Goal: Task Accomplishment & Management: Manage account settings

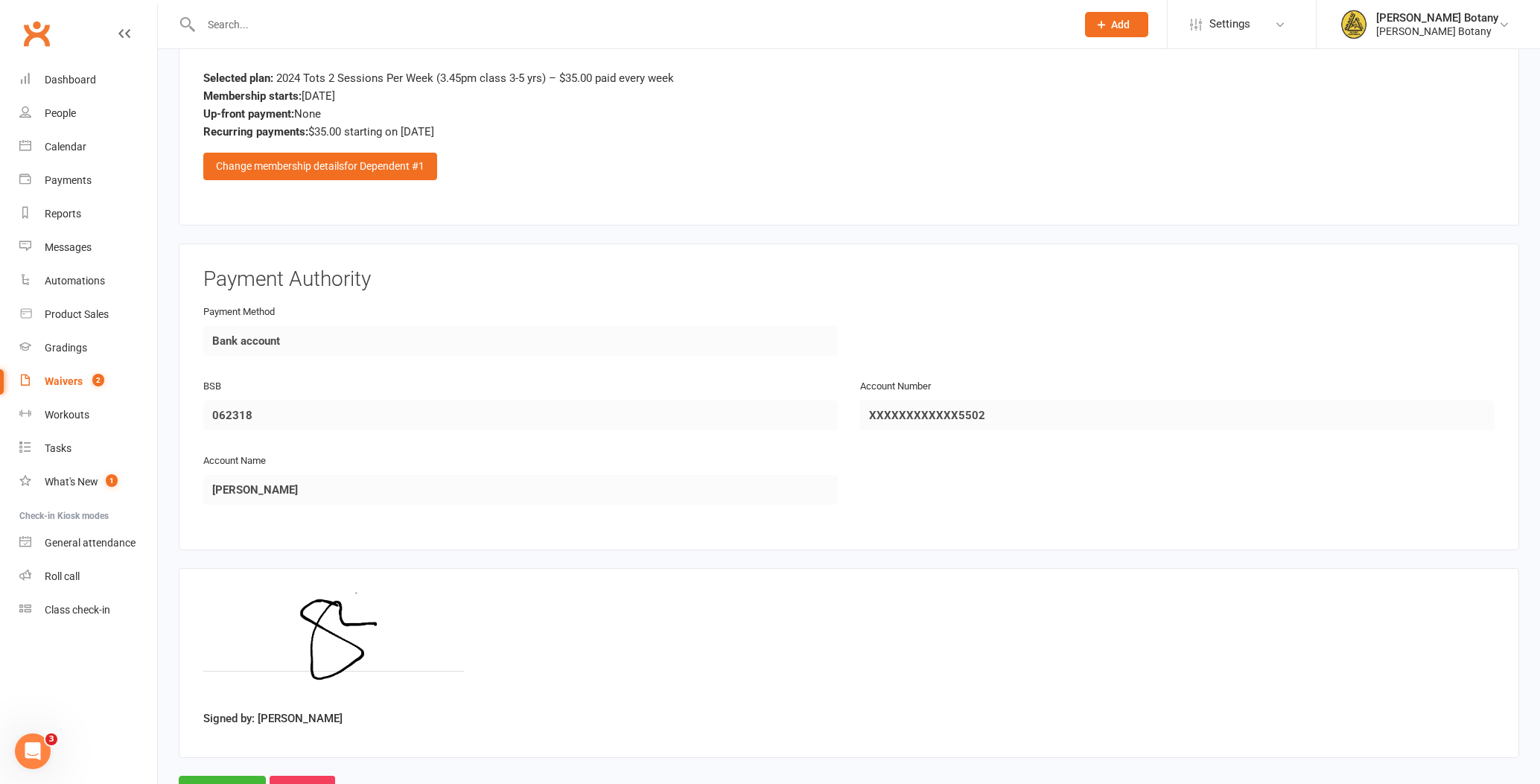
scroll to position [1429, 0]
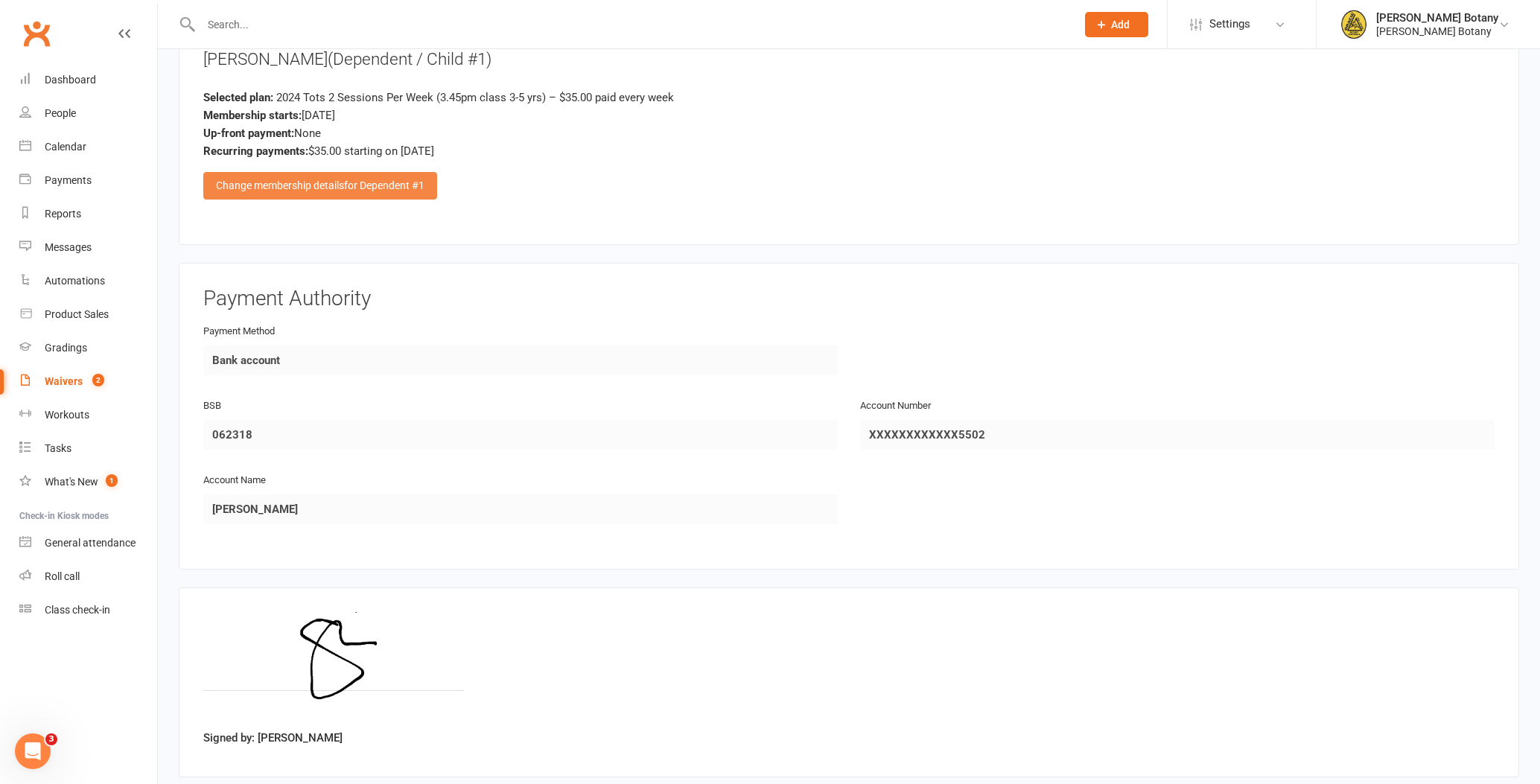
click at [403, 183] on span "for Dependent #1" at bounding box center [384, 185] width 81 height 12
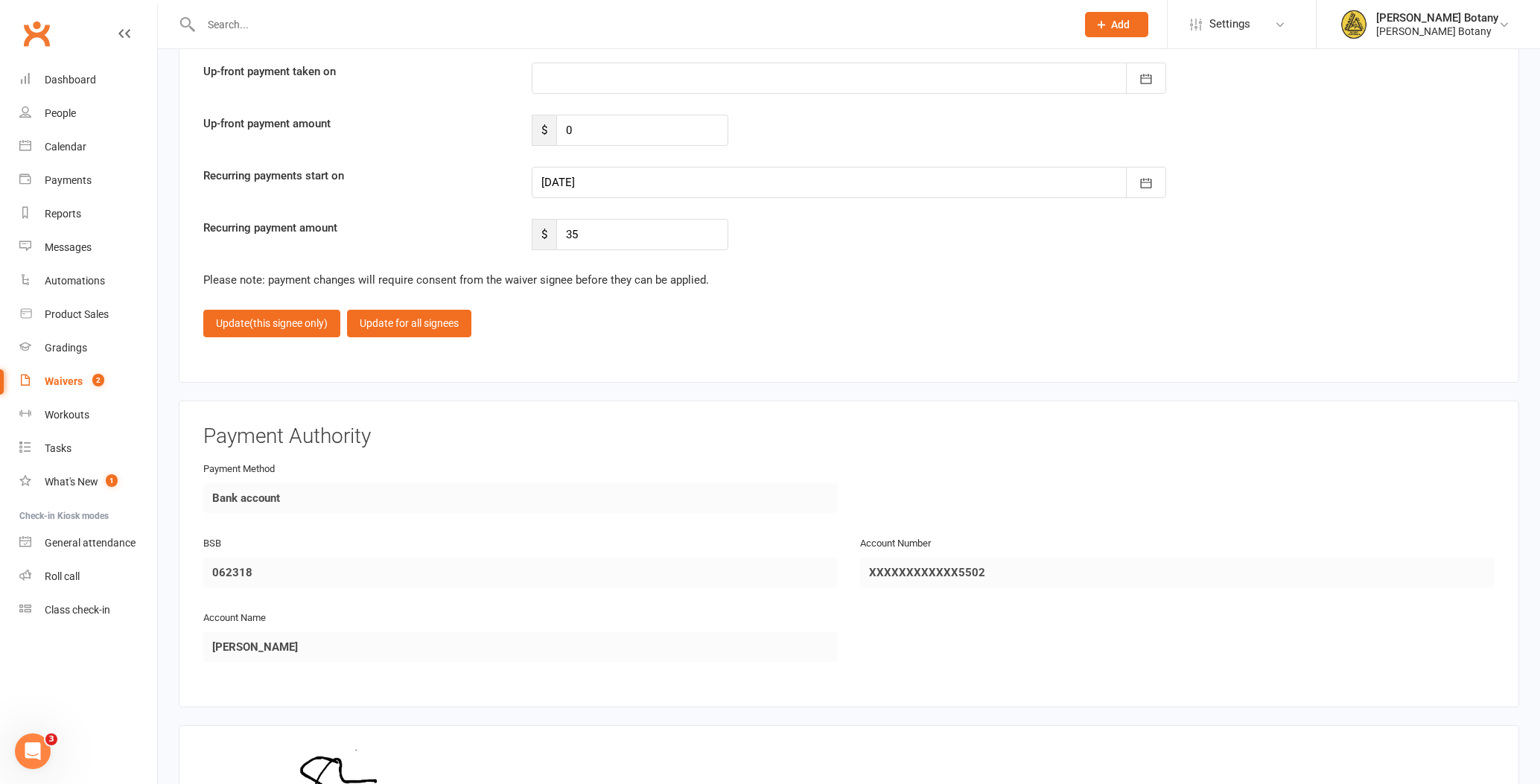
scroll to position [2500, 0]
click at [1147, 177] on icon "button" at bounding box center [1146, 180] width 15 height 15
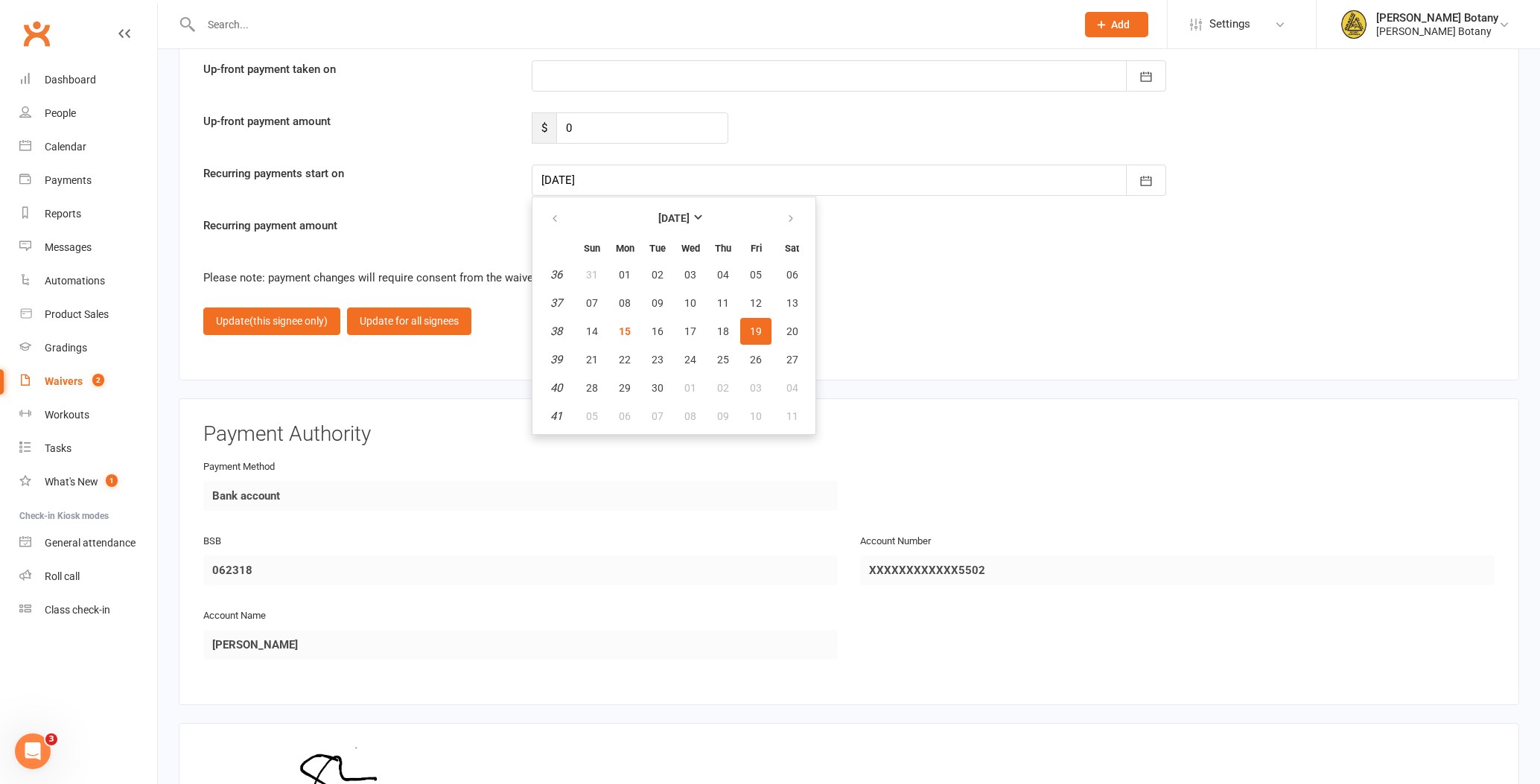
click at [755, 325] on span "19" at bounding box center [756, 331] width 12 height 12
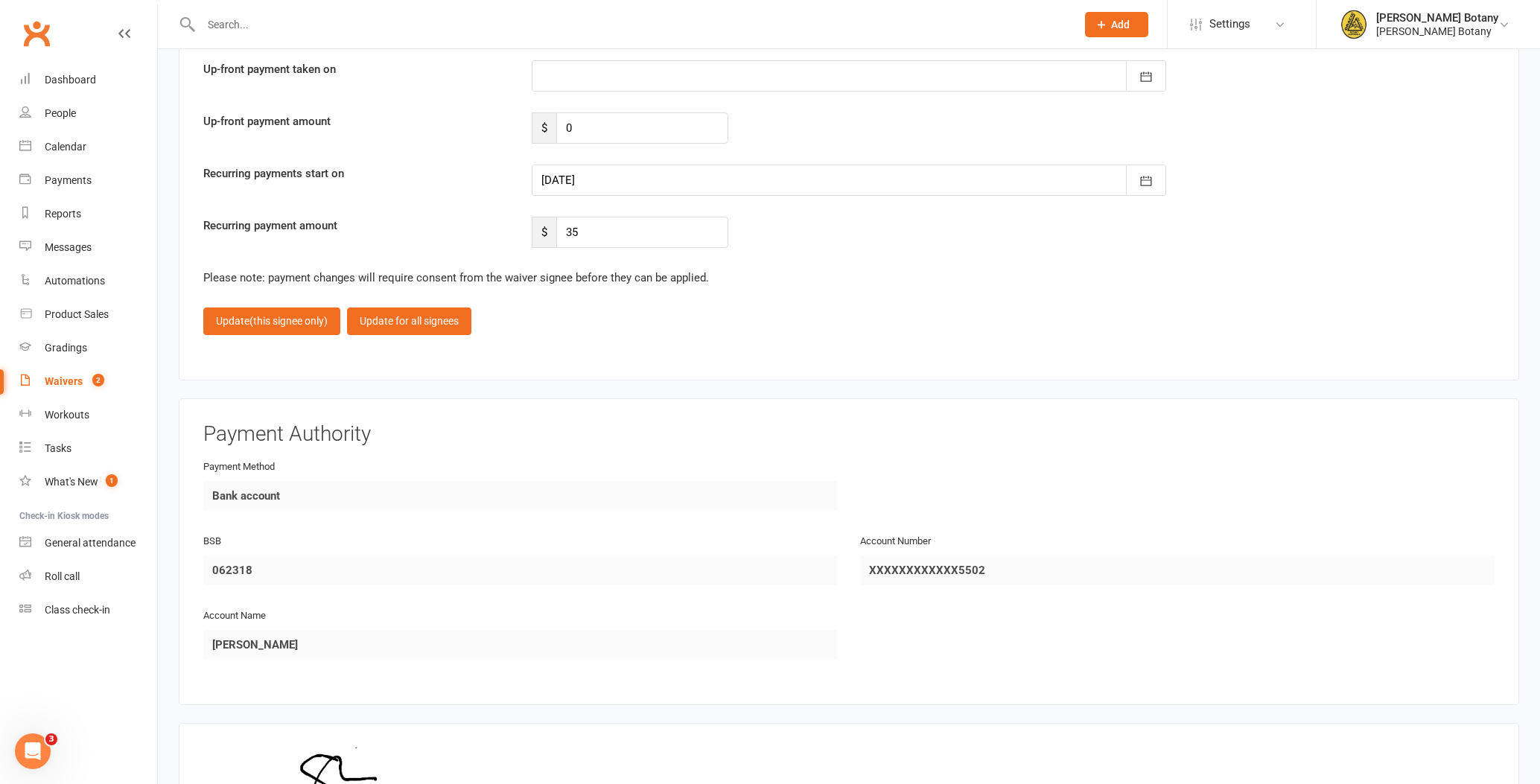
click at [238, 321] on button "Update (this signee only)" at bounding box center [272, 321] width 137 height 27
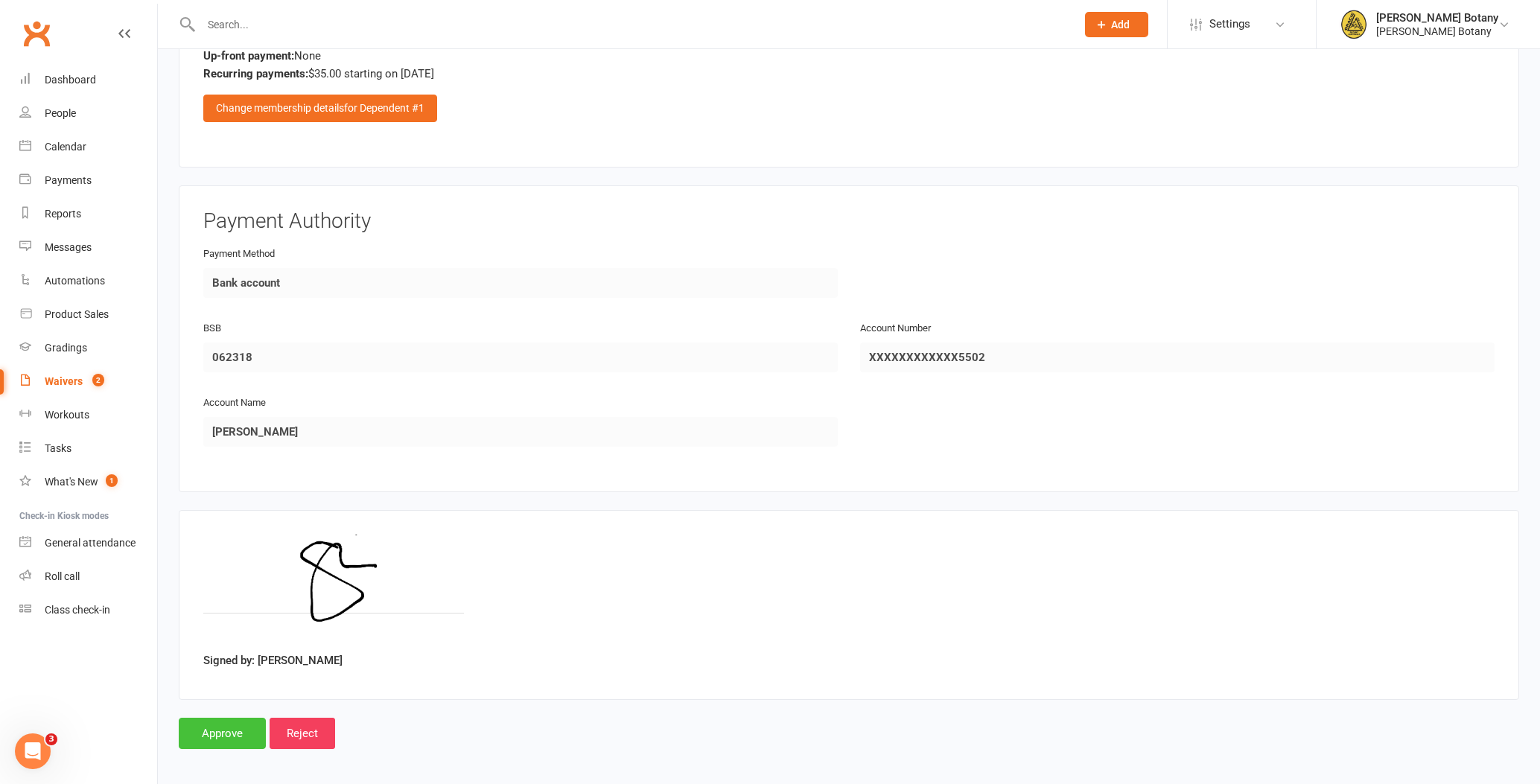
scroll to position [1506, 0]
click at [230, 721] on input "Approve" at bounding box center [222, 734] width 88 height 31
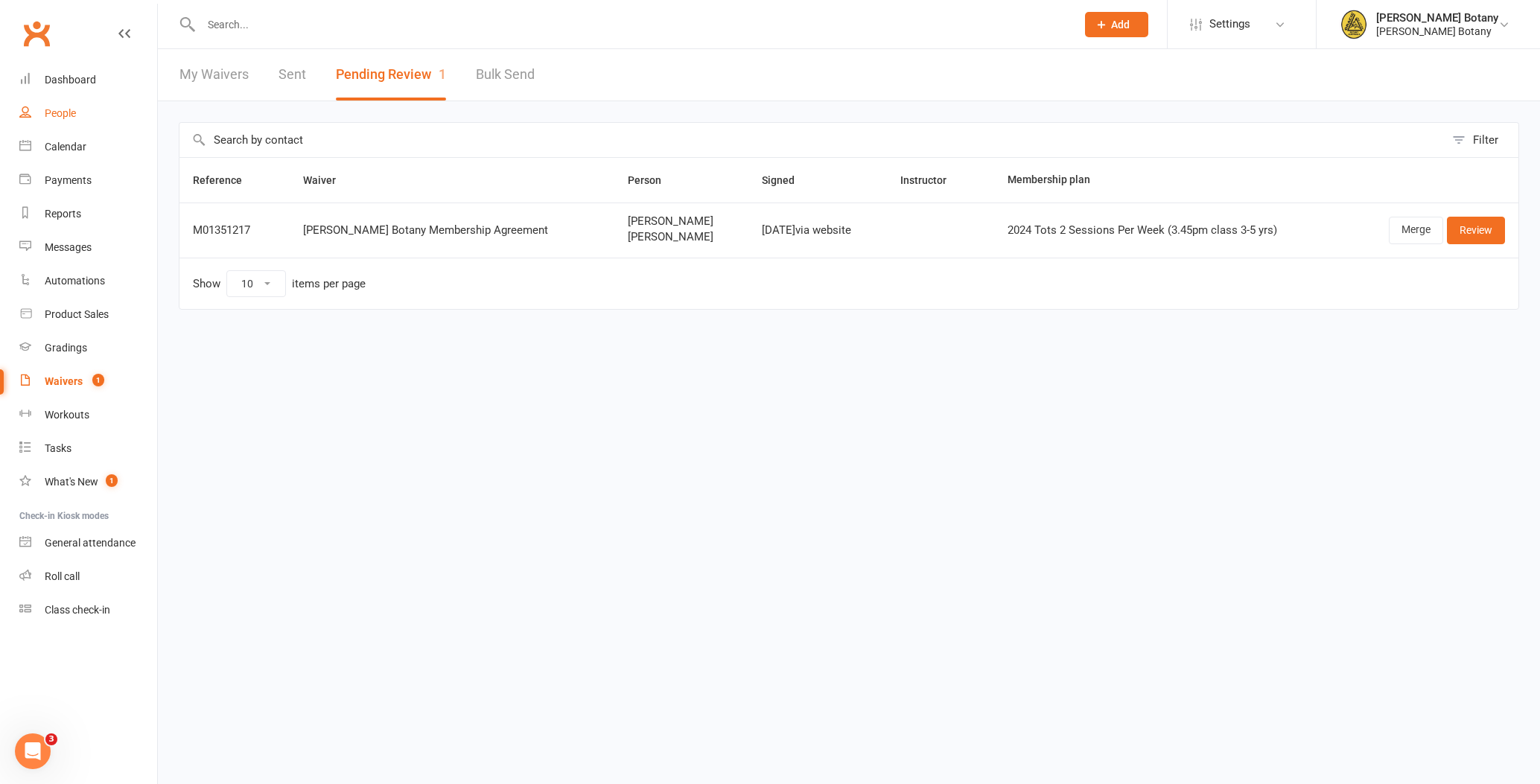
click at [52, 116] on div "People" at bounding box center [61, 113] width 31 height 12
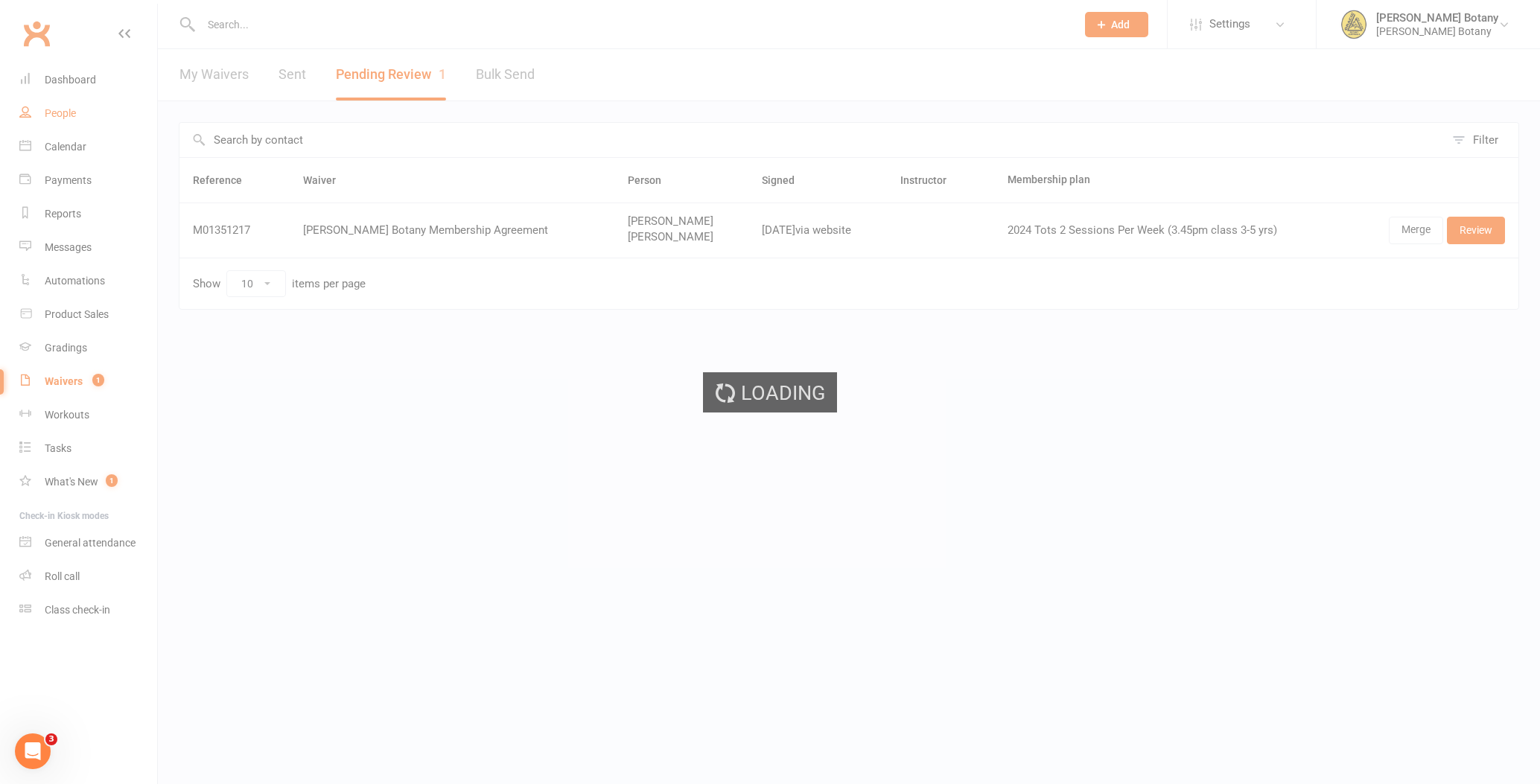
select select "100"
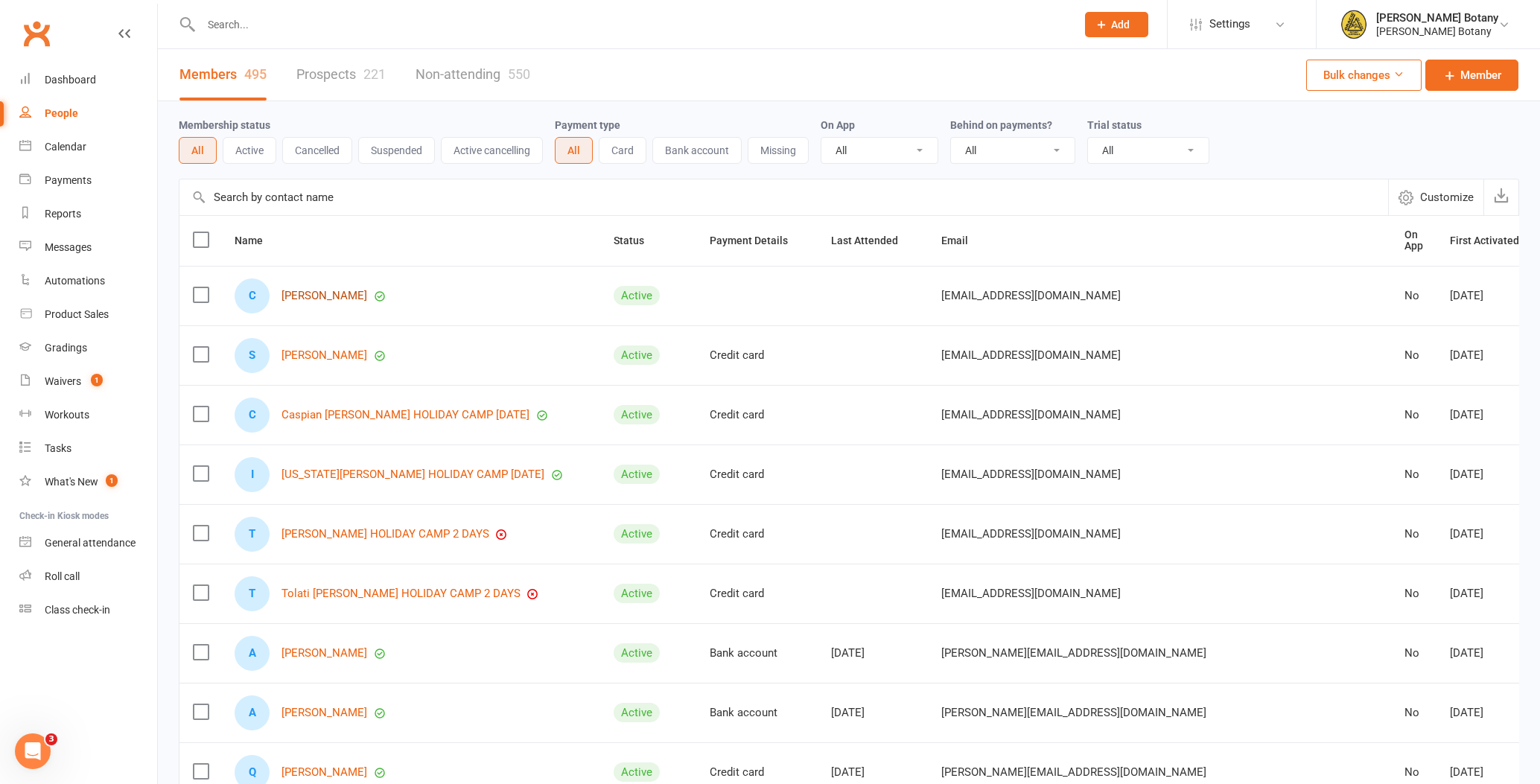
click at [308, 289] on link "[PERSON_NAME]" at bounding box center [324, 295] width 86 height 13
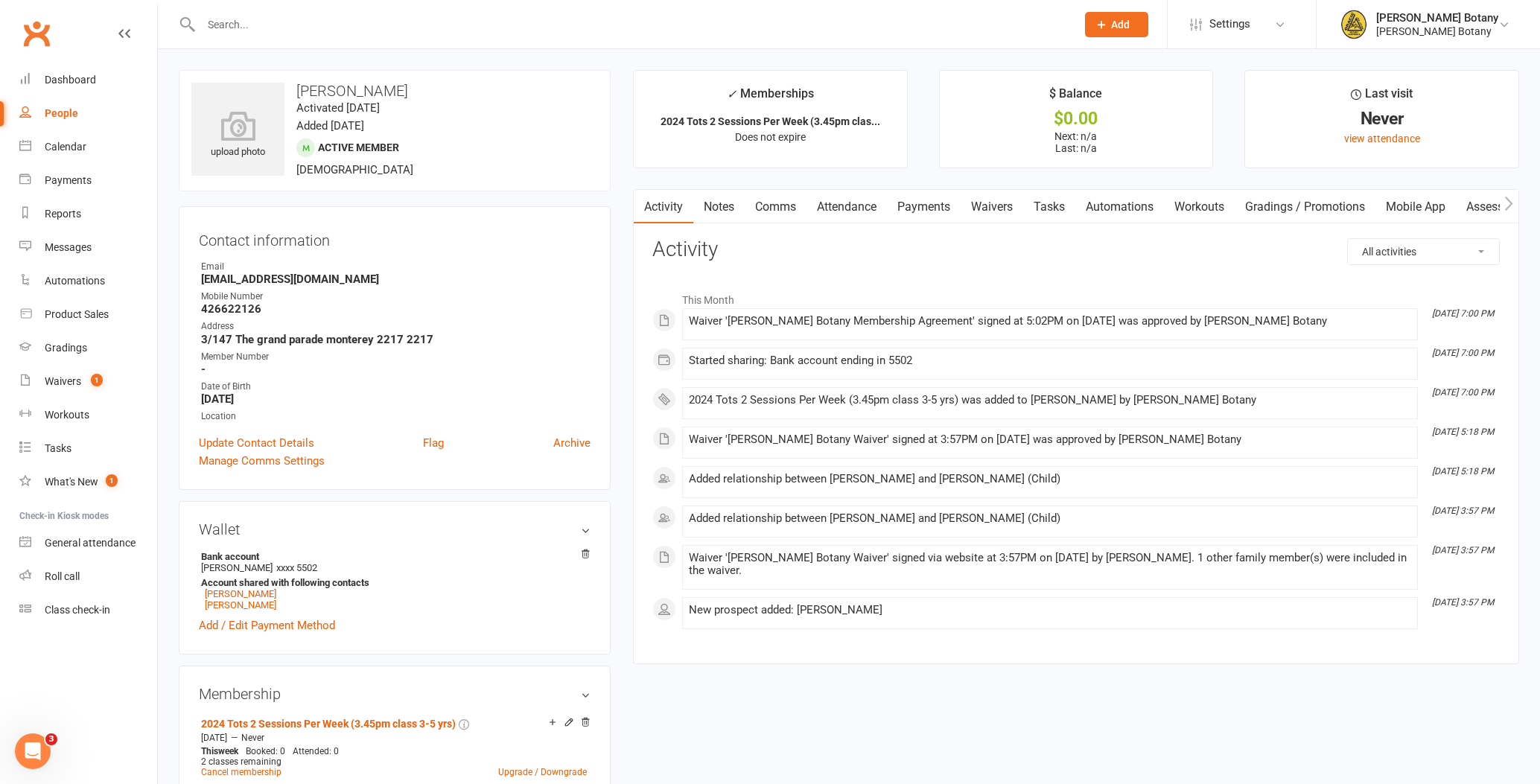
click at [949, 201] on link "Payments" at bounding box center [923, 207] width 74 height 35
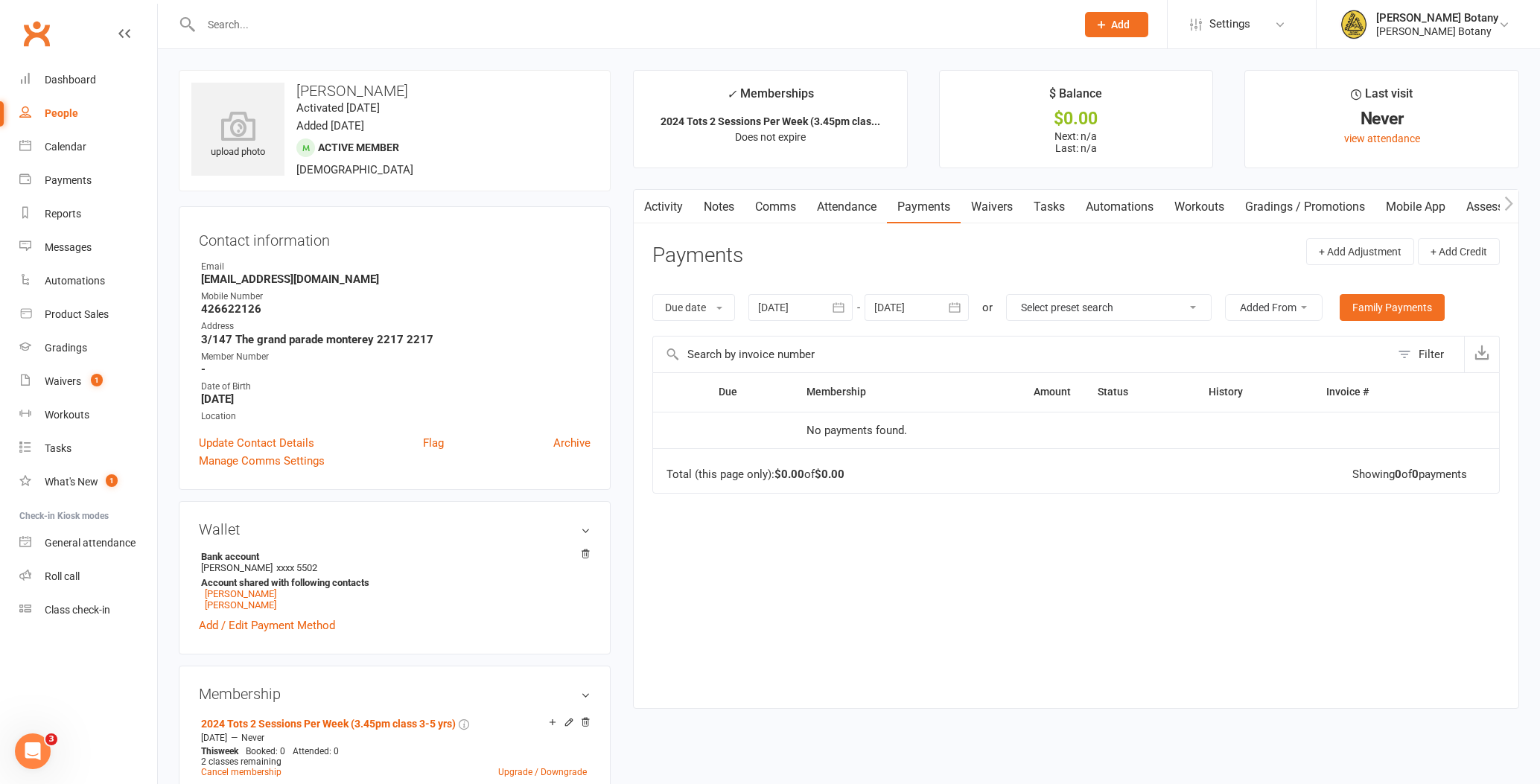
click at [981, 204] on link "Waivers" at bounding box center [991, 207] width 62 height 35
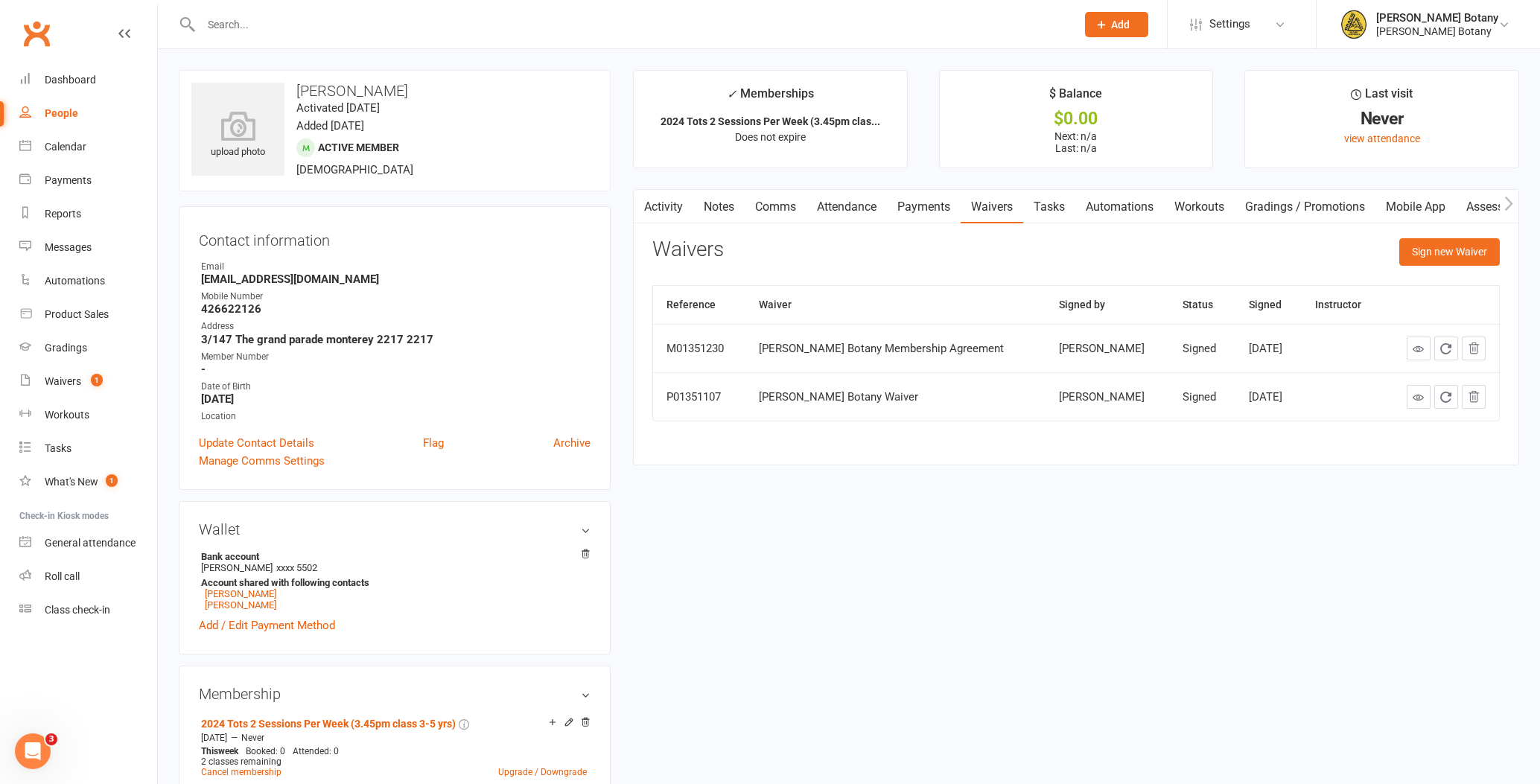
click at [923, 200] on link "Payments" at bounding box center [923, 207] width 74 height 35
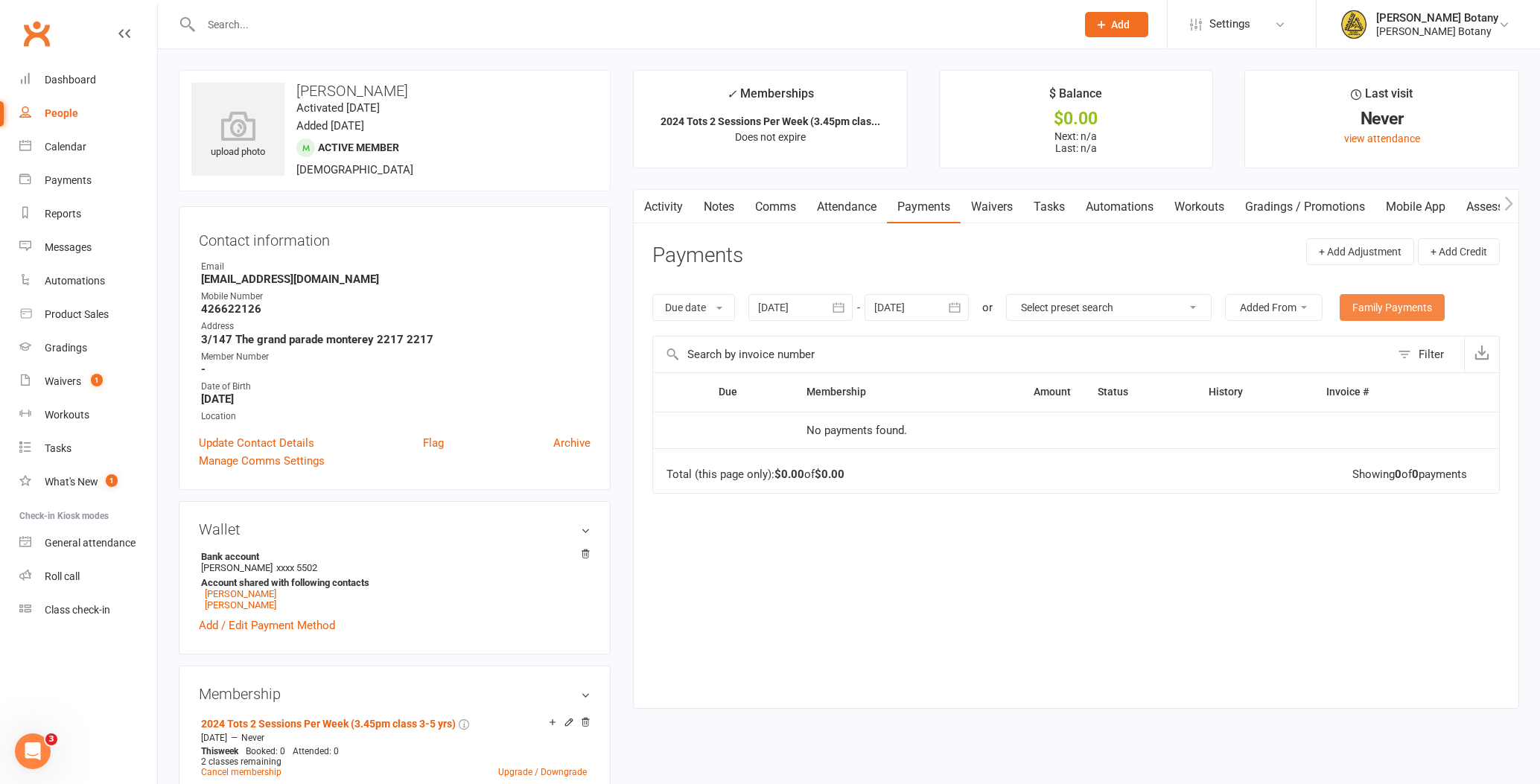
click at [1382, 308] on link "Family Payments" at bounding box center [1392, 307] width 105 height 27
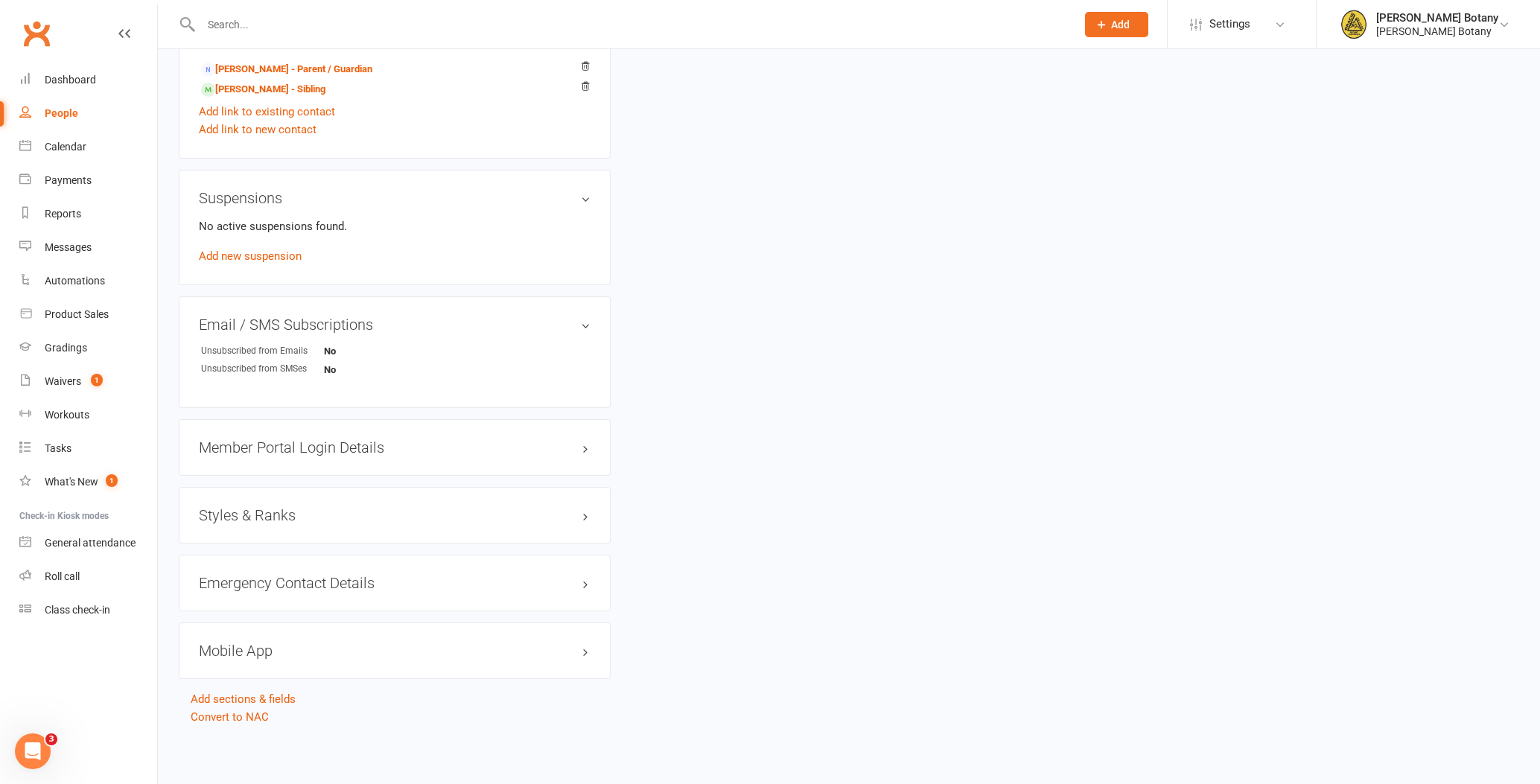
scroll to position [825, 0]
click at [264, 521] on h3 "Styles & Ranks" at bounding box center [394, 515] width 392 height 16
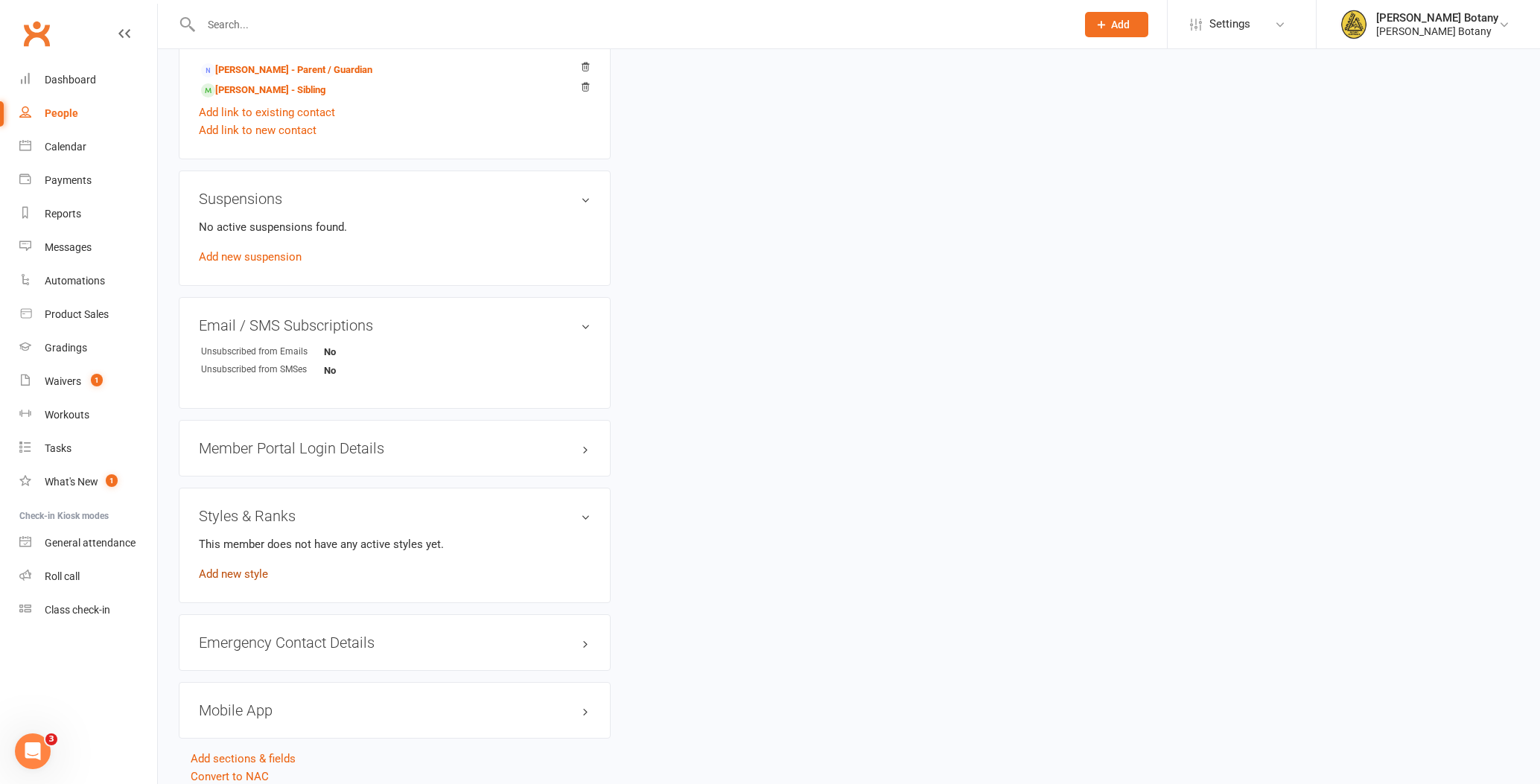
click at [245, 568] on link "Add new style" at bounding box center [233, 573] width 69 height 13
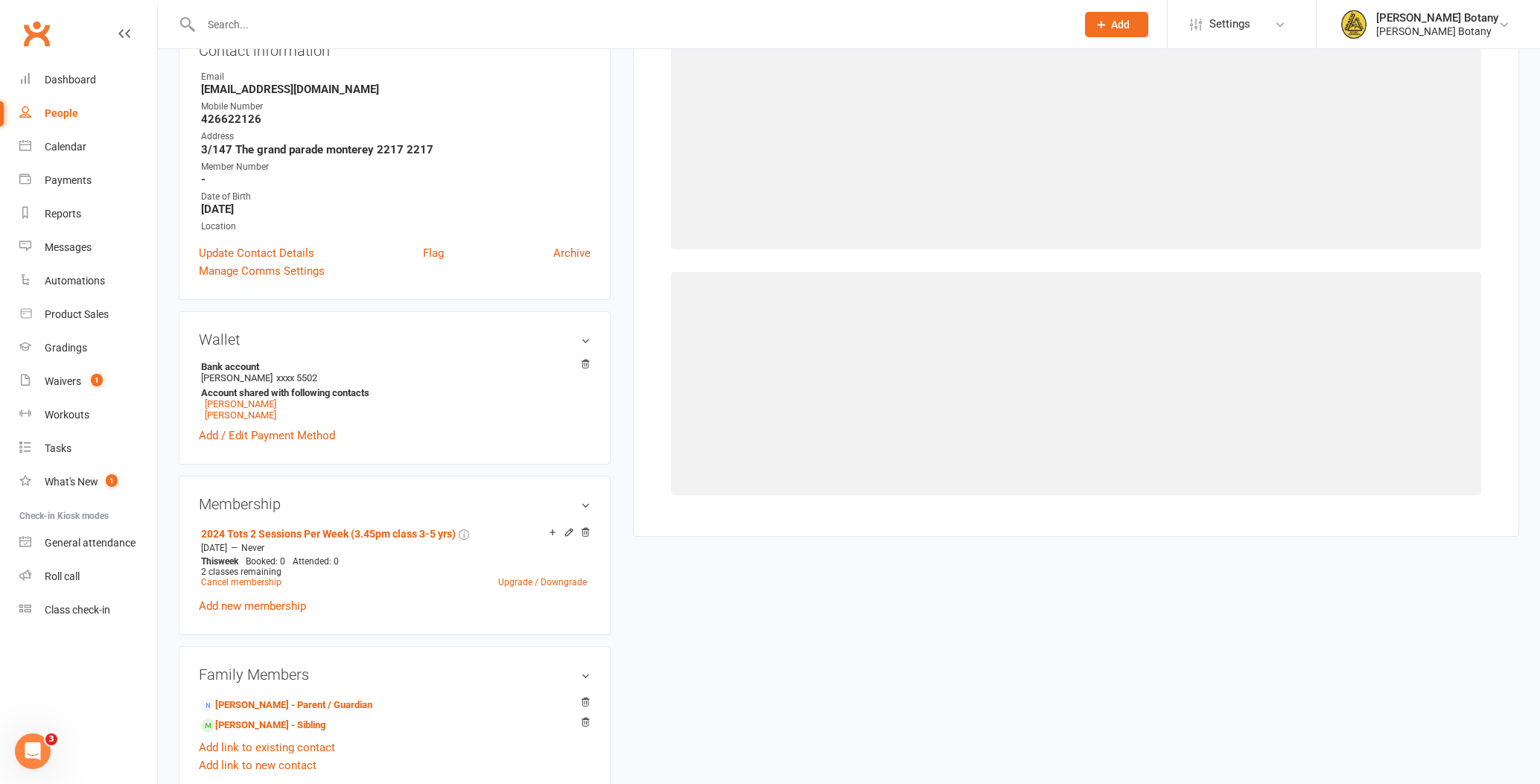
scroll to position [113, 0]
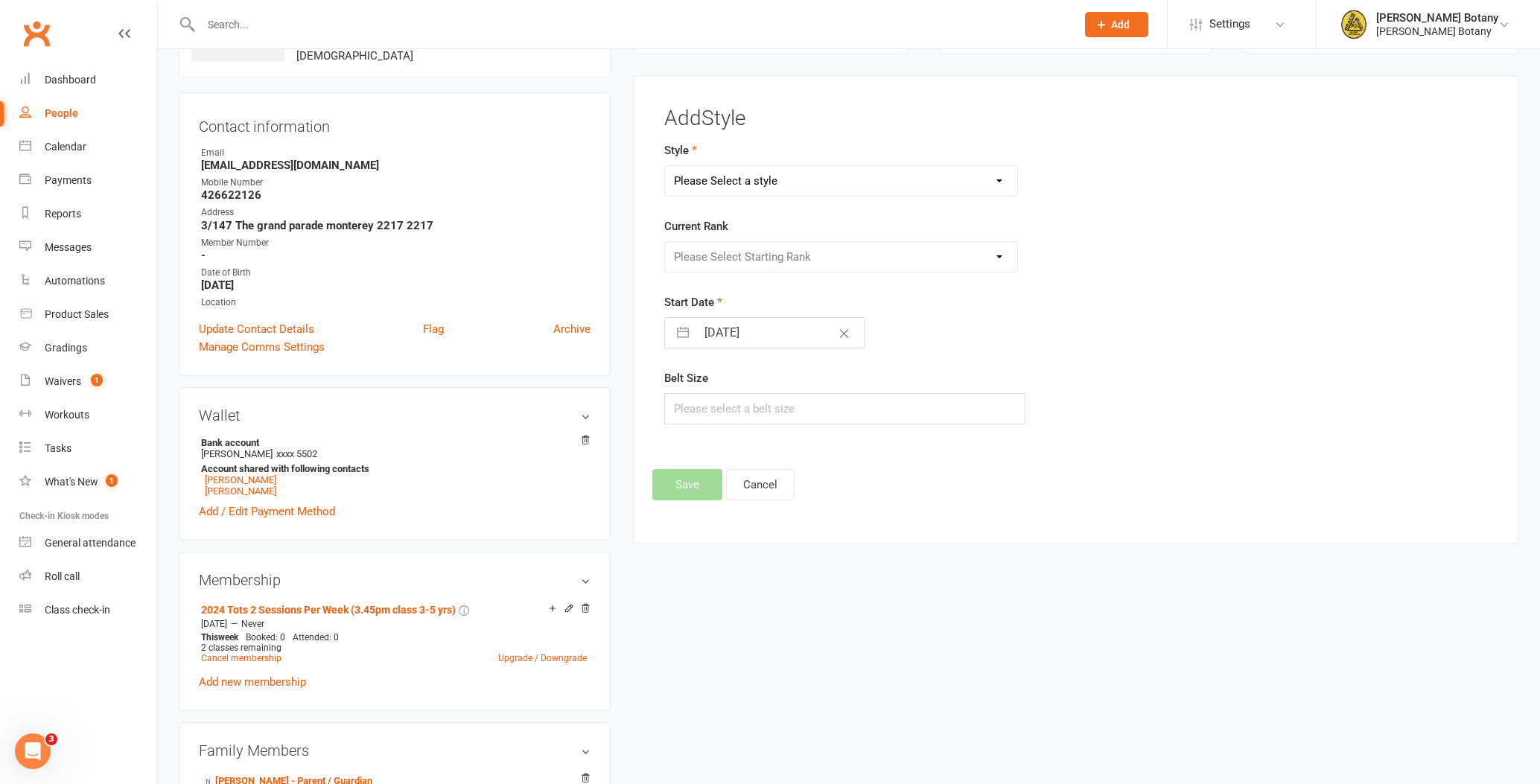
select select "2066"
select select "23785"
click at [748, 404] on input "text" at bounding box center [844, 409] width 361 height 31
type input "M00"
click at [692, 483] on button "Save" at bounding box center [687, 484] width 70 height 31
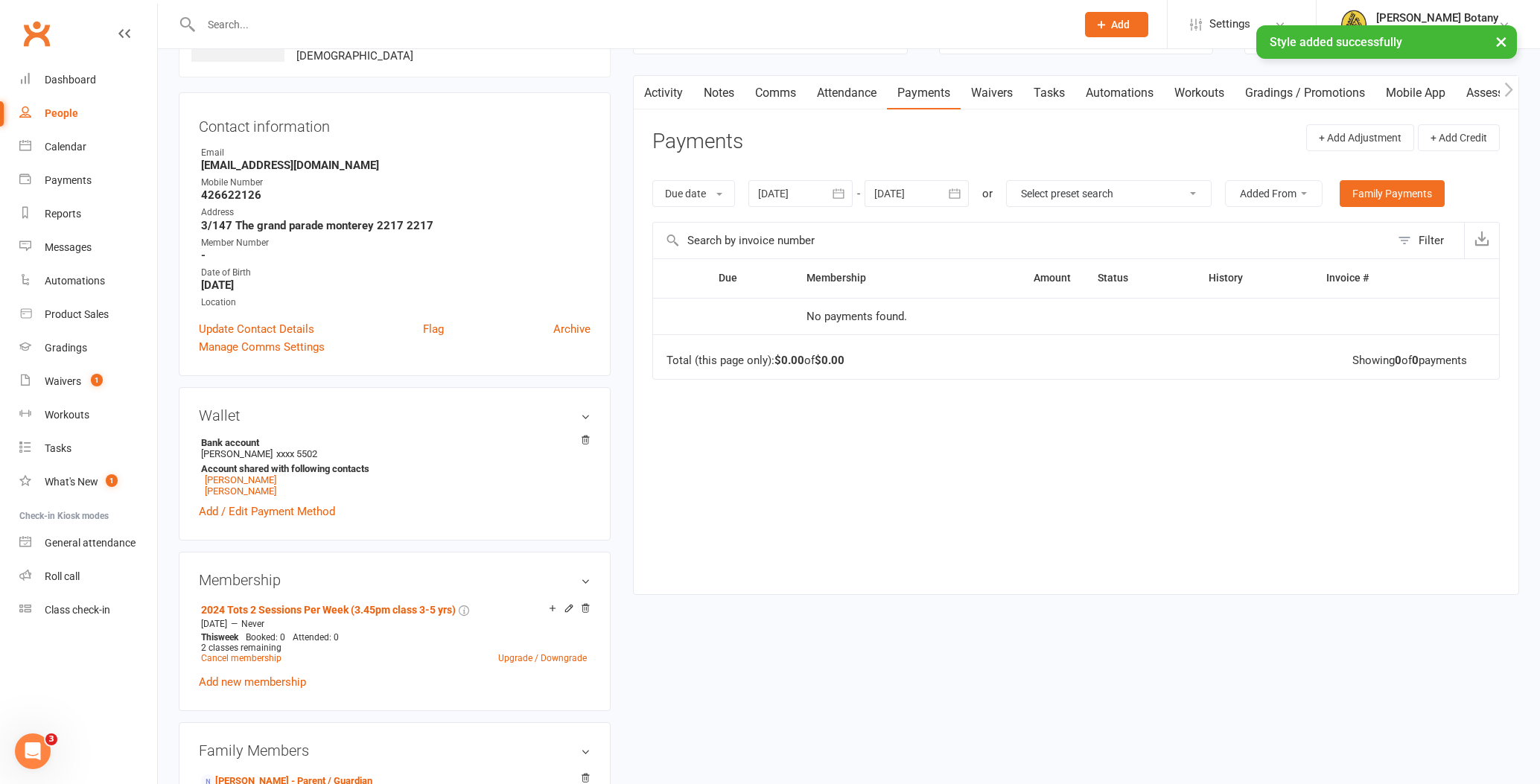
click at [1006, 98] on link "Waivers" at bounding box center [991, 94] width 62 height 35
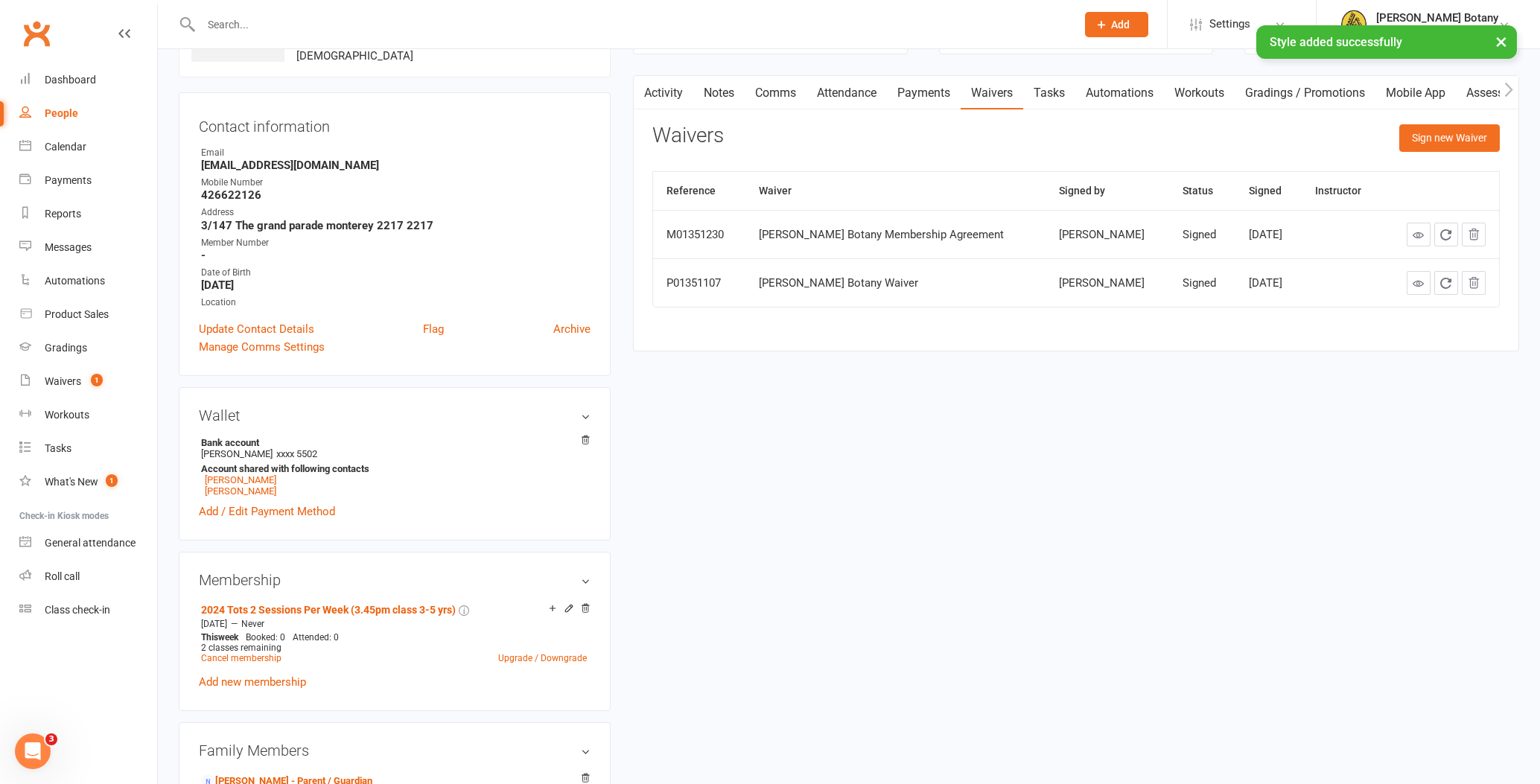
click at [928, 87] on link "Payments" at bounding box center [923, 94] width 74 height 35
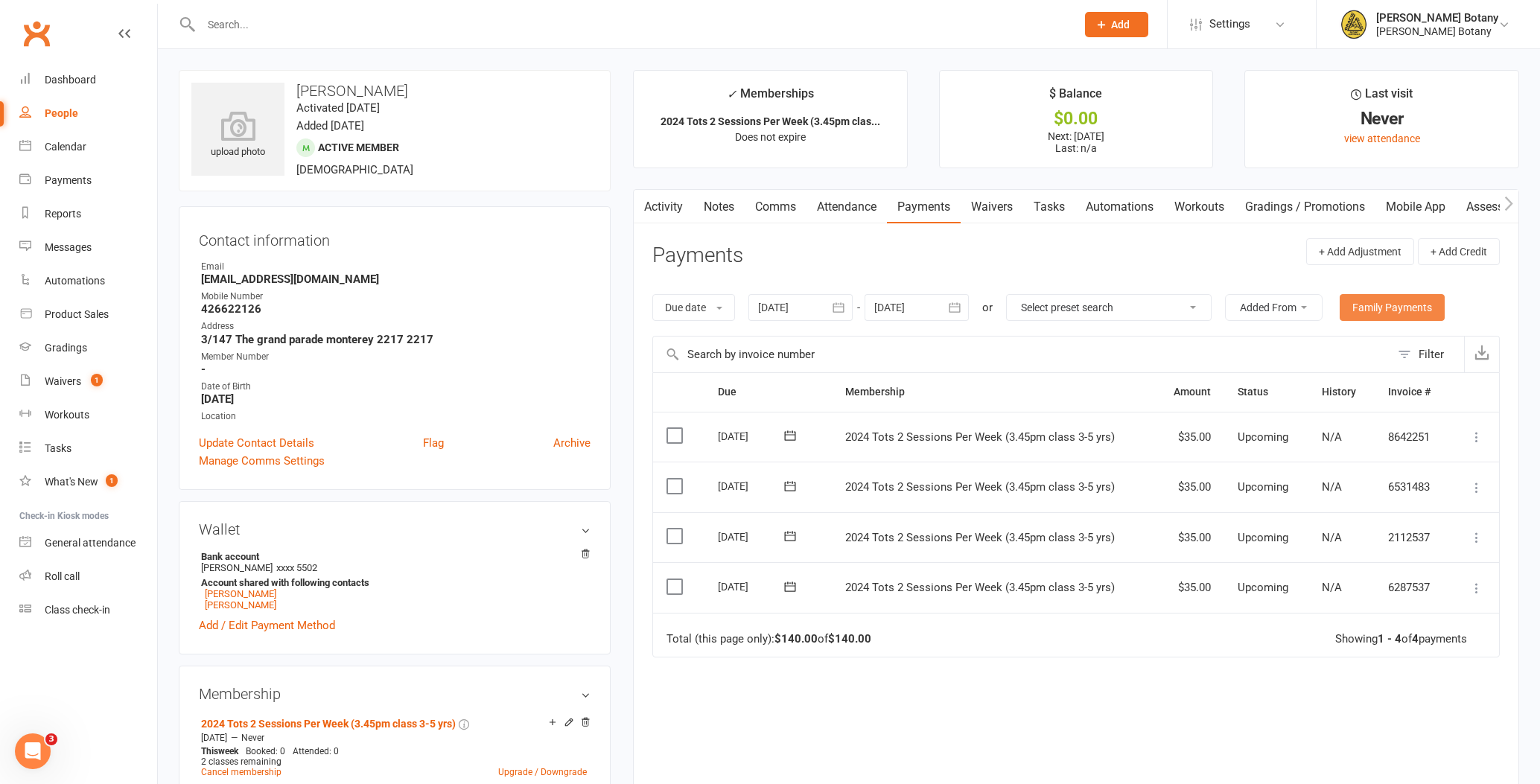
click at [1368, 318] on link "Family Payments" at bounding box center [1392, 307] width 105 height 27
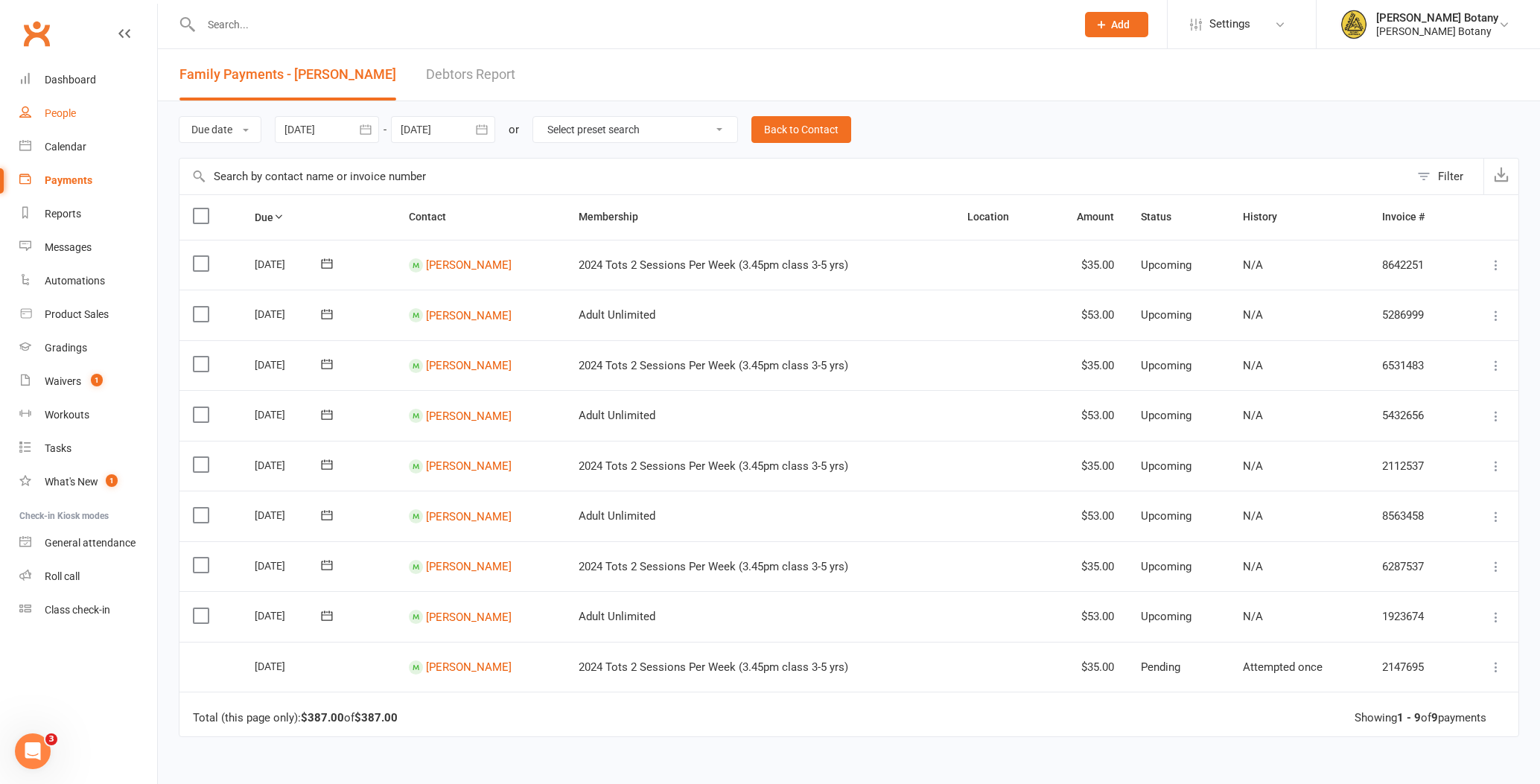
click at [68, 110] on div "People" at bounding box center [61, 113] width 31 height 12
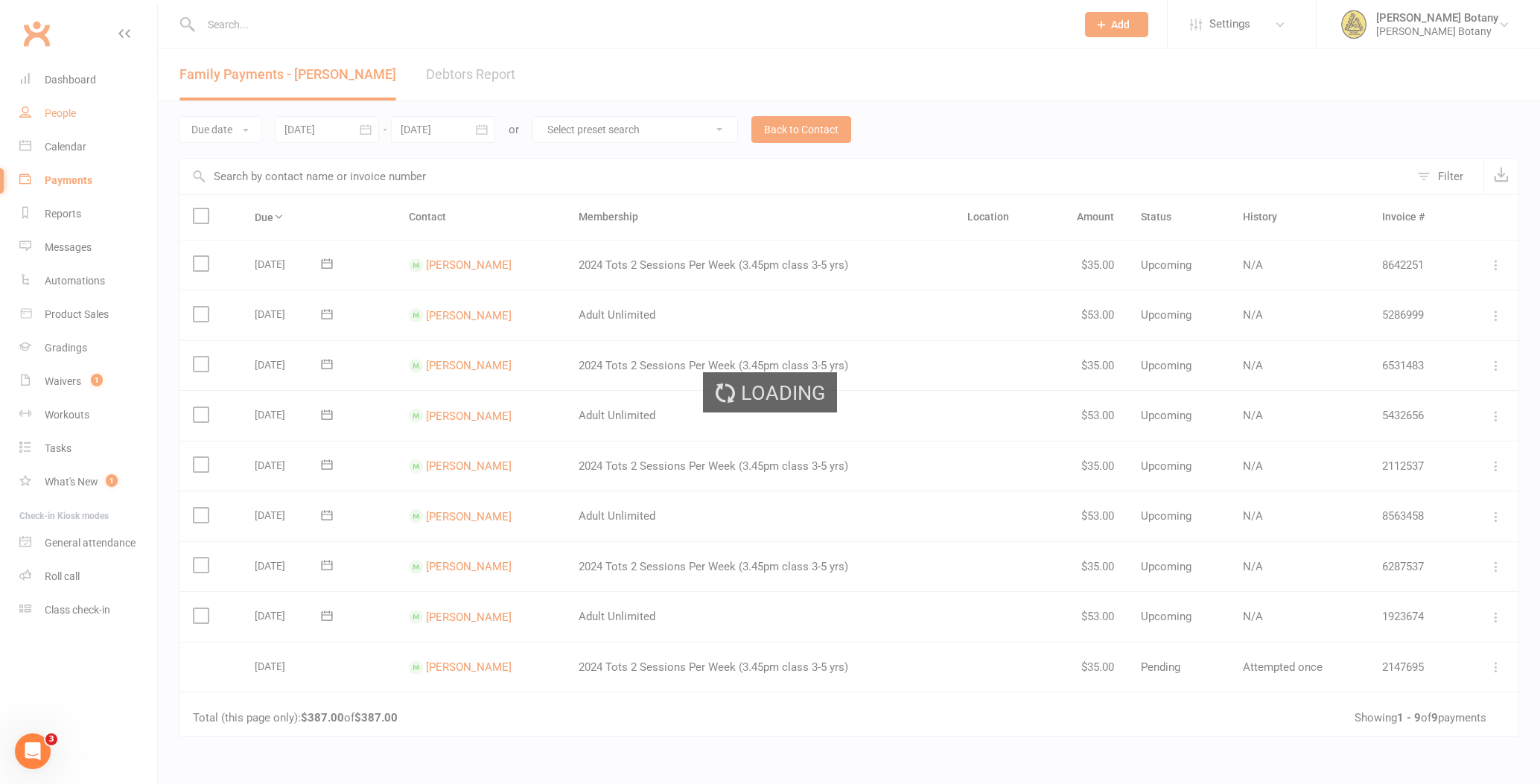
select select "100"
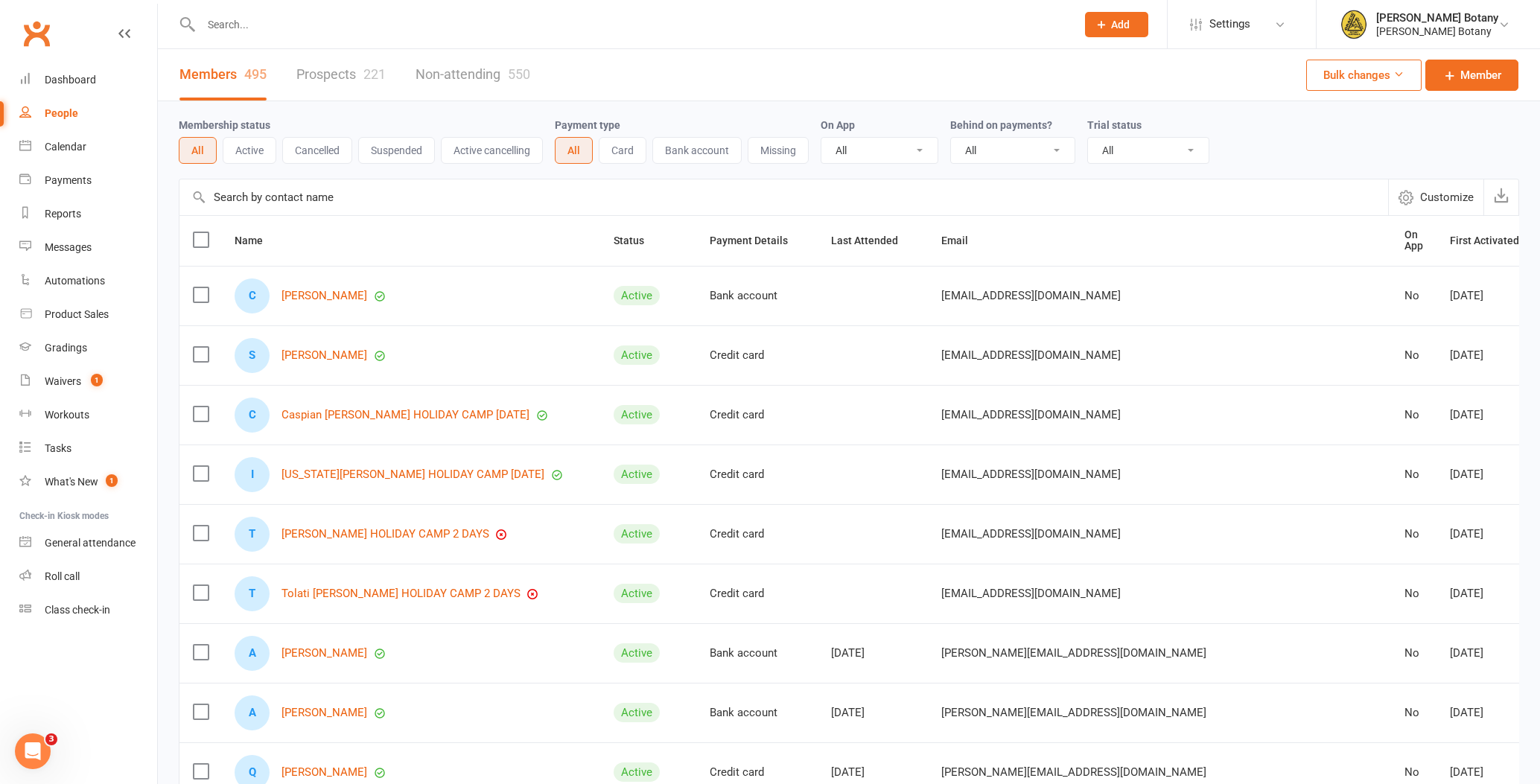
click at [410, 520] on div "T Travaughn Leota HOLIDAY CAMP 2 DAYS" at bounding box center [411, 534] width 352 height 35
click at [412, 528] on link "[PERSON_NAME] HOLIDAY CAMP 2 DAYS" at bounding box center [386, 534] width 208 height 13
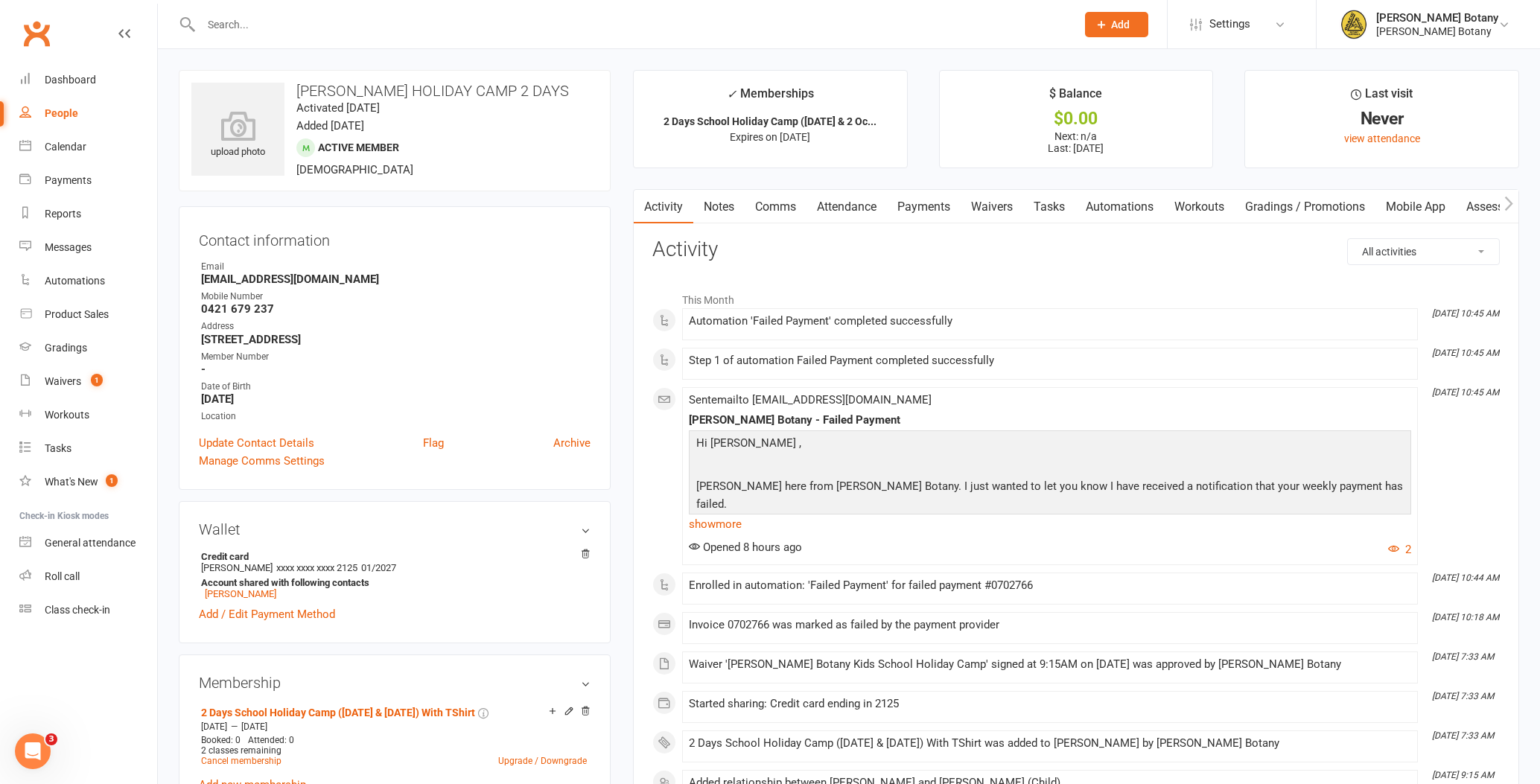
click at [928, 203] on link "Payments" at bounding box center [923, 207] width 74 height 35
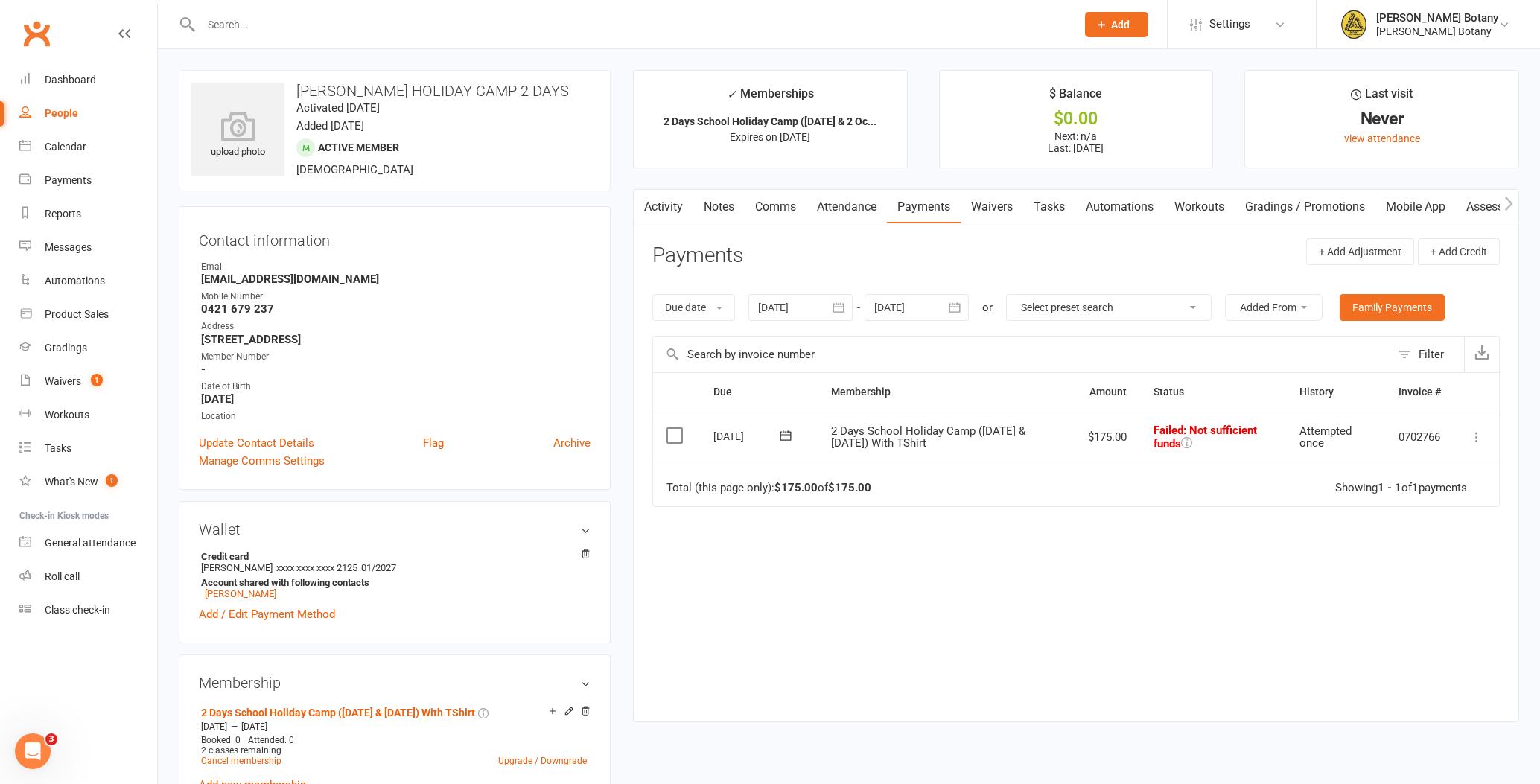
click at [1479, 431] on icon at bounding box center [1476, 437] width 15 height 15
click at [1429, 586] on link "Retry now" at bounding box center [1411, 585] width 147 height 29
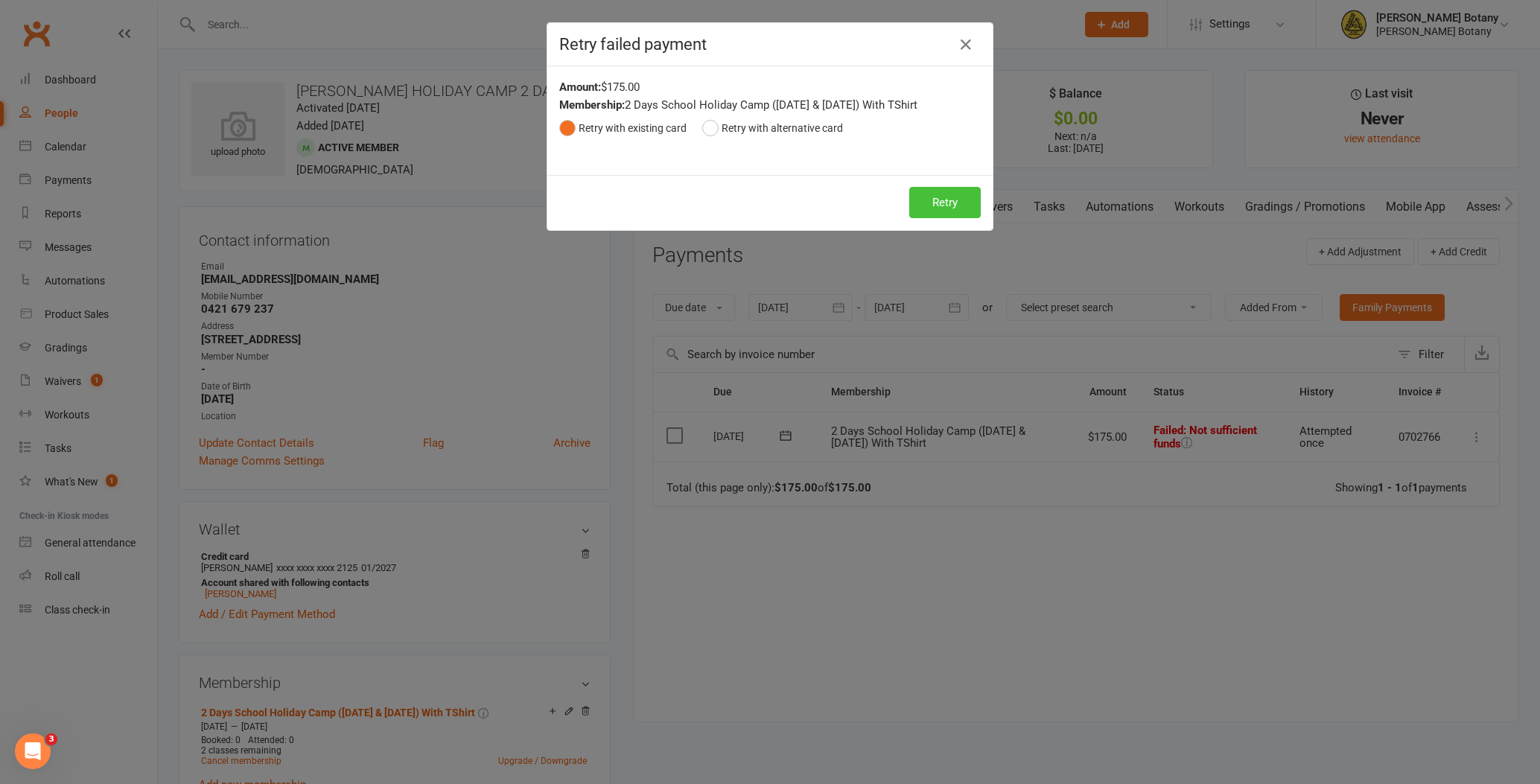
click at [920, 202] on button "Retry" at bounding box center [945, 203] width 71 height 31
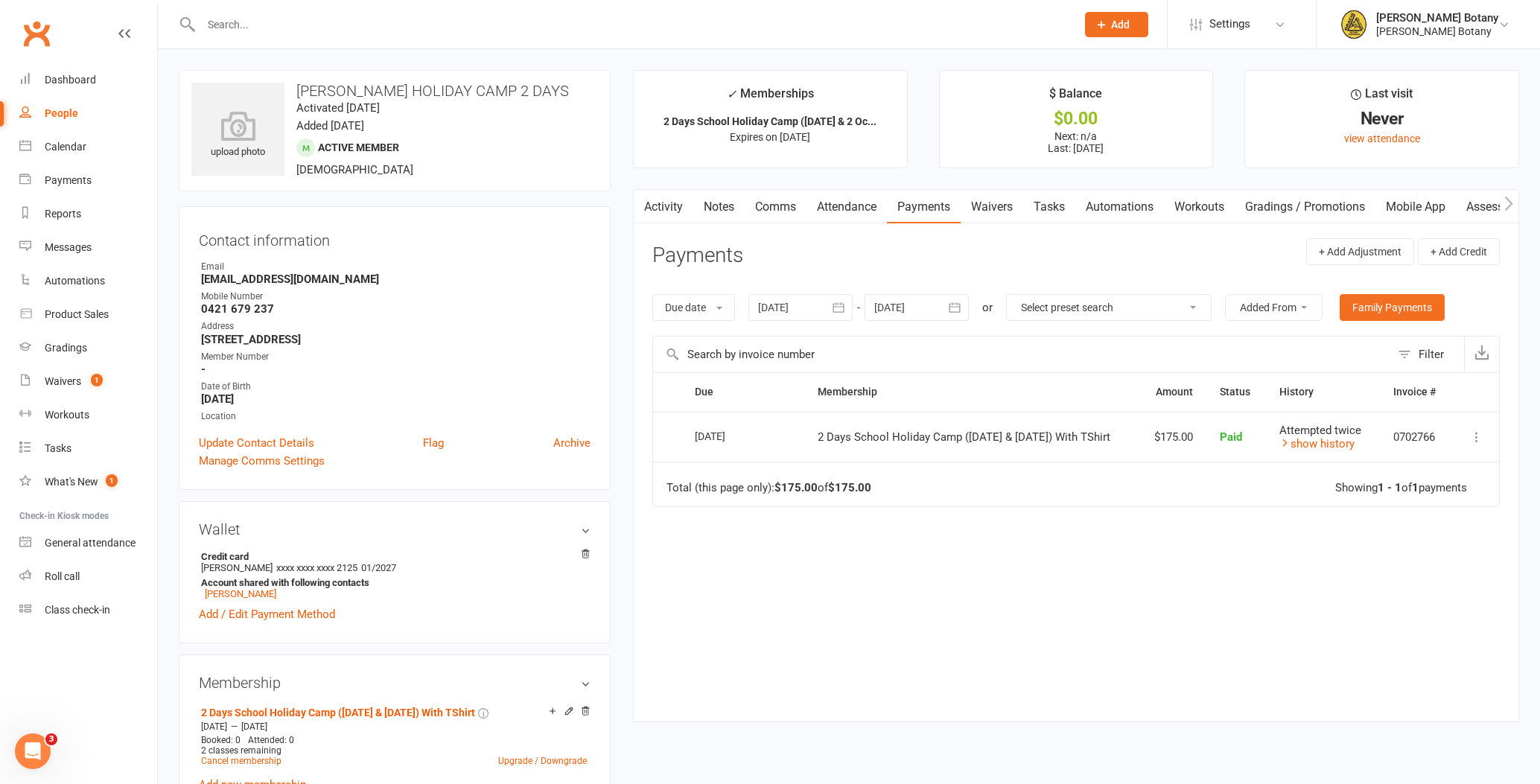
select select "100"
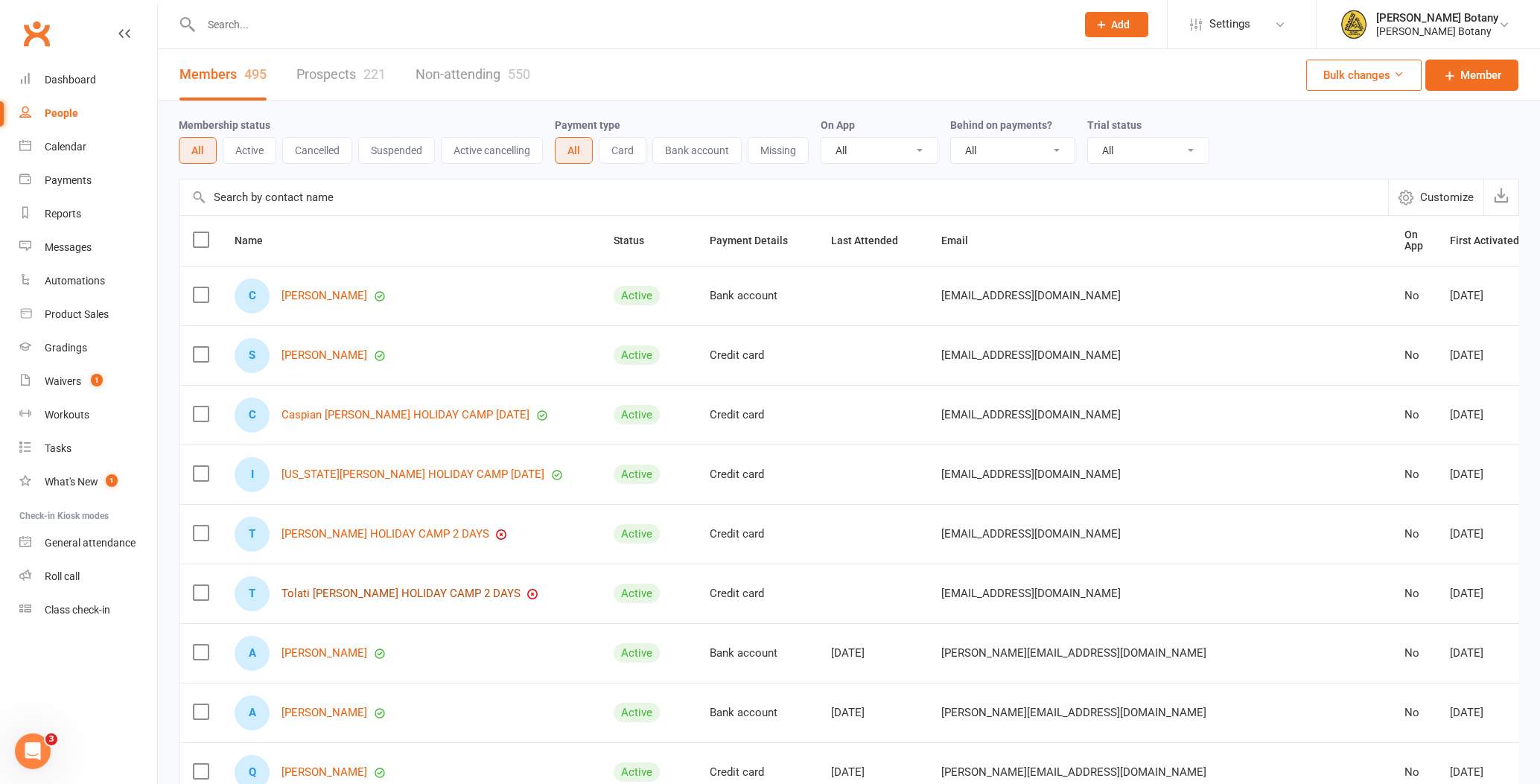
click at [432, 587] on link "Tolati [PERSON_NAME] HOLIDAY CAMP 2 DAYS" at bounding box center [401, 593] width 239 height 13
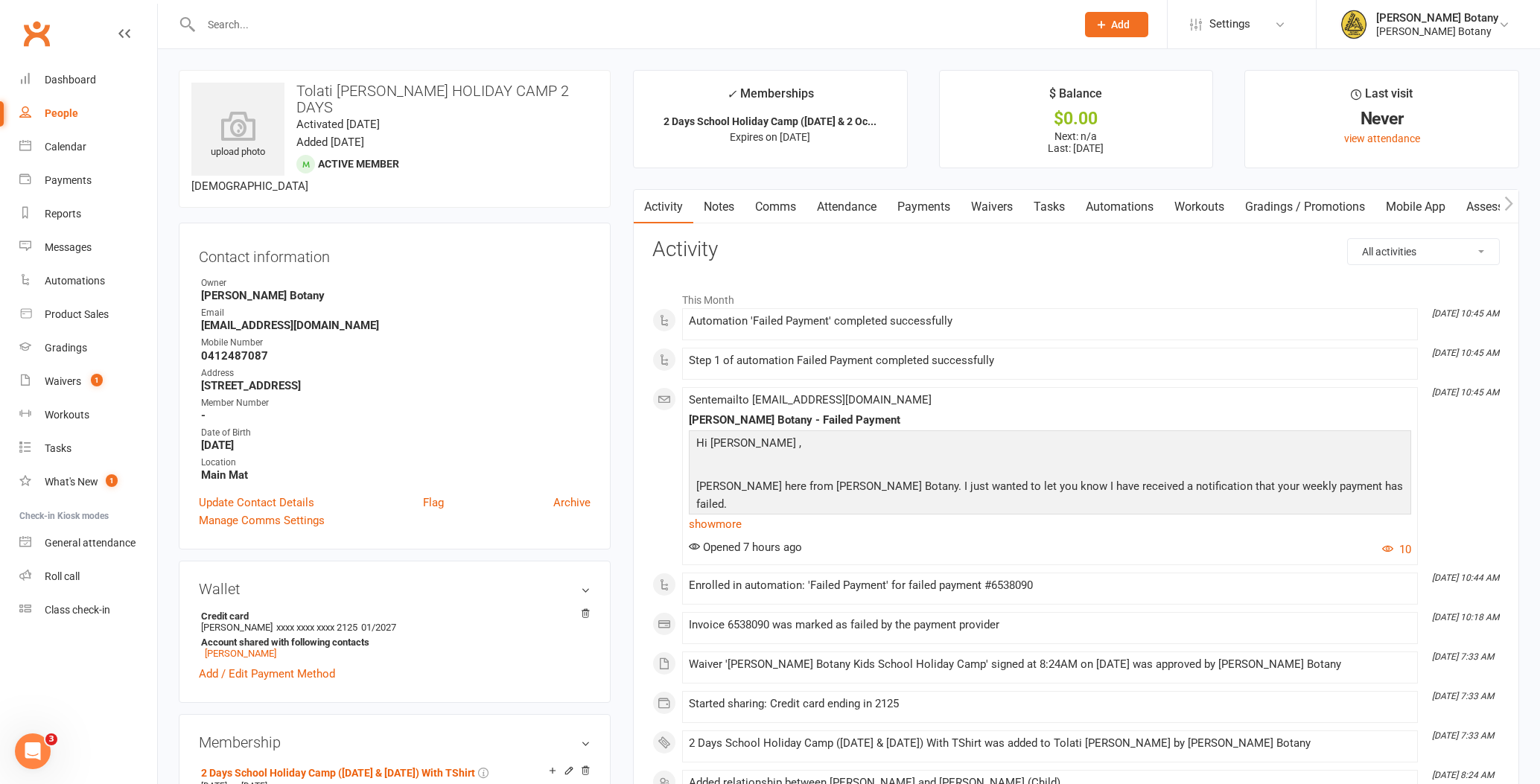
click at [928, 203] on link "Payments" at bounding box center [923, 207] width 74 height 35
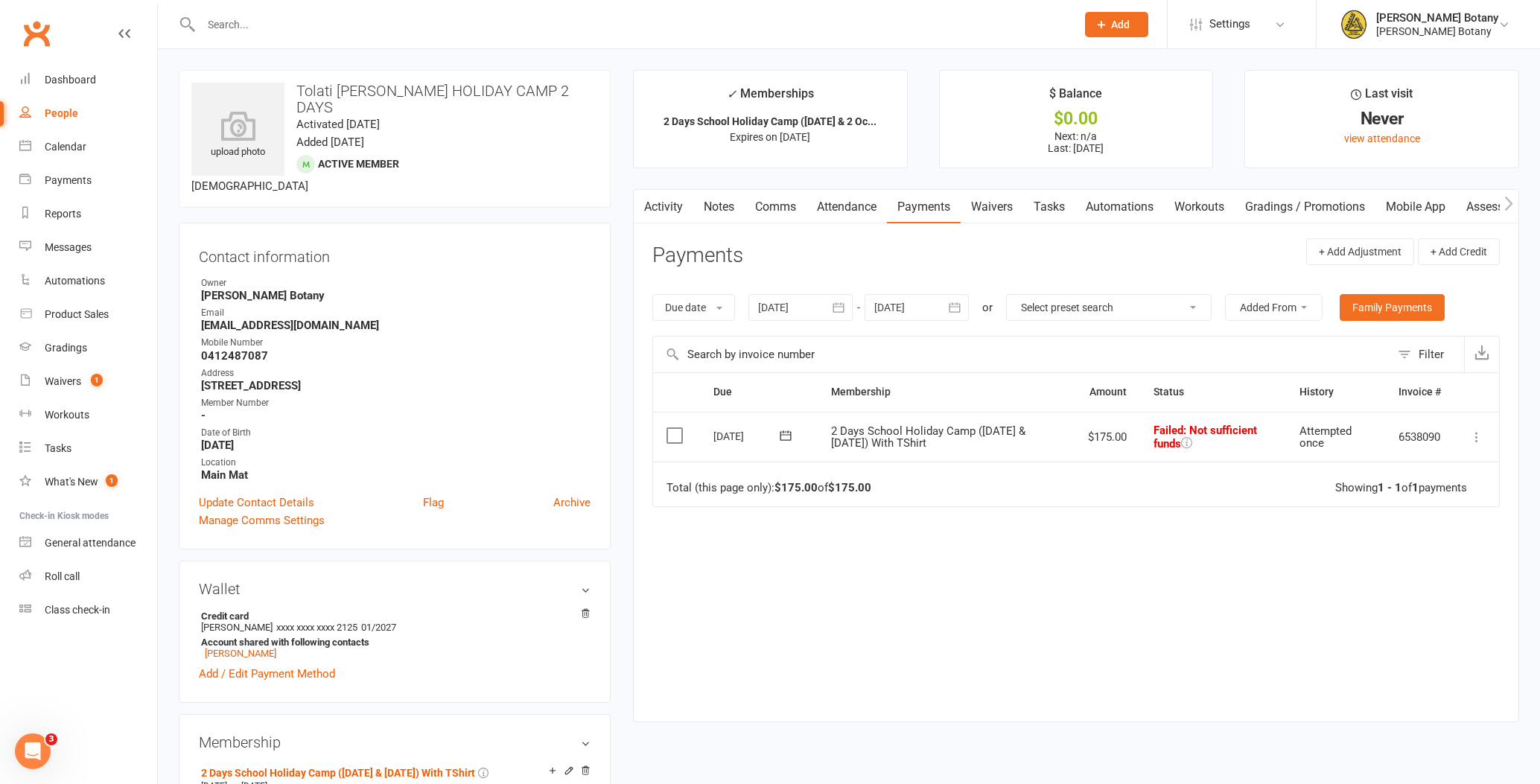
click at [1477, 436] on icon at bounding box center [1476, 437] width 15 height 15
click at [1425, 576] on link "Retry now" at bounding box center [1411, 585] width 147 height 29
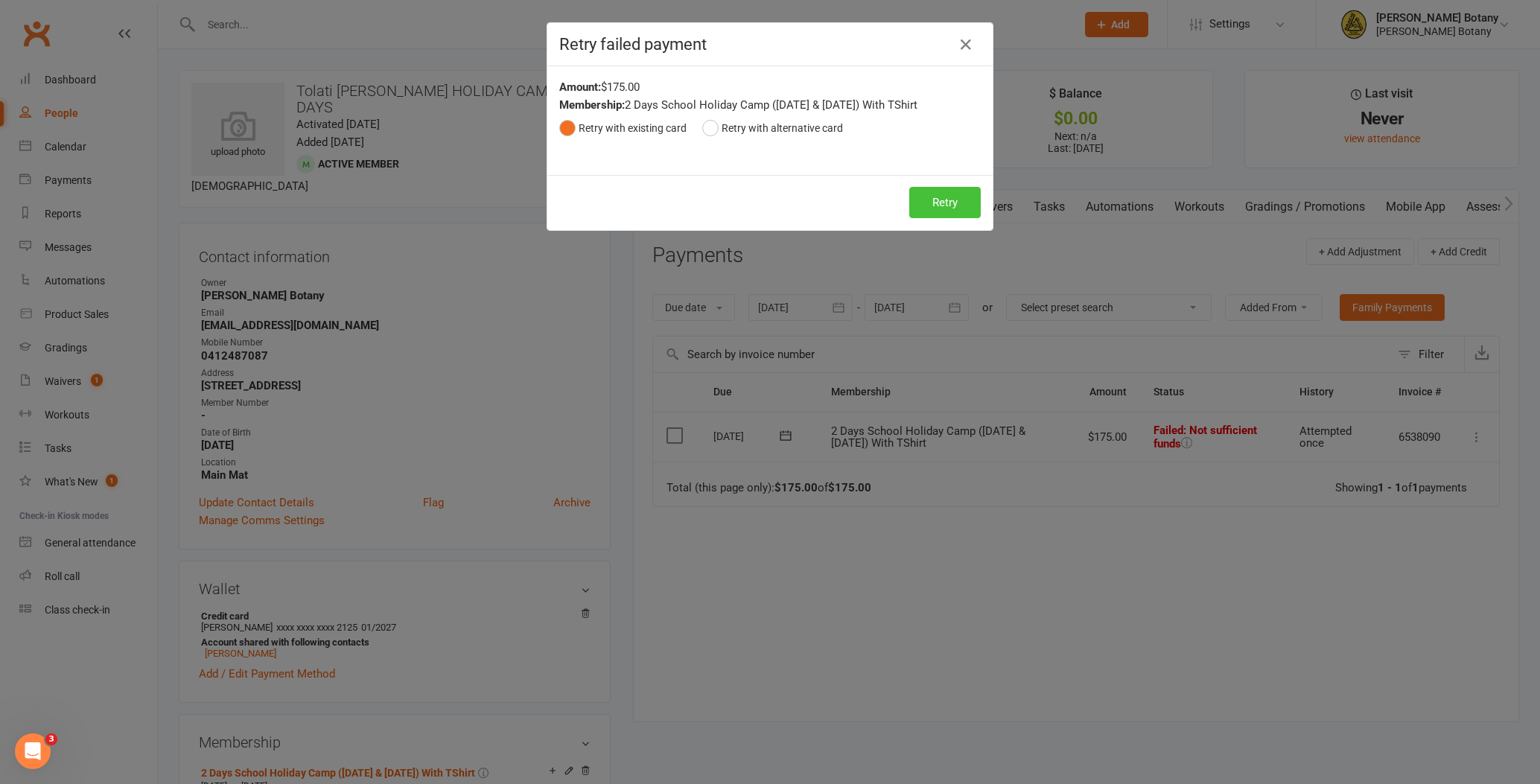
click at [953, 199] on button "Retry" at bounding box center [945, 203] width 71 height 31
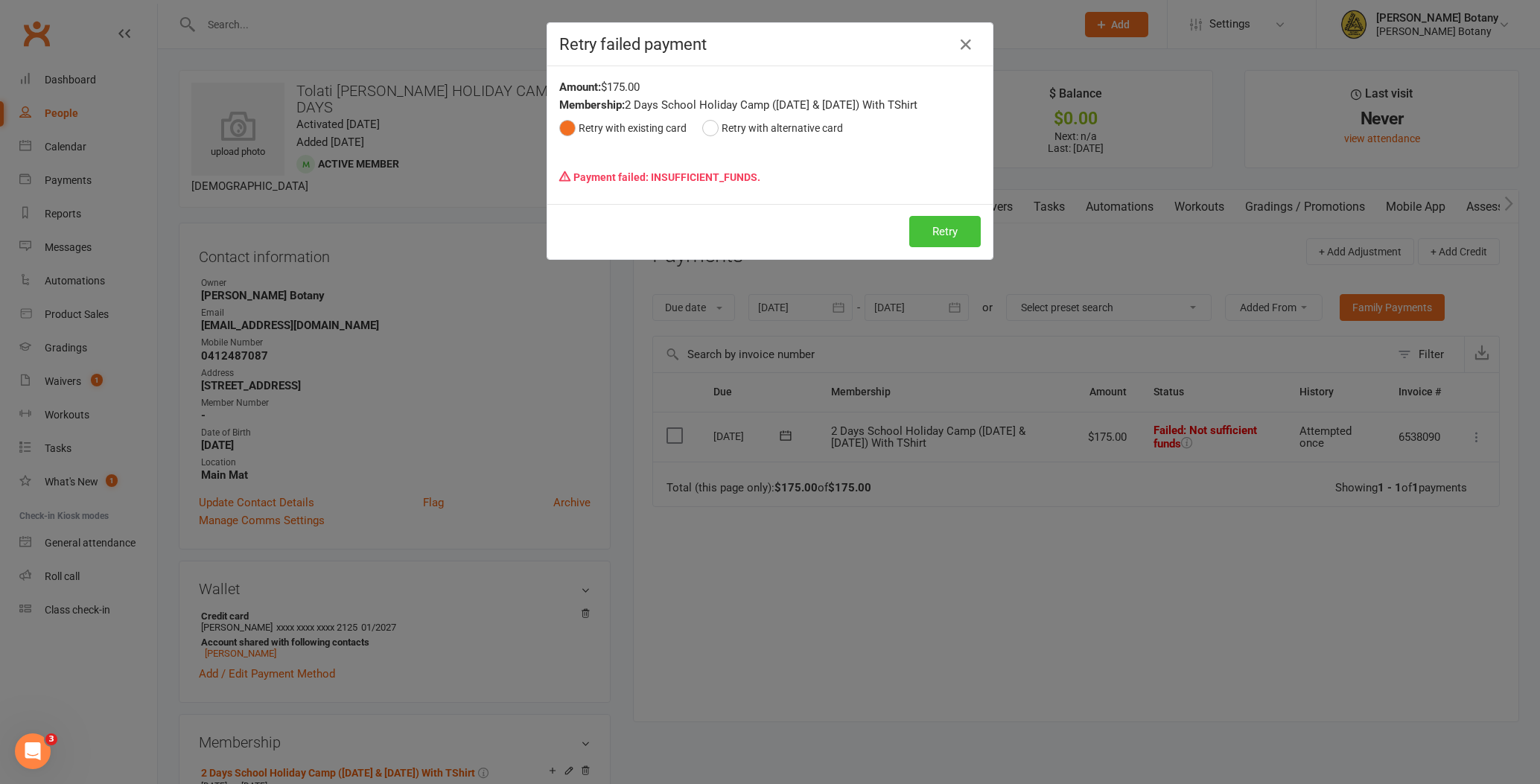
click at [958, 240] on button "Retry" at bounding box center [945, 231] width 71 height 31
click at [967, 46] on icon "button" at bounding box center [965, 44] width 18 height 18
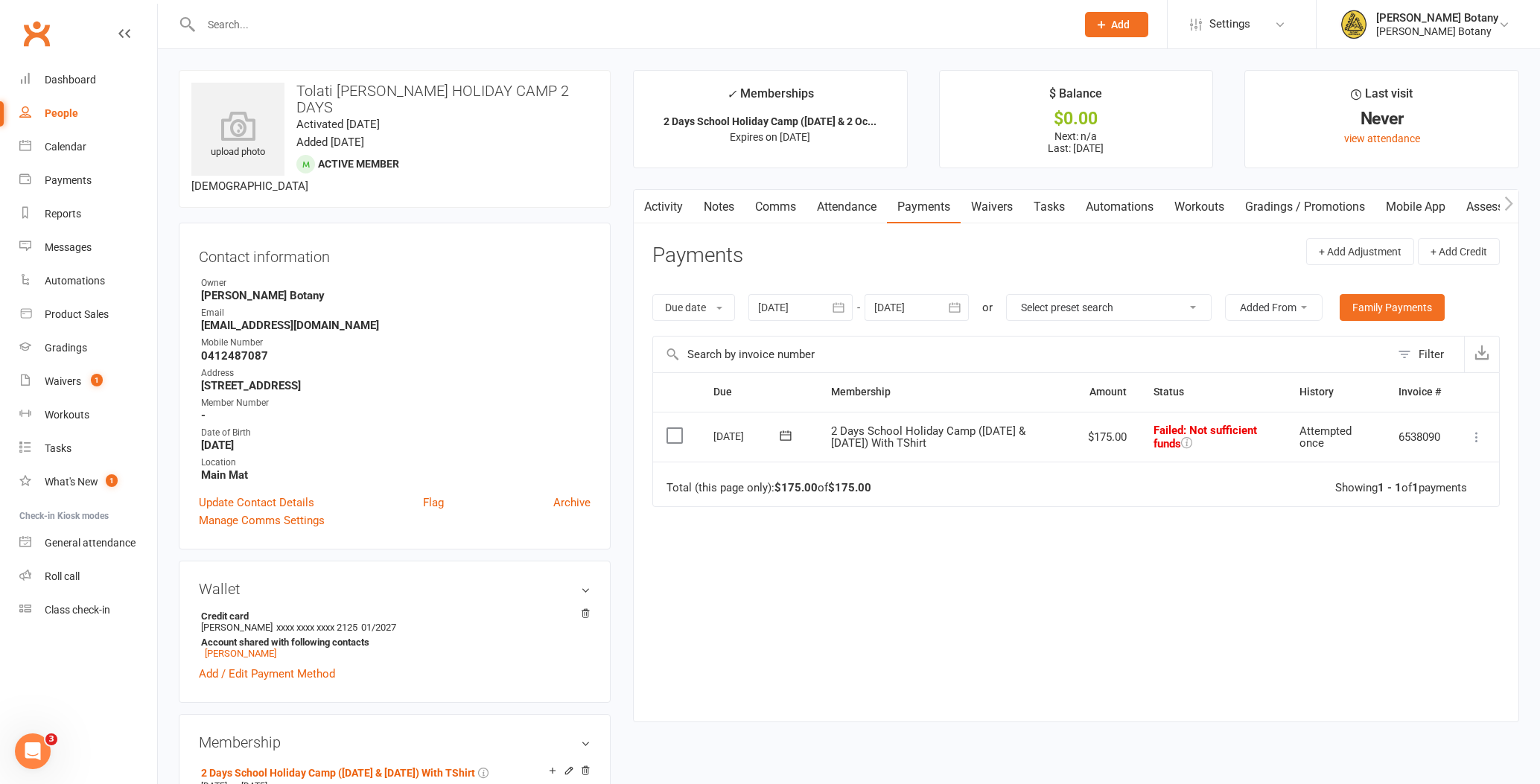
click at [289, 23] on input "text" at bounding box center [631, 24] width 869 height 21
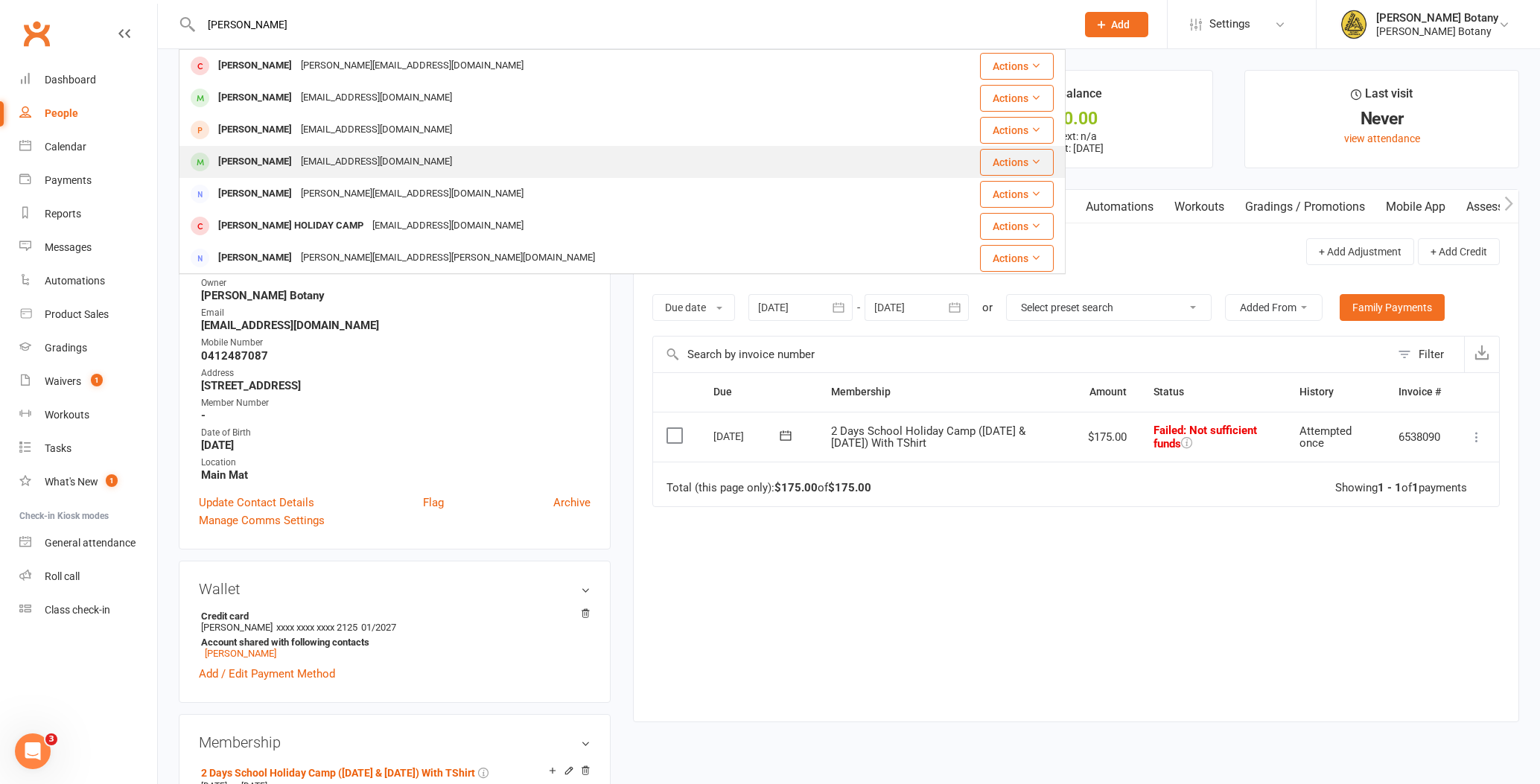
type input "Nicolas"
click at [302, 161] on div "eselbicka@gmail.com" at bounding box center [376, 161] width 160 height 22
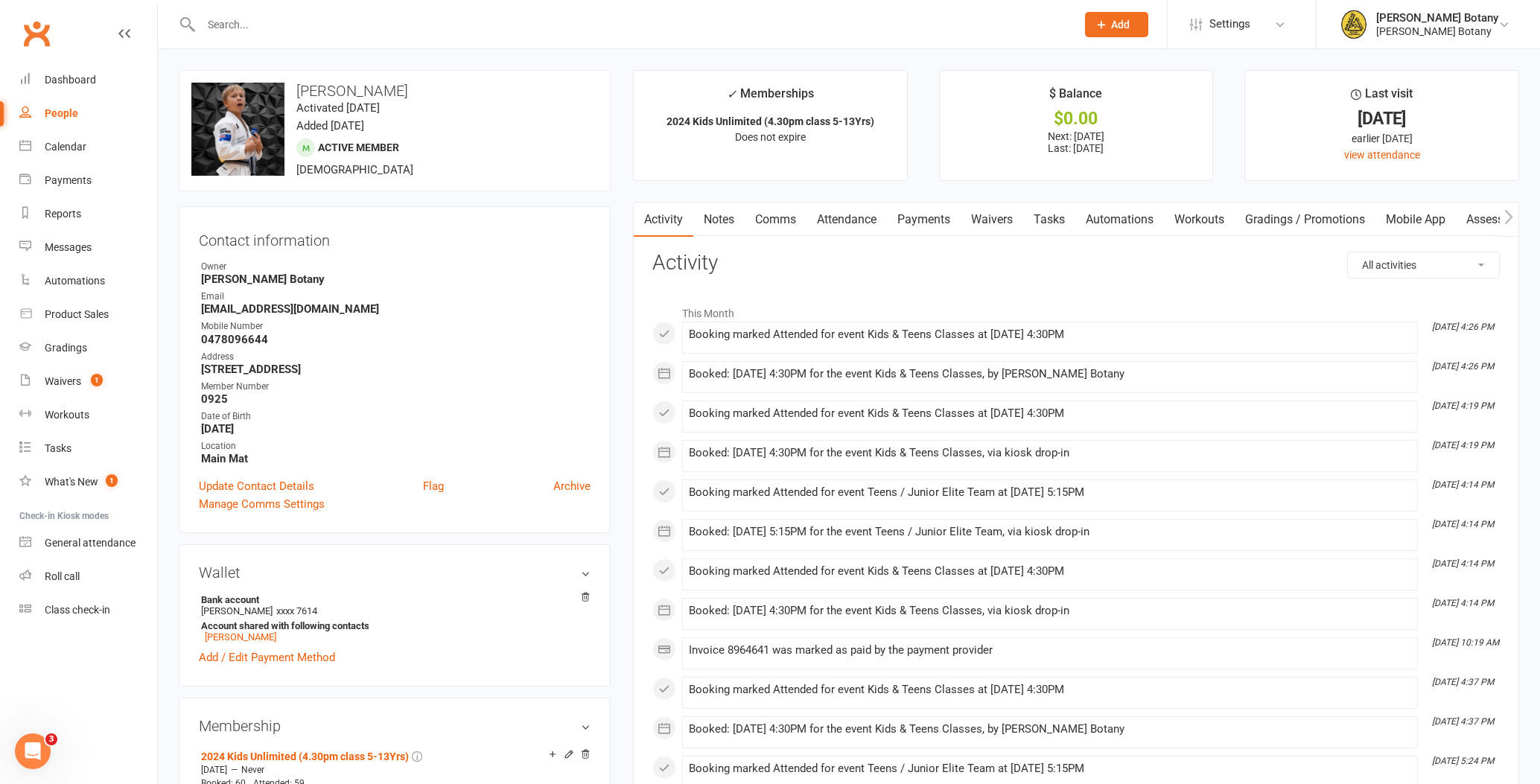
click at [927, 221] on link "Payments" at bounding box center [923, 220] width 74 height 35
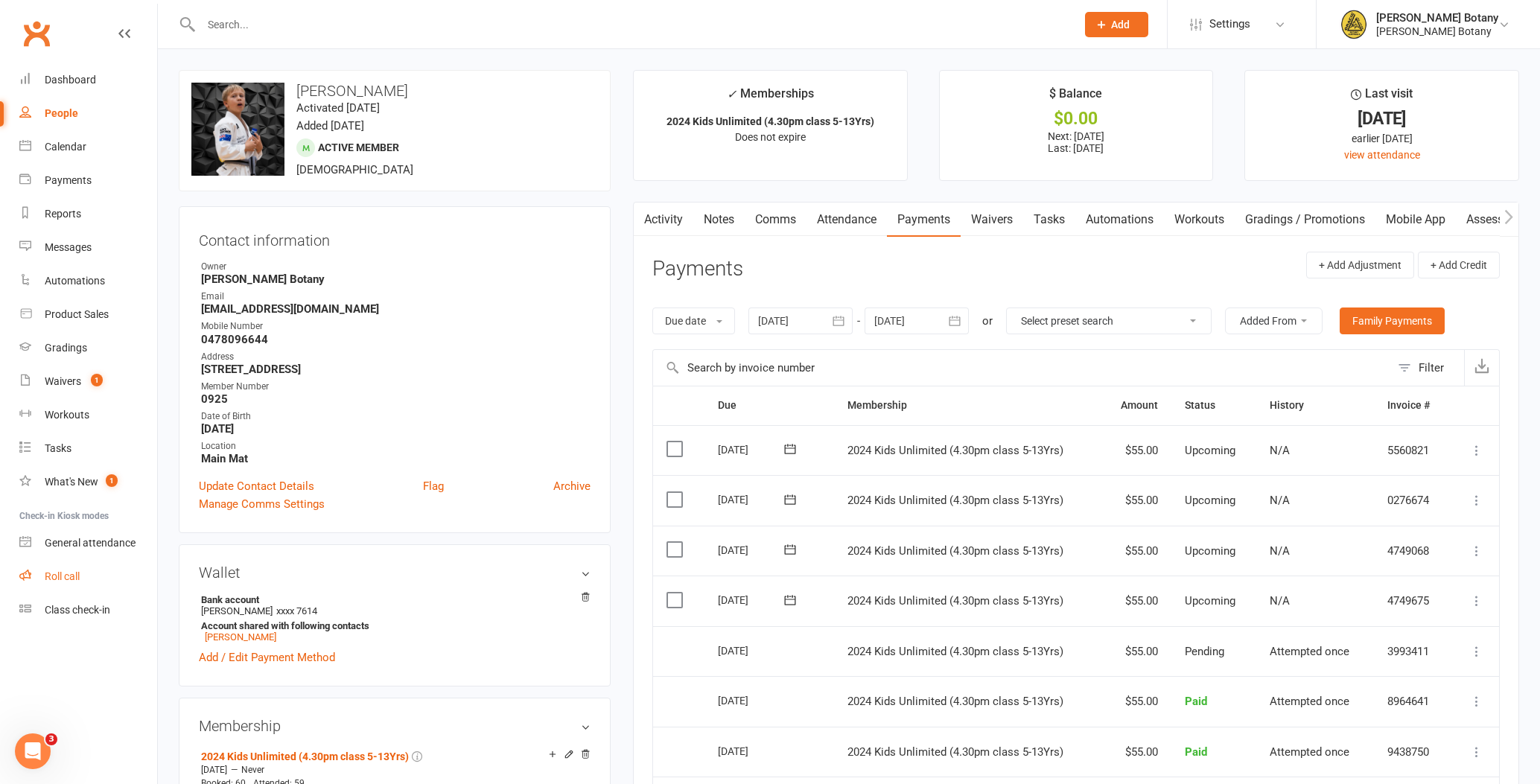
click at [46, 572] on div "Roll call" at bounding box center [62, 576] width 35 height 12
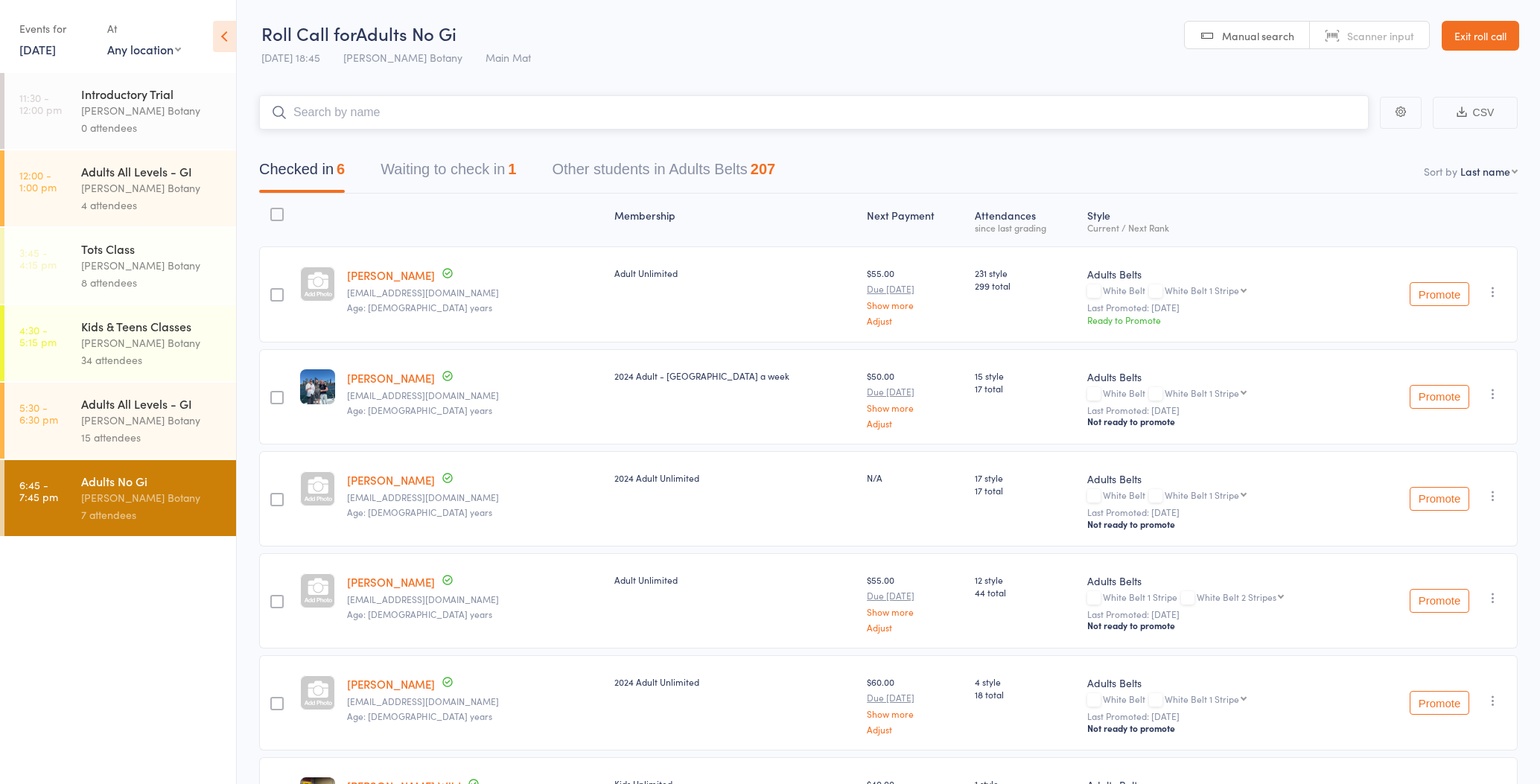
click at [426, 112] on input "search" at bounding box center [814, 113] width 1109 height 35
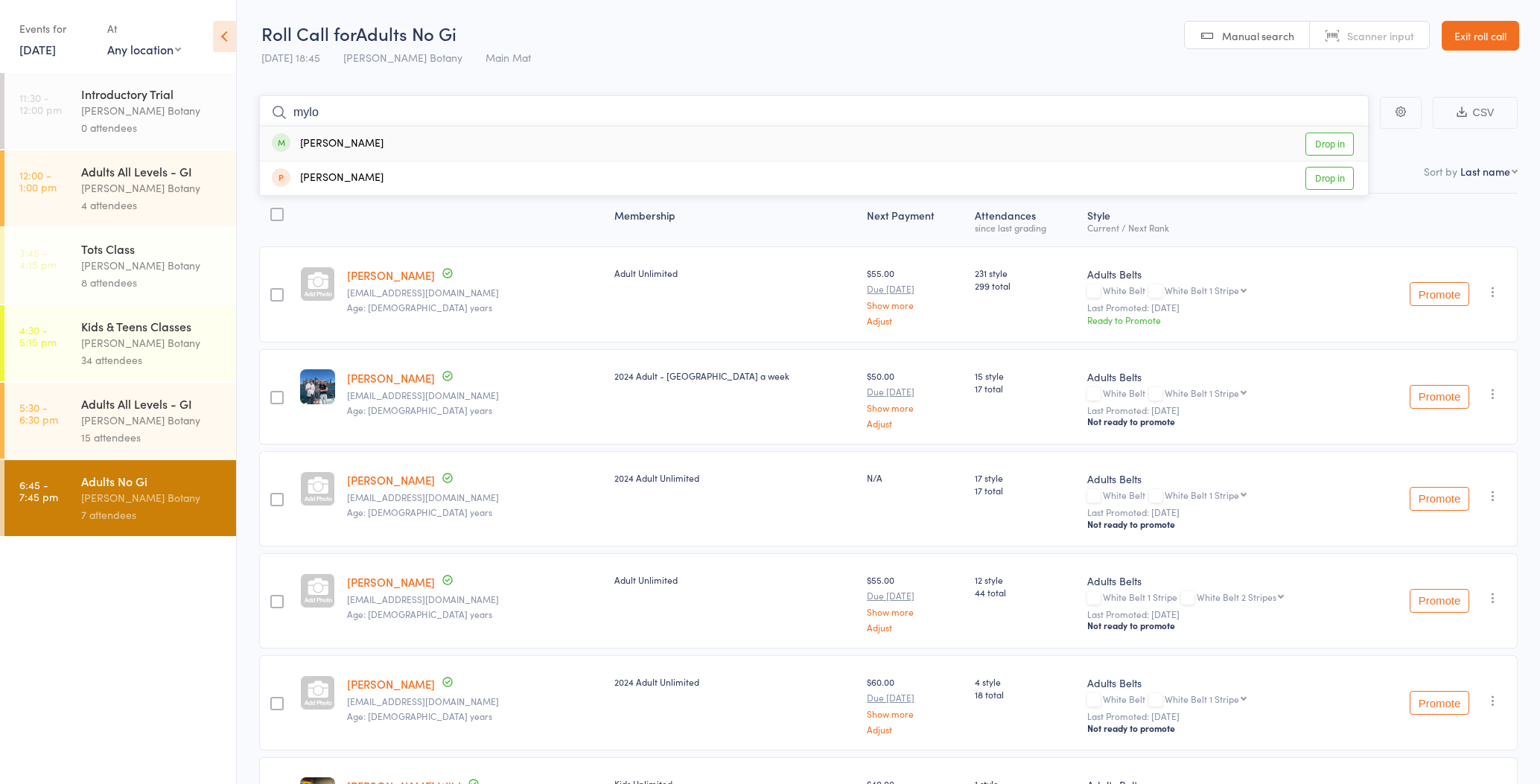
type input "Mylo"
drag, startPoint x: 426, startPoint y: 112, endPoint x: 390, endPoint y: 143, distance: 47.5
click at [390, 143] on div "Mylo Kenyon Drop in" at bounding box center [814, 144] width 1108 height 35
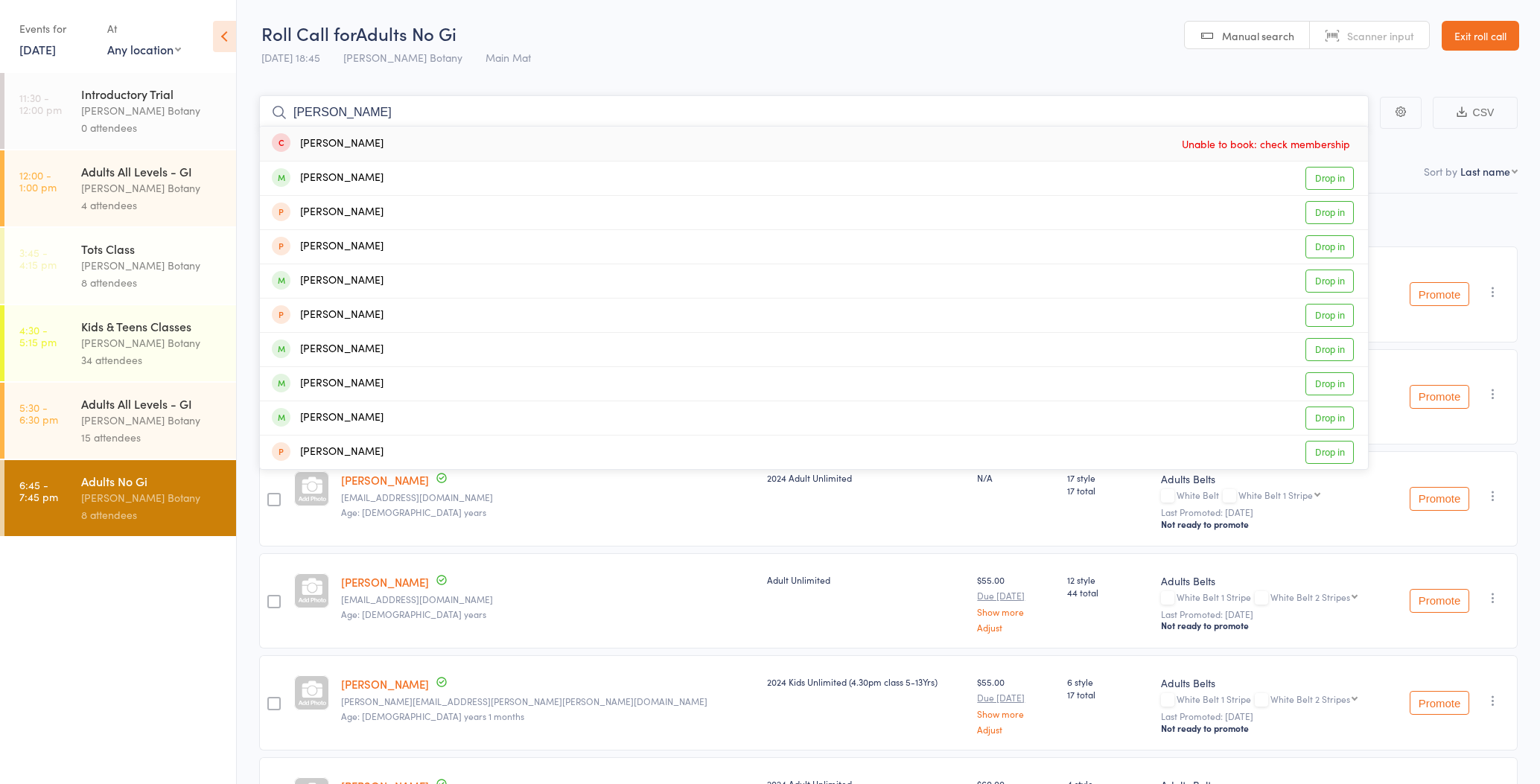
type input "Liam"
click at [359, 172] on div "Liam Durzi Drop in" at bounding box center [814, 178] width 1108 height 34
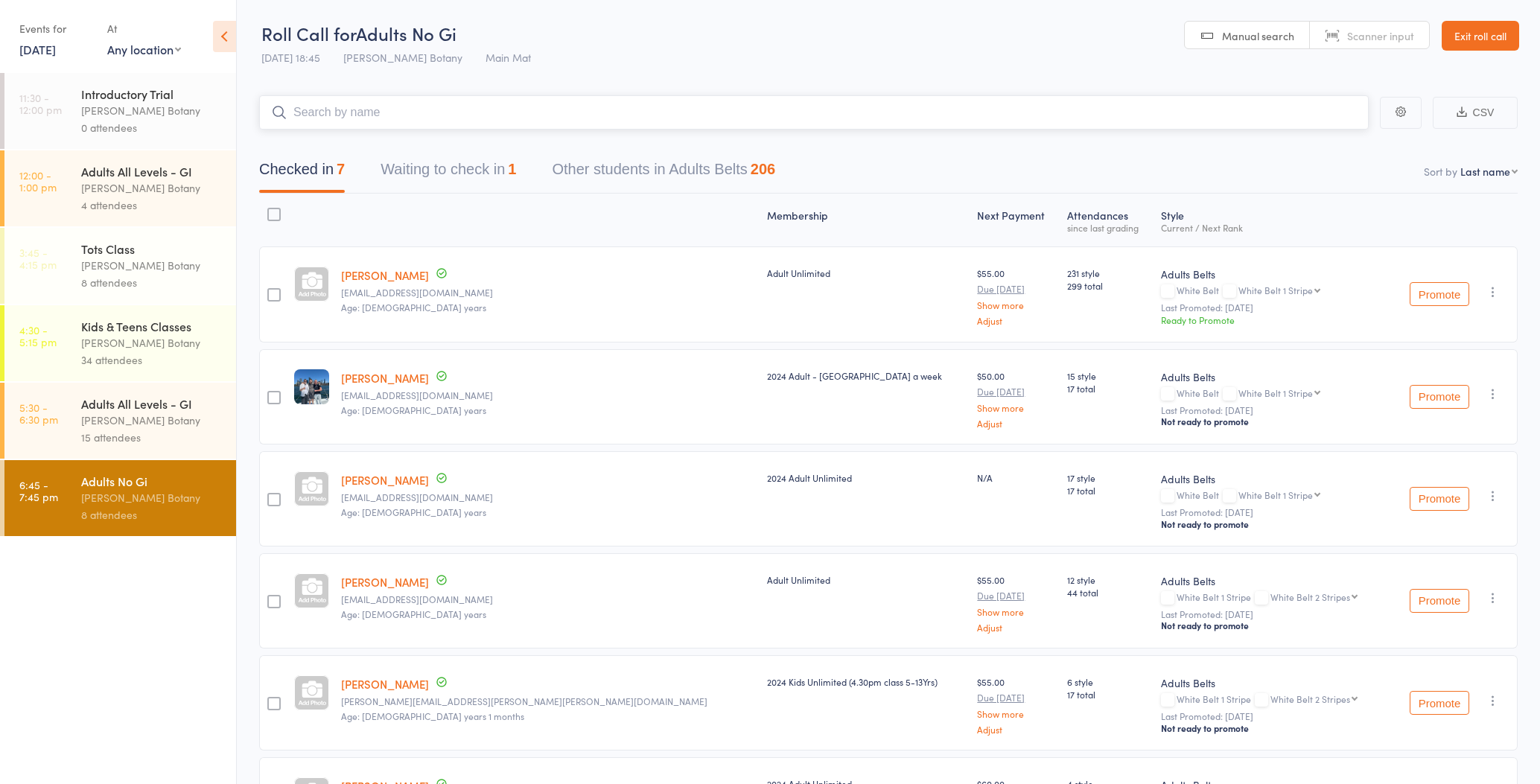
click at [362, 109] on input "search" at bounding box center [814, 113] width 1109 height 35
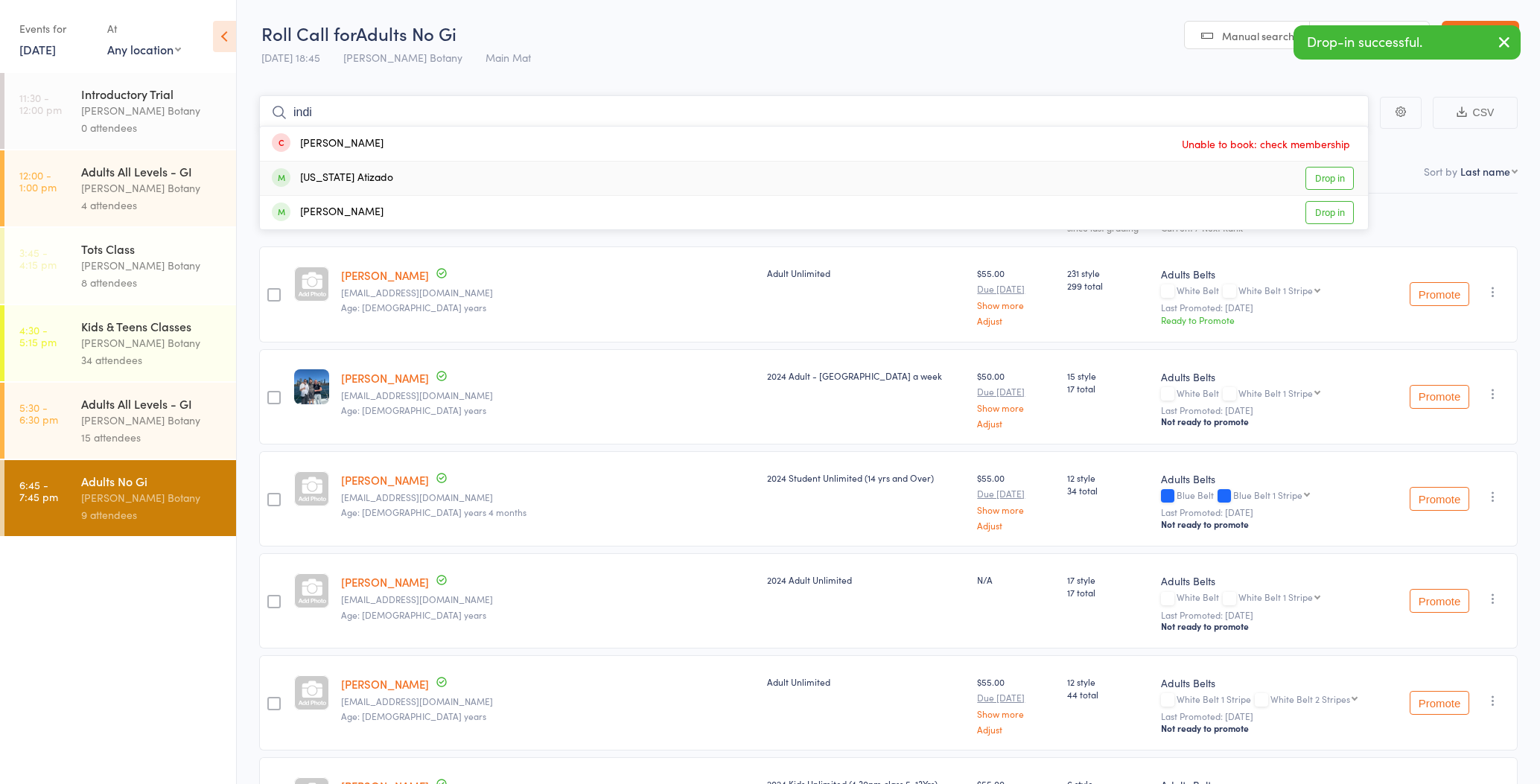
type input "indi"
click at [361, 174] on div "Indiana Atizado" at bounding box center [333, 178] width 121 height 17
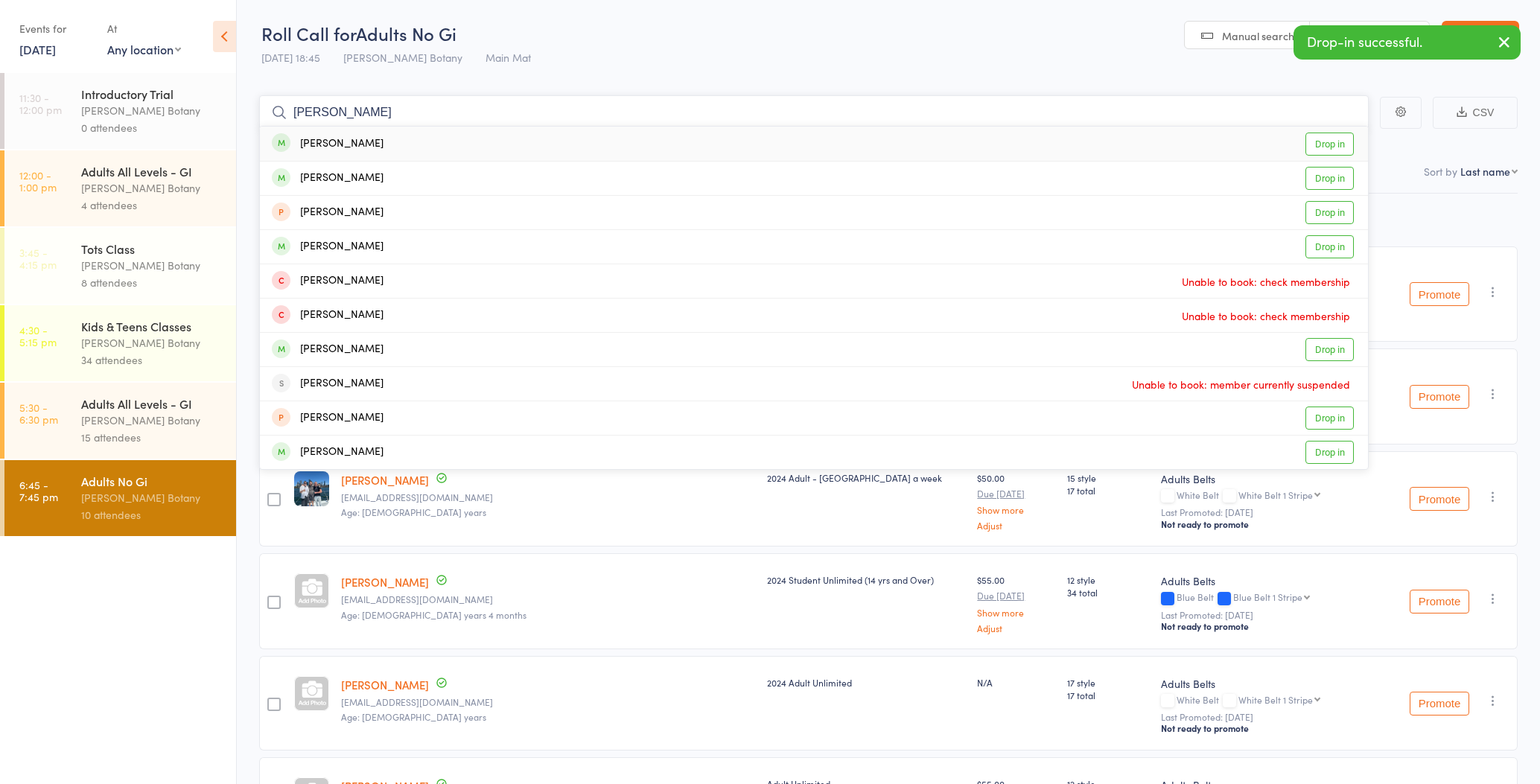
type input "Jake"
drag, startPoint x: 361, startPoint y: 174, endPoint x: 359, endPoint y: 146, distance: 28.1
click at [360, 146] on div "Jake Wild Drop in" at bounding box center [814, 144] width 1108 height 35
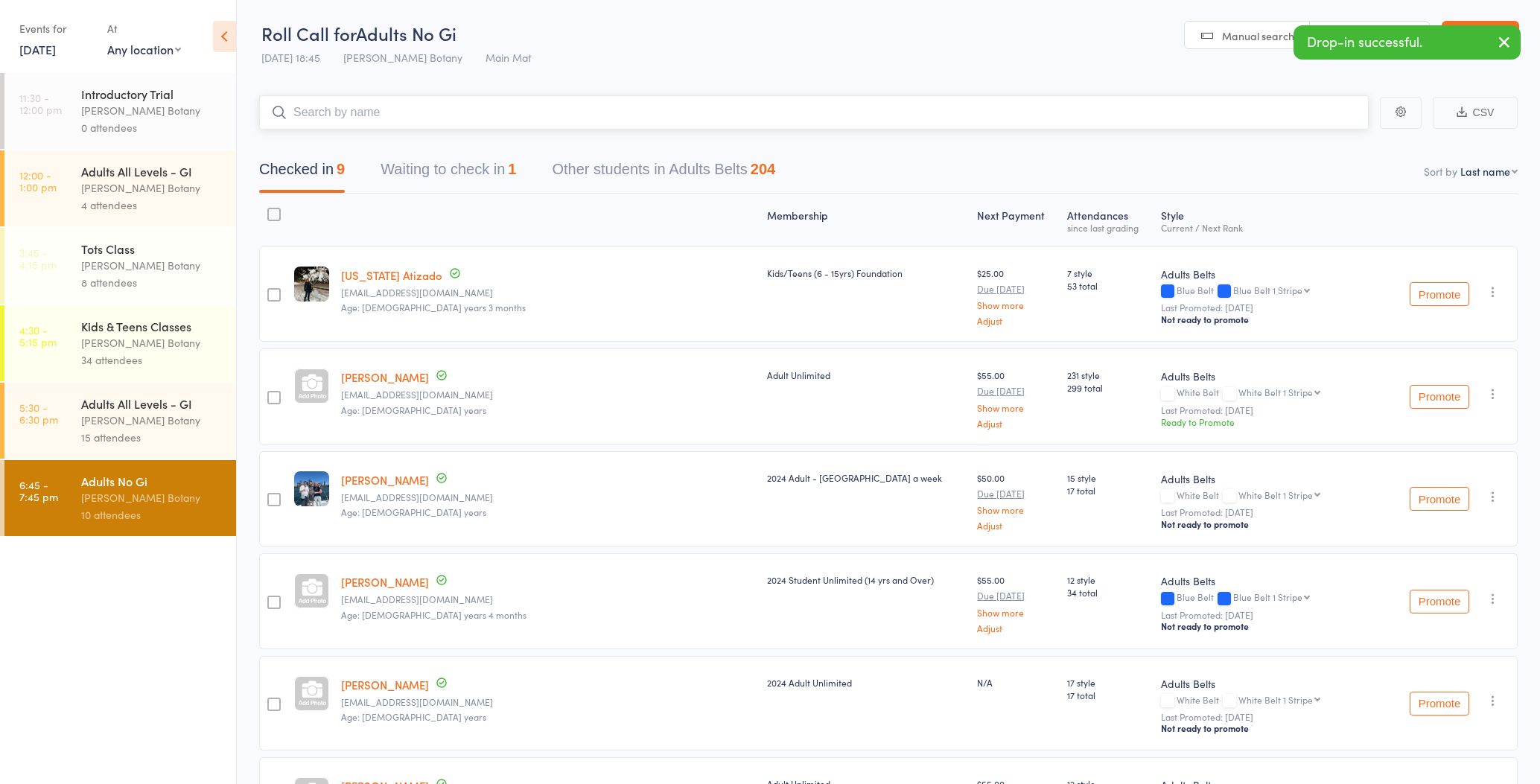
click at [359, 104] on input "search" at bounding box center [814, 113] width 1109 height 35
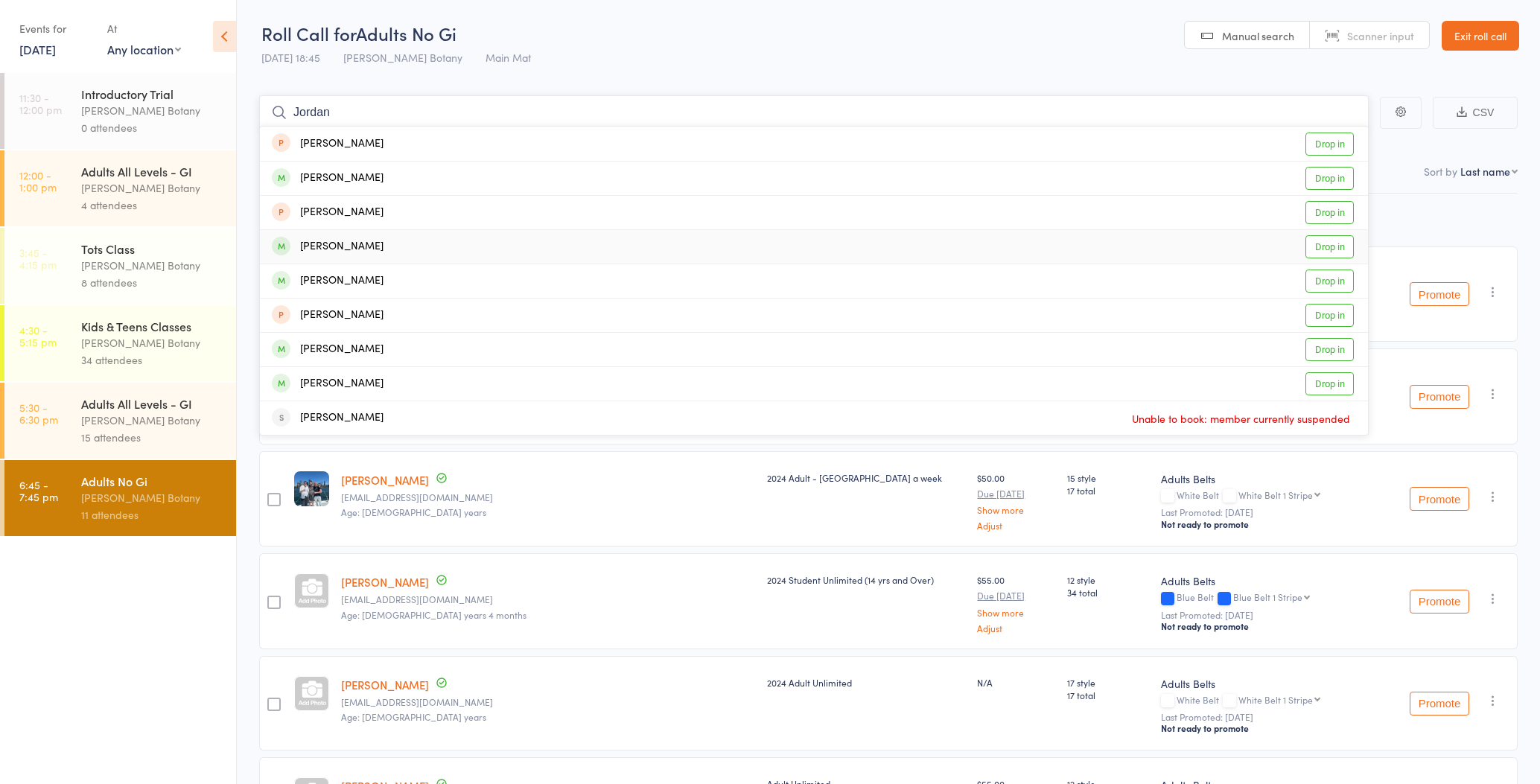
type input "Jordan"
click at [391, 240] on div "Jordan Christie Drop in" at bounding box center [814, 246] width 1108 height 34
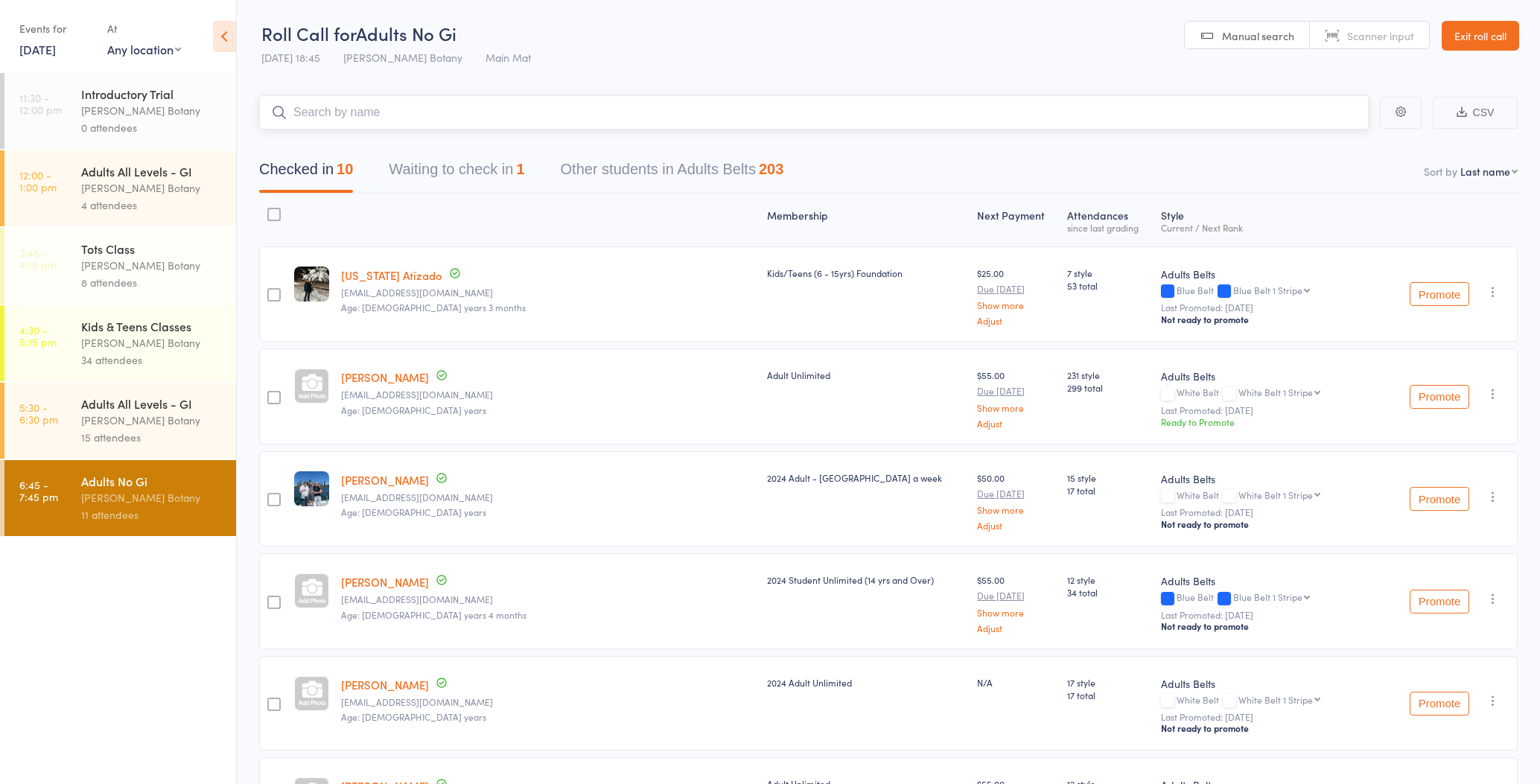
click at [363, 118] on input "search" at bounding box center [814, 113] width 1109 height 35
click at [1484, 37] on link "Exit roll call" at bounding box center [1479, 36] width 77 height 29
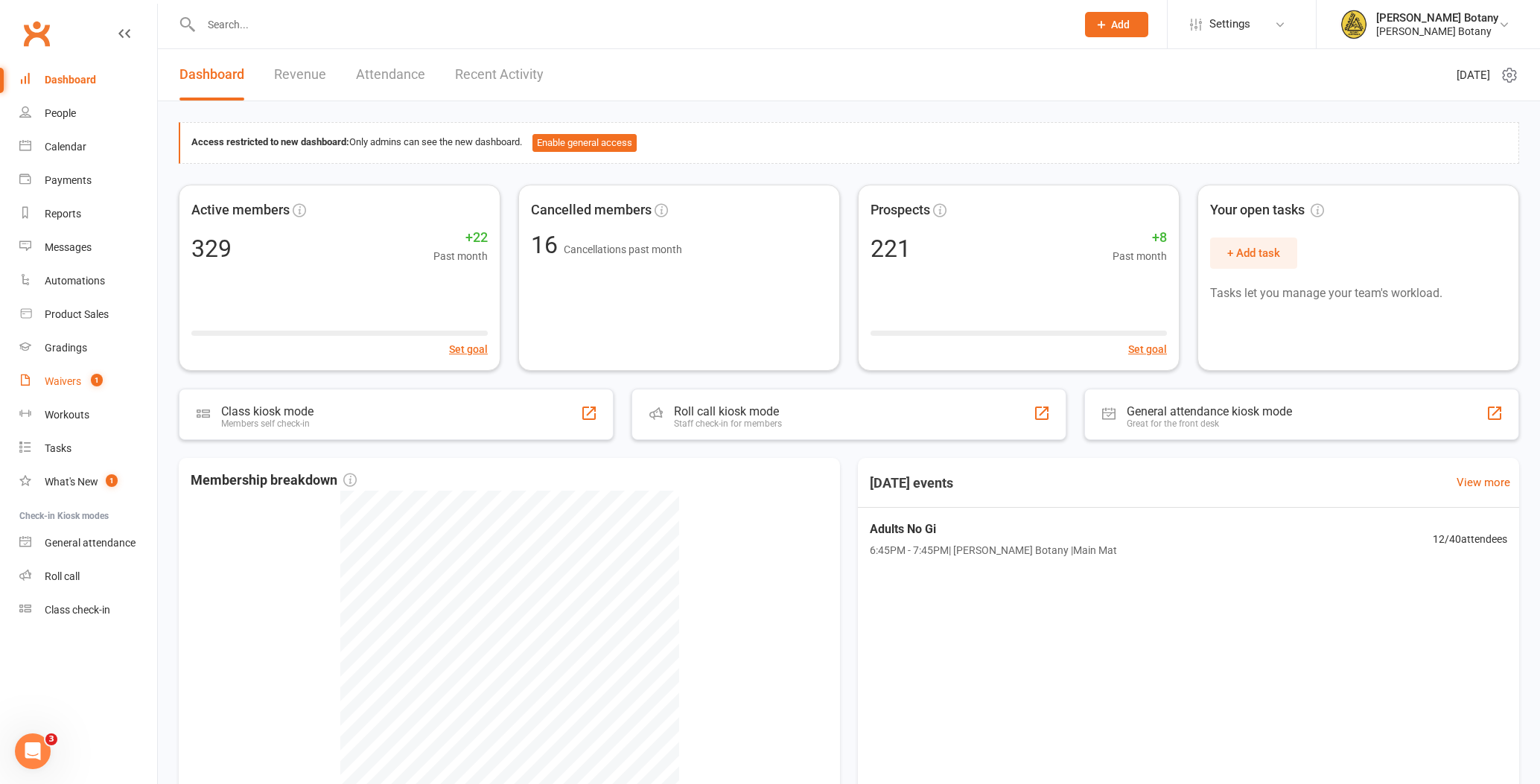
click at [62, 378] on div "Waivers" at bounding box center [63, 381] width 36 height 12
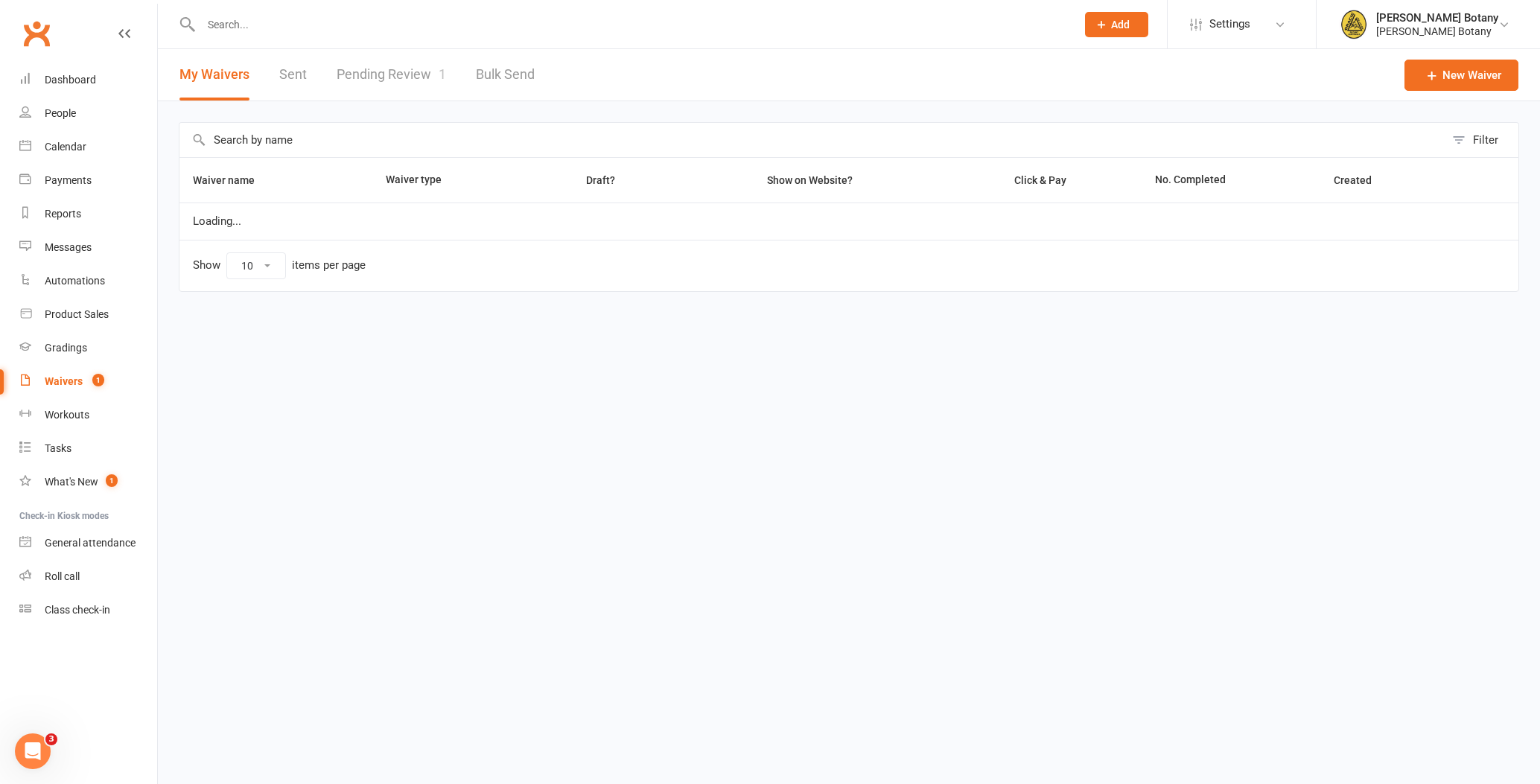
click at [374, 87] on link "Pending Review 1" at bounding box center [391, 75] width 109 height 51
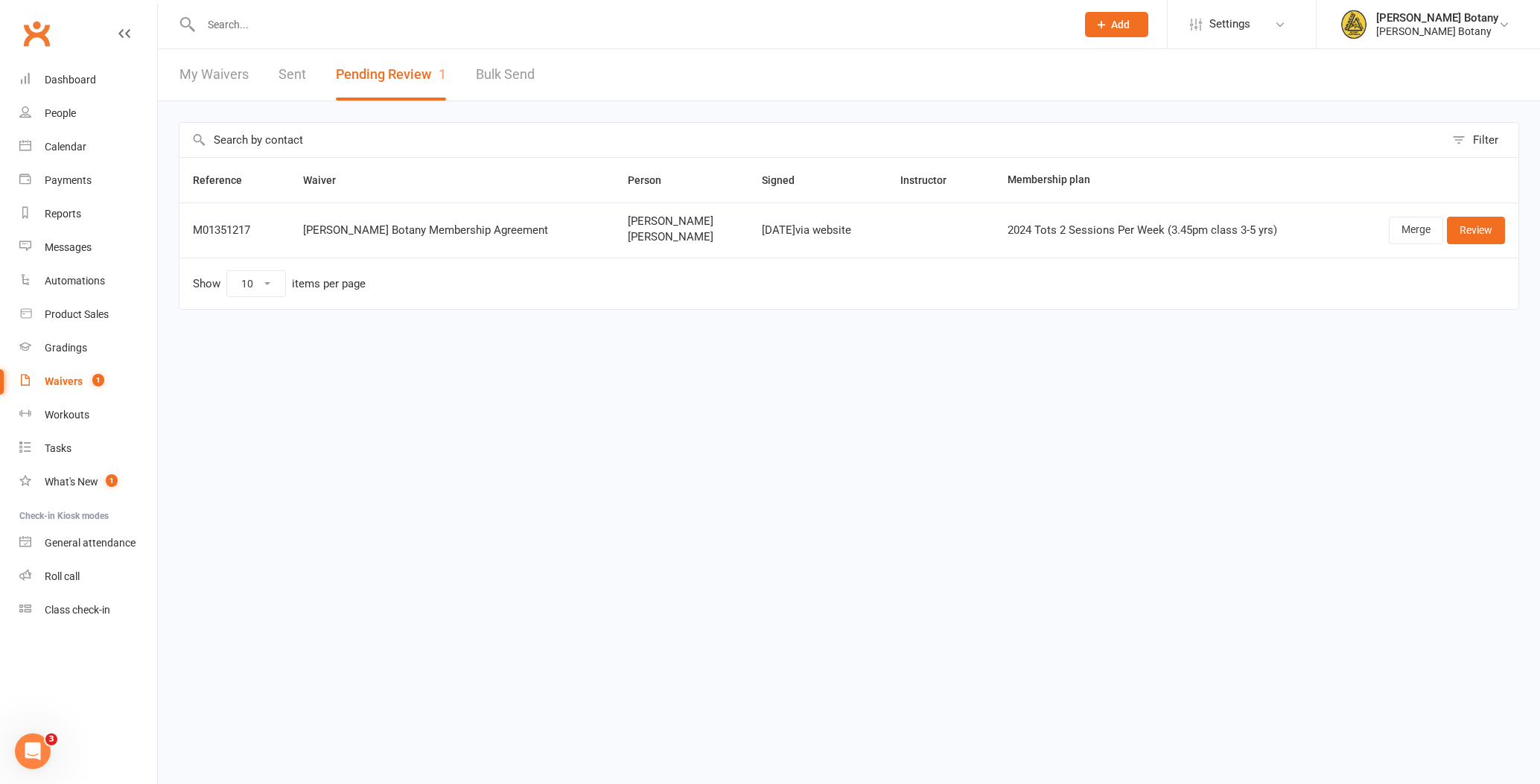
click at [1492, 228] on link "Review" at bounding box center [1475, 230] width 58 height 27
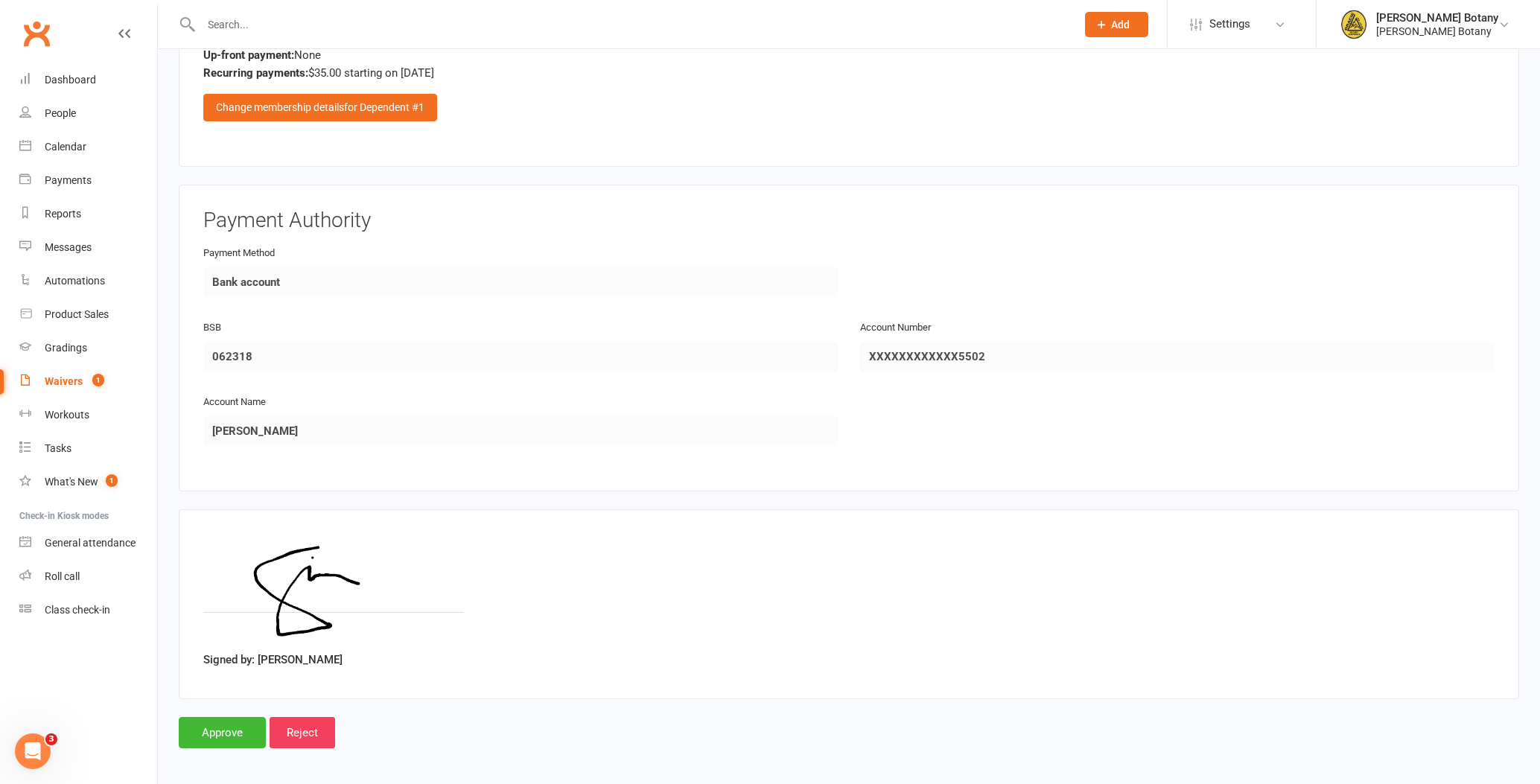
scroll to position [1667, 0]
click at [322, 722] on input "Reject" at bounding box center [302, 734] width 66 height 31
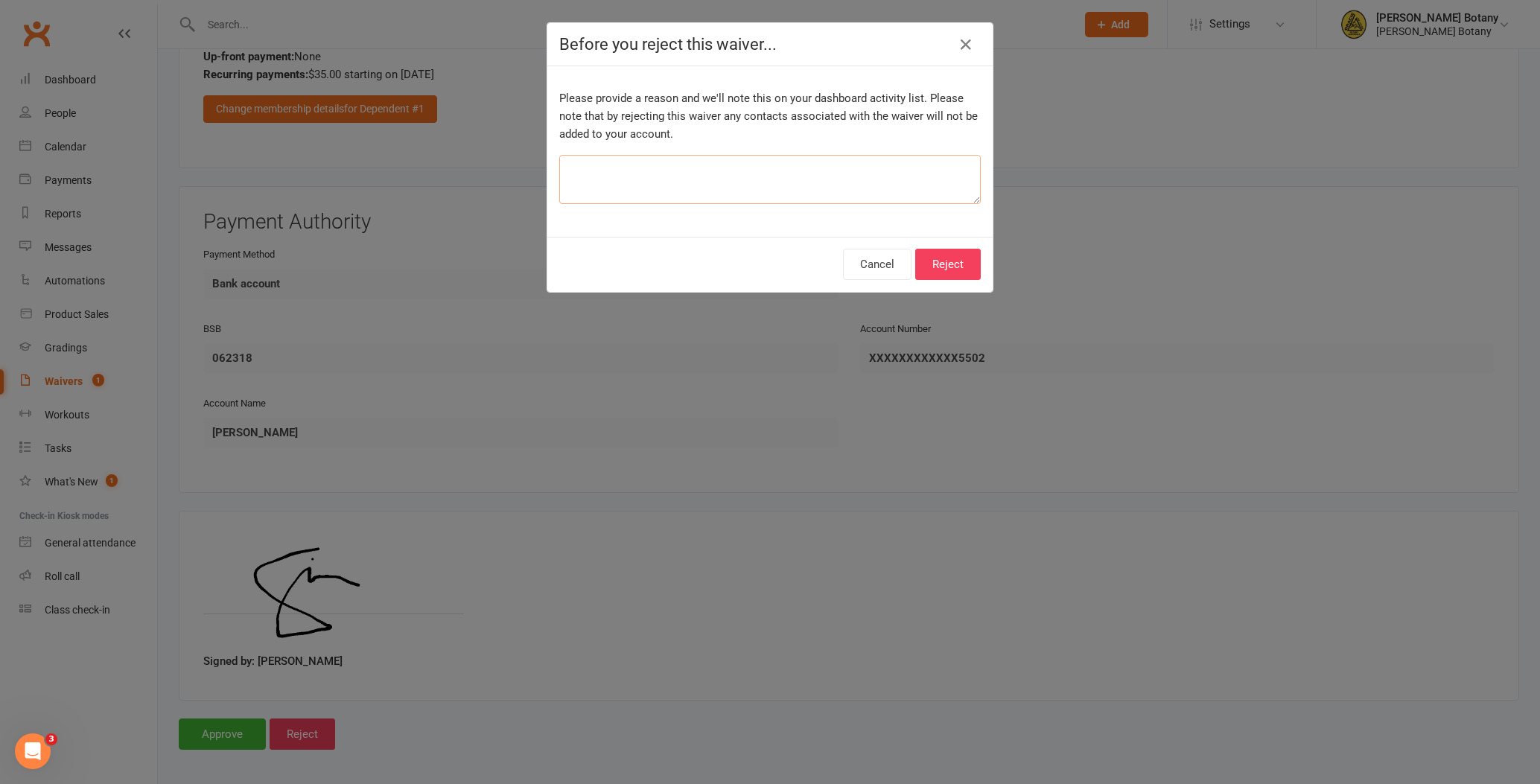
click at [893, 176] on textarea at bounding box center [770, 179] width 421 height 49
type textarea "already filled out"
click at [877, 267] on button "Cancel" at bounding box center [877, 264] width 68 height 31
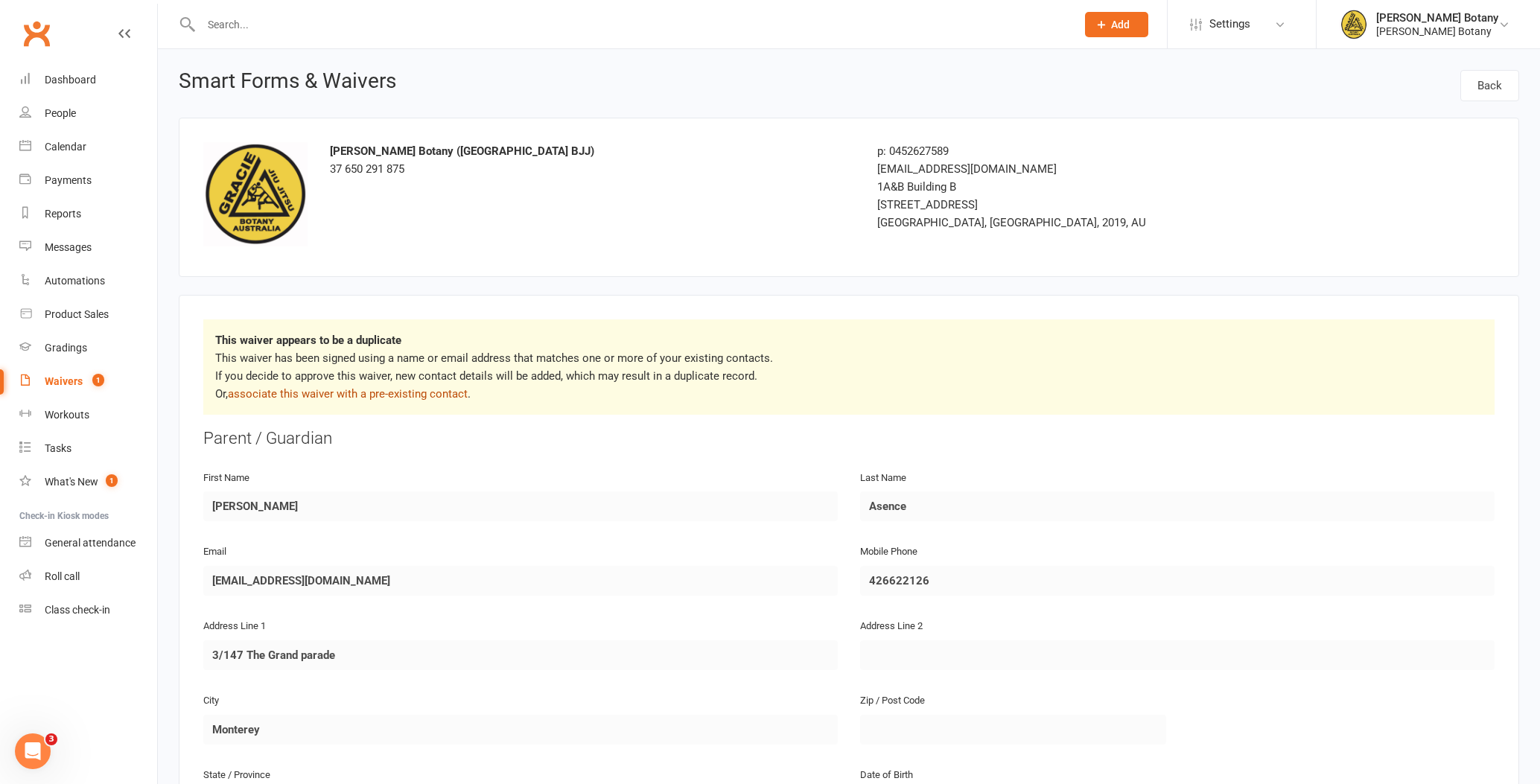
scroll to position [0, 0]
click at [413, 393] on link "associate this waiver with a pre-existing contact" at bounding box center [348, 393] width 240 height 13
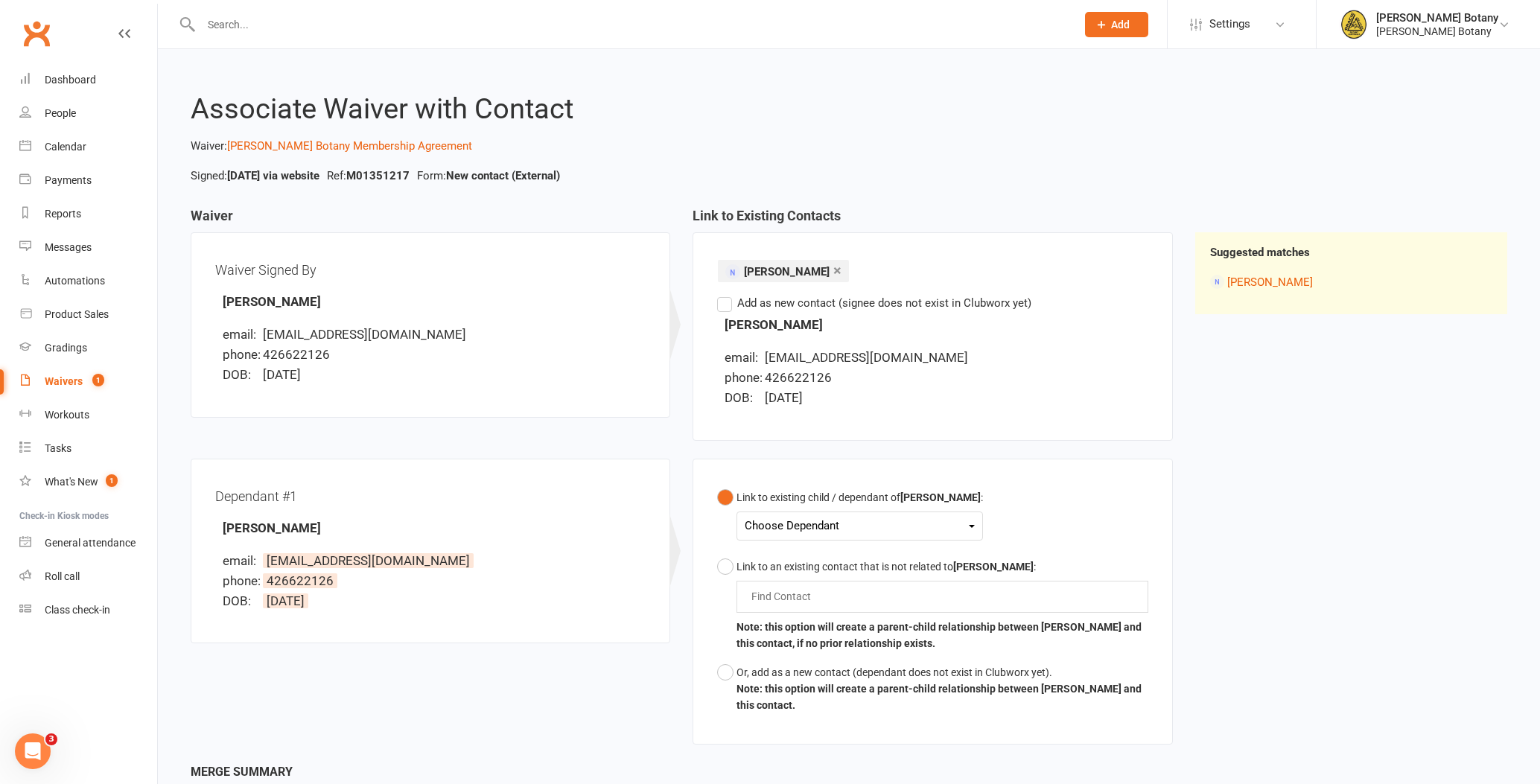
click at [770, 526] on div "Choose Dependant" at bounding box center [859, 525] width 230 height 20
click at [815, 593] on link "[PERSON_NAME]" at bounding box center [819, 593] width 147 height 32
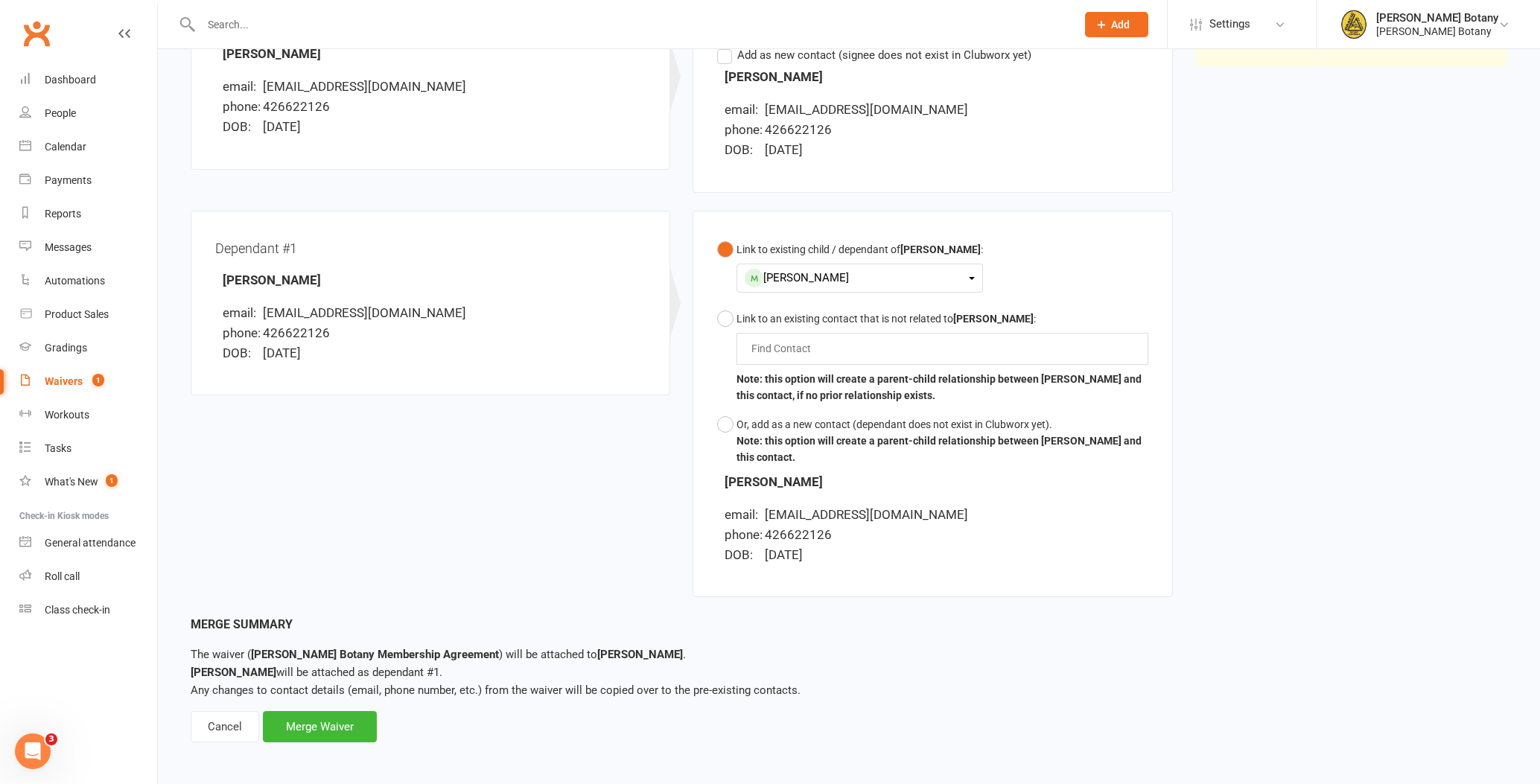
scroll to position [247, 0]
click at [336, 716] on div "Merge Waiver" at bounding box center [319, 727] width 114 height 31
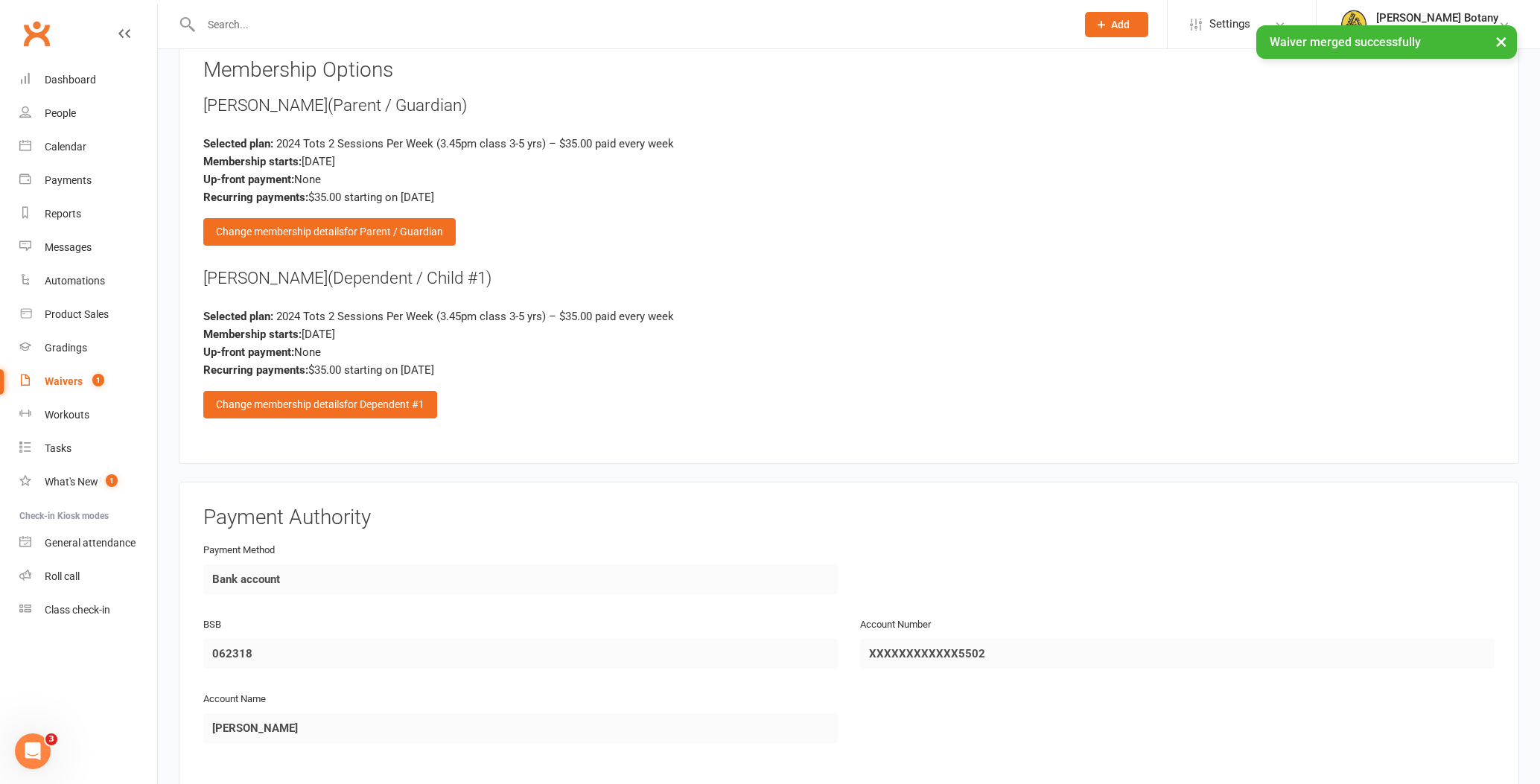
scroll to position [1266, 0]
click at [367, 397] on span "for Dependent #1" at bounding box center [384, 403] width 81 height 12
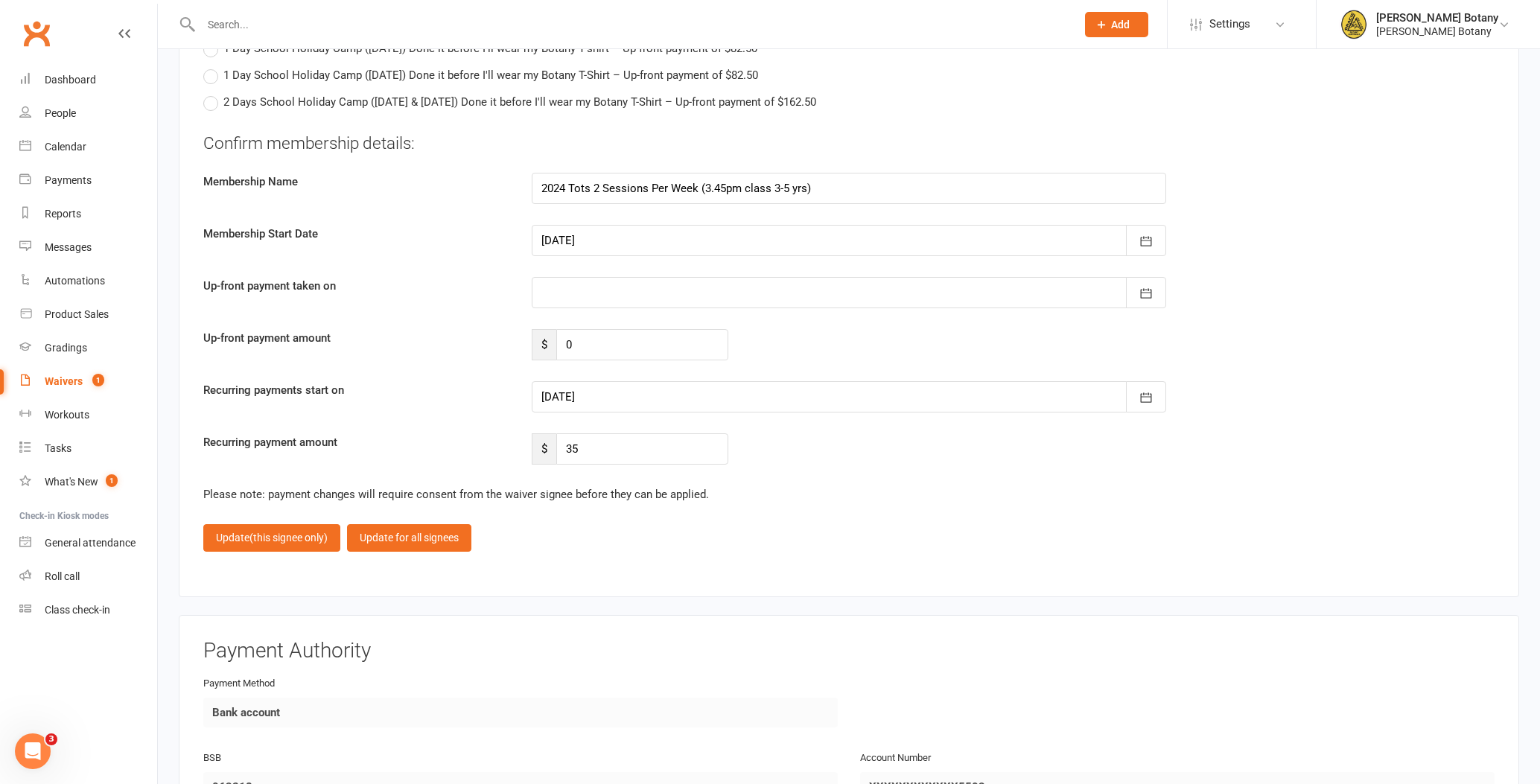
scroll to position [2291, 0]
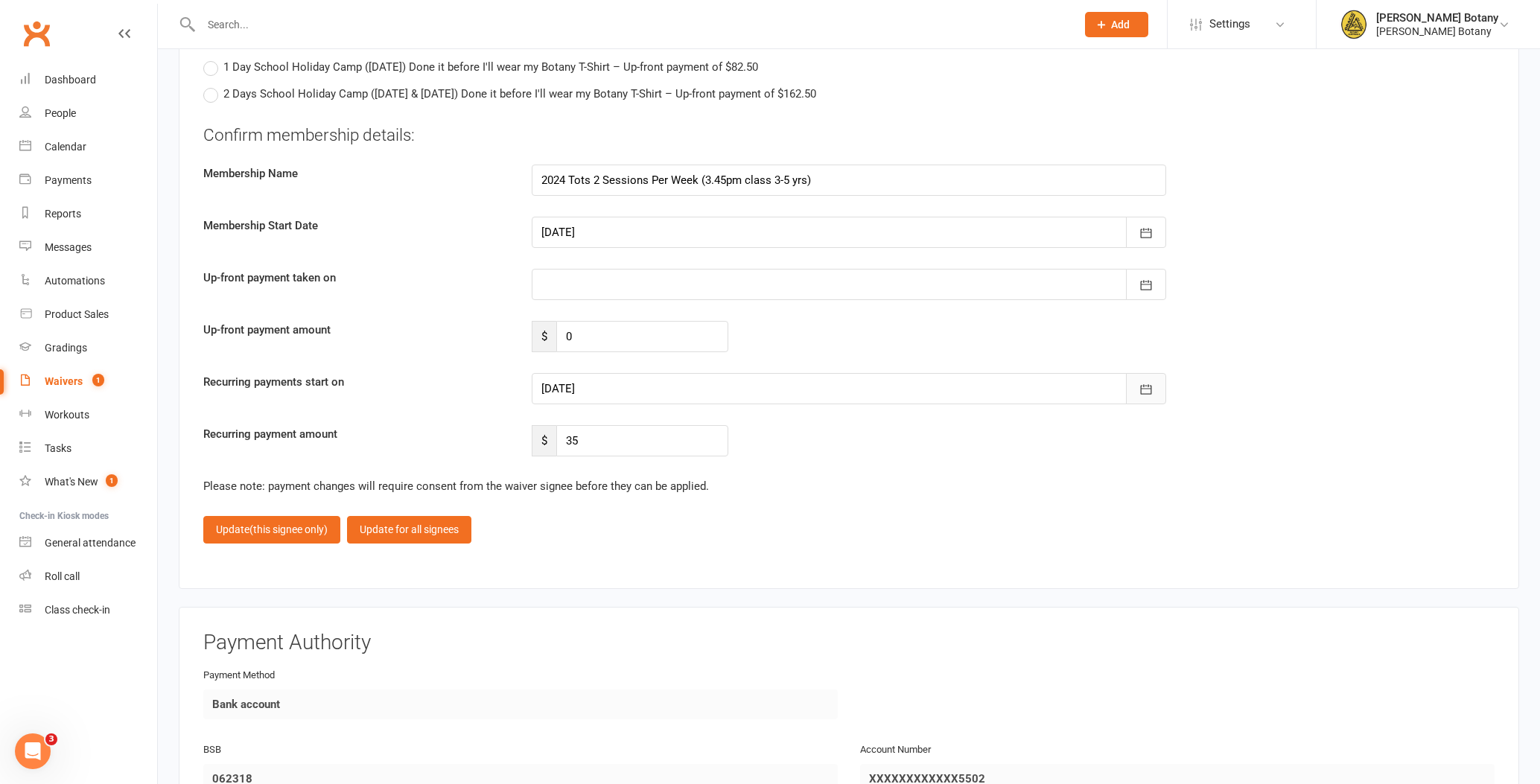
drag, startPoint x: 1147, startPoint y: 387, endPoint x: 1134, endPoint y: 391, distance: 13.6
click at [1147, 387] on icon "button" at bounding box center [1146, 389] width 15 height 15
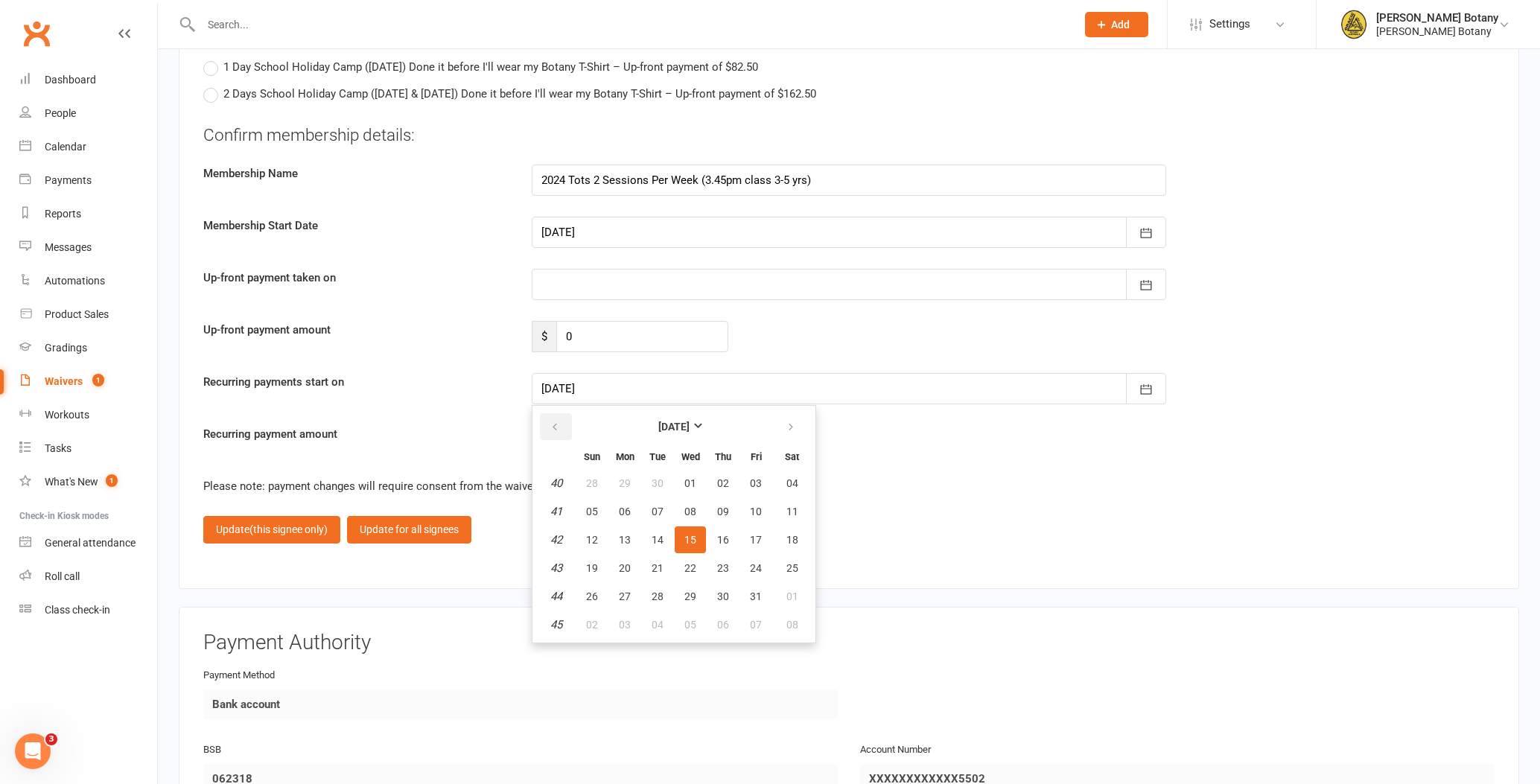
click at [556, 421] on icon "button" at bounding box center [555, 427] width 10 height 12
click at [756, 534] on span "19" at bounding box center [756, 540] width 12 height 12
type input "[DATE]"
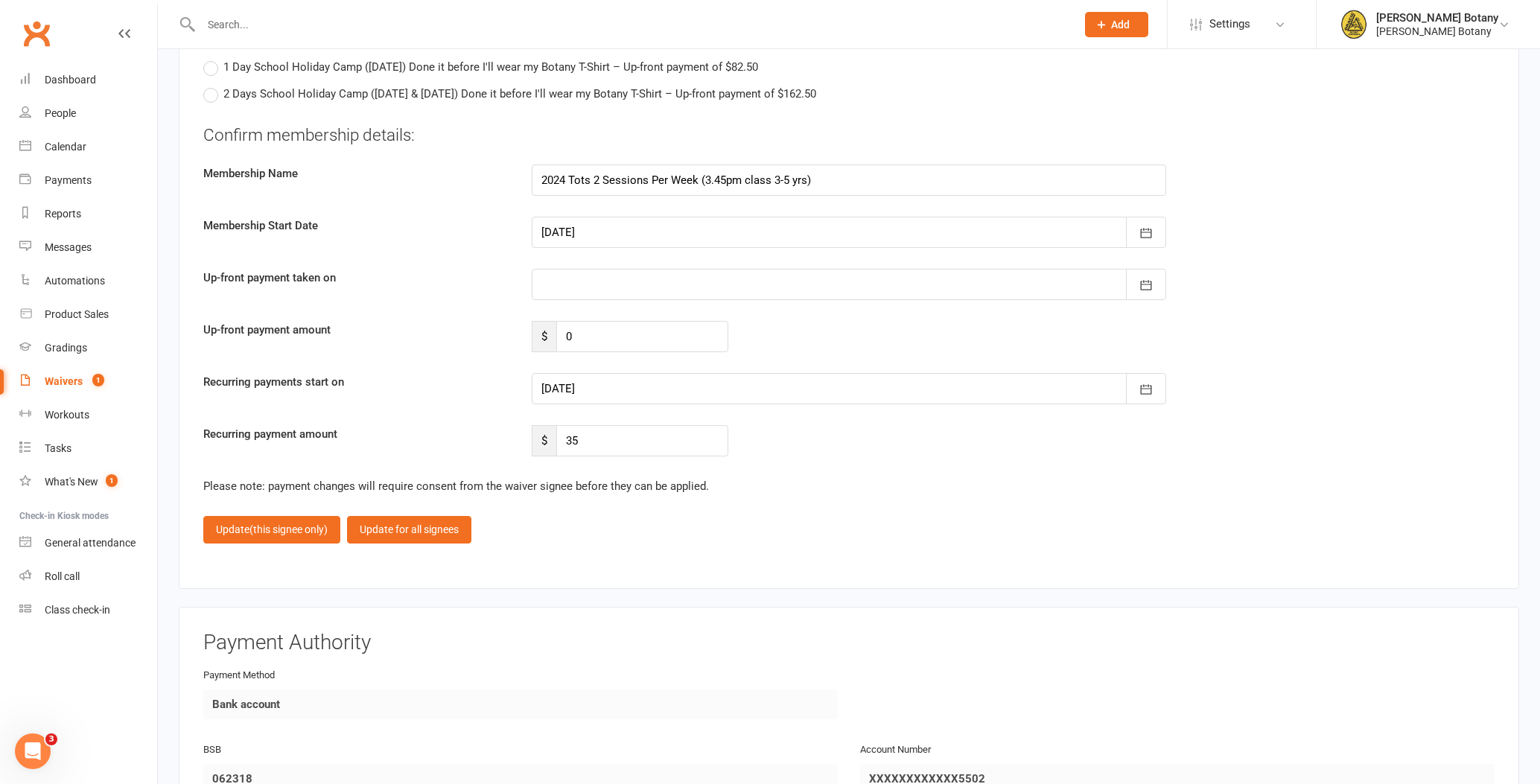
drag, startPoint x: 328, startPoint y: 515, endPoint x: 329, endPoint y: 508, distance: 7.1
click at [328, 515] on button "Update (this signee only)" at bounding box center [272, 528] width 137 height 27
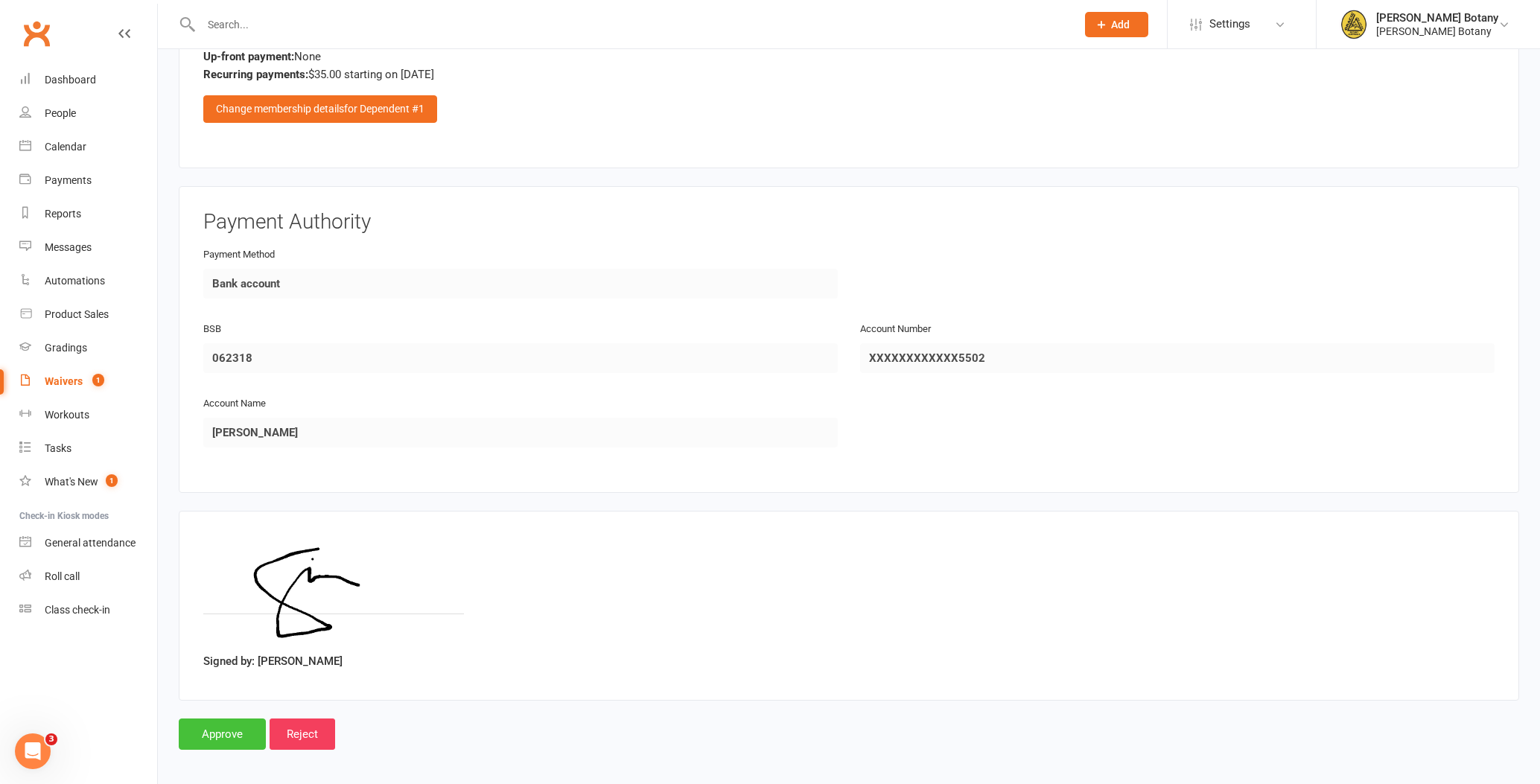
click at [234, 721] on input "Approve" at bounding box center [222, 734] width 88 height 31
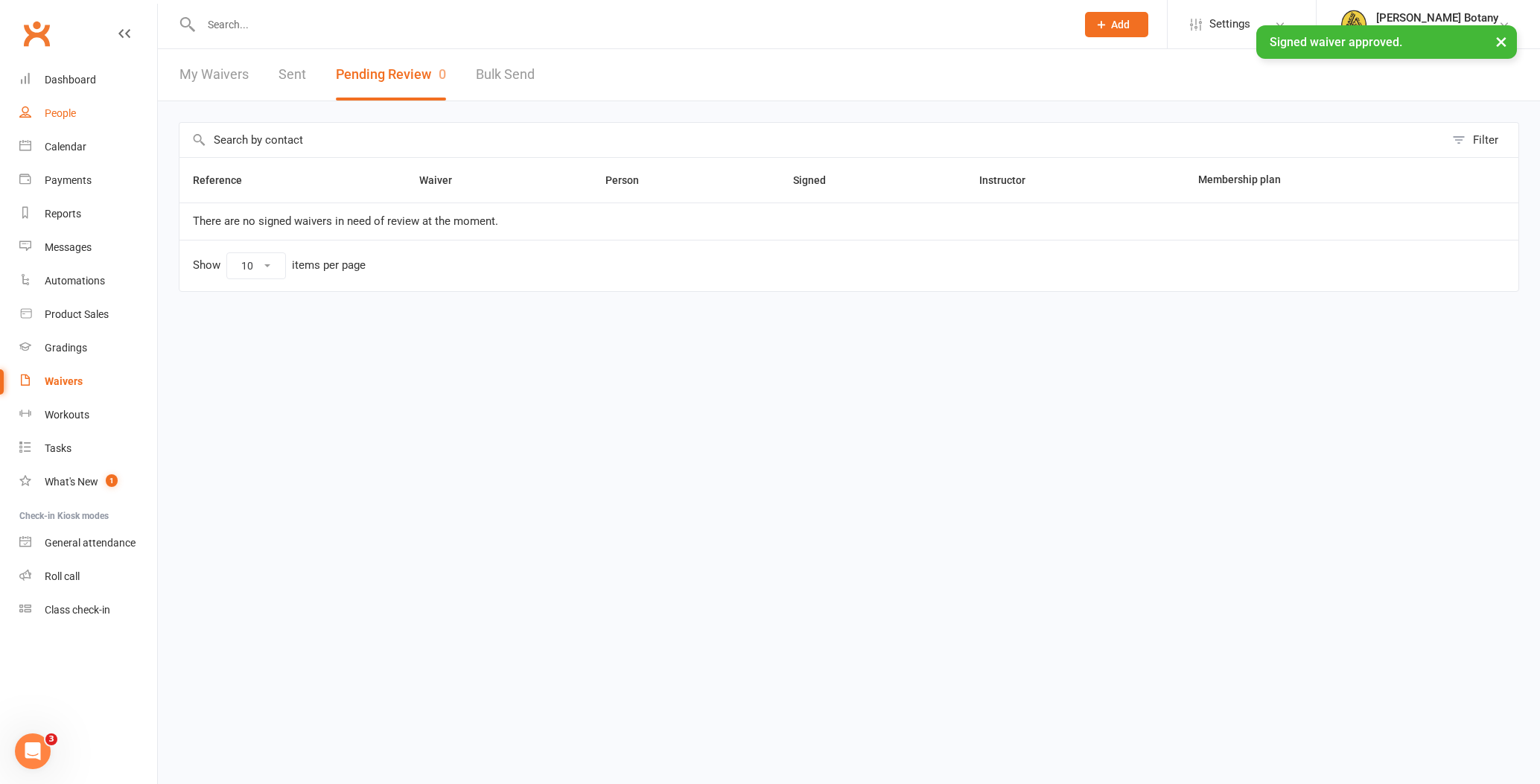
click at [63, 113] on div "People" at bounding box center [61, 113] width 31 height 12
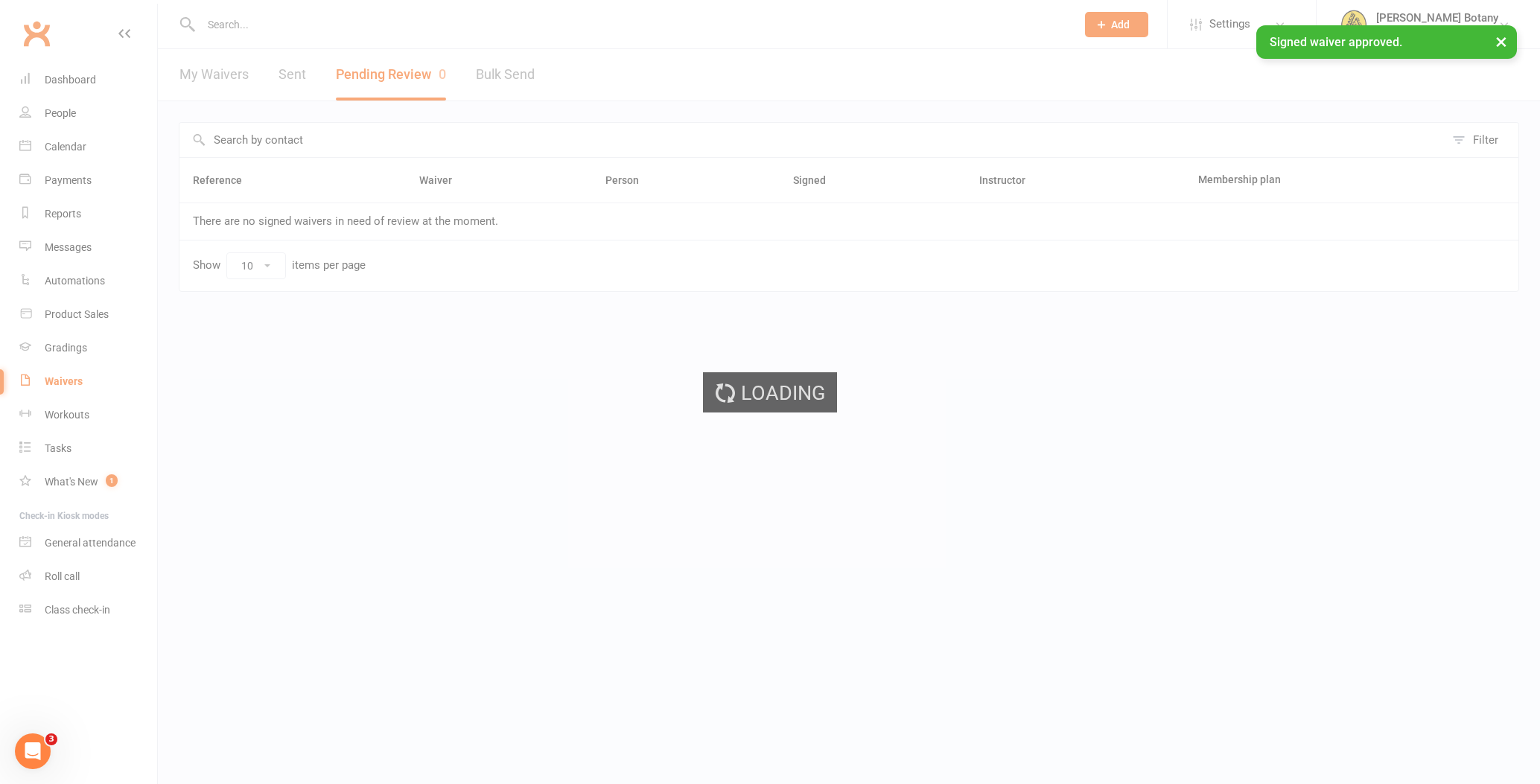
select select "100"
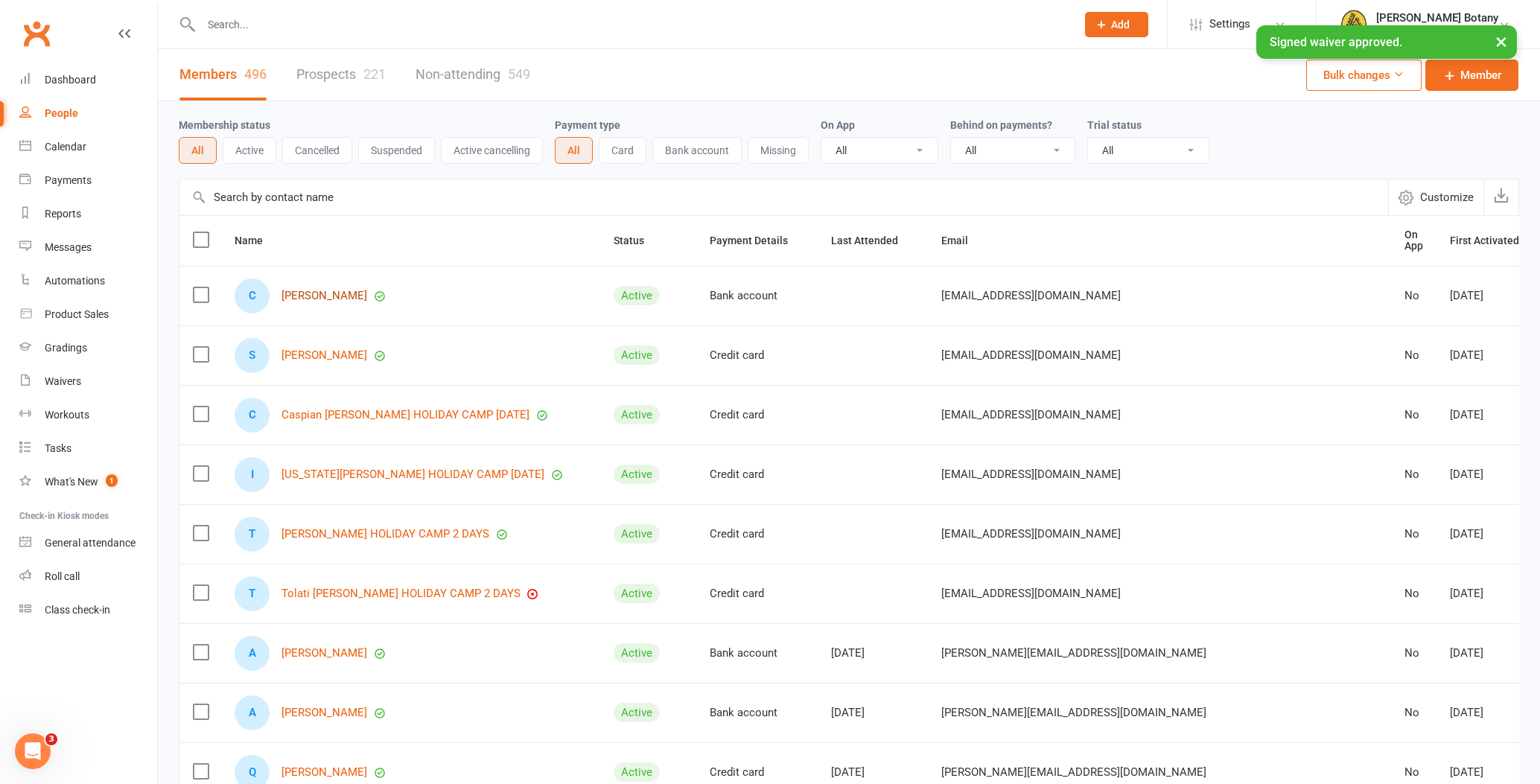
click at [328, 289] on link "[PERSON_NAME]" at bounding box center [324, 295] width 86 height 13
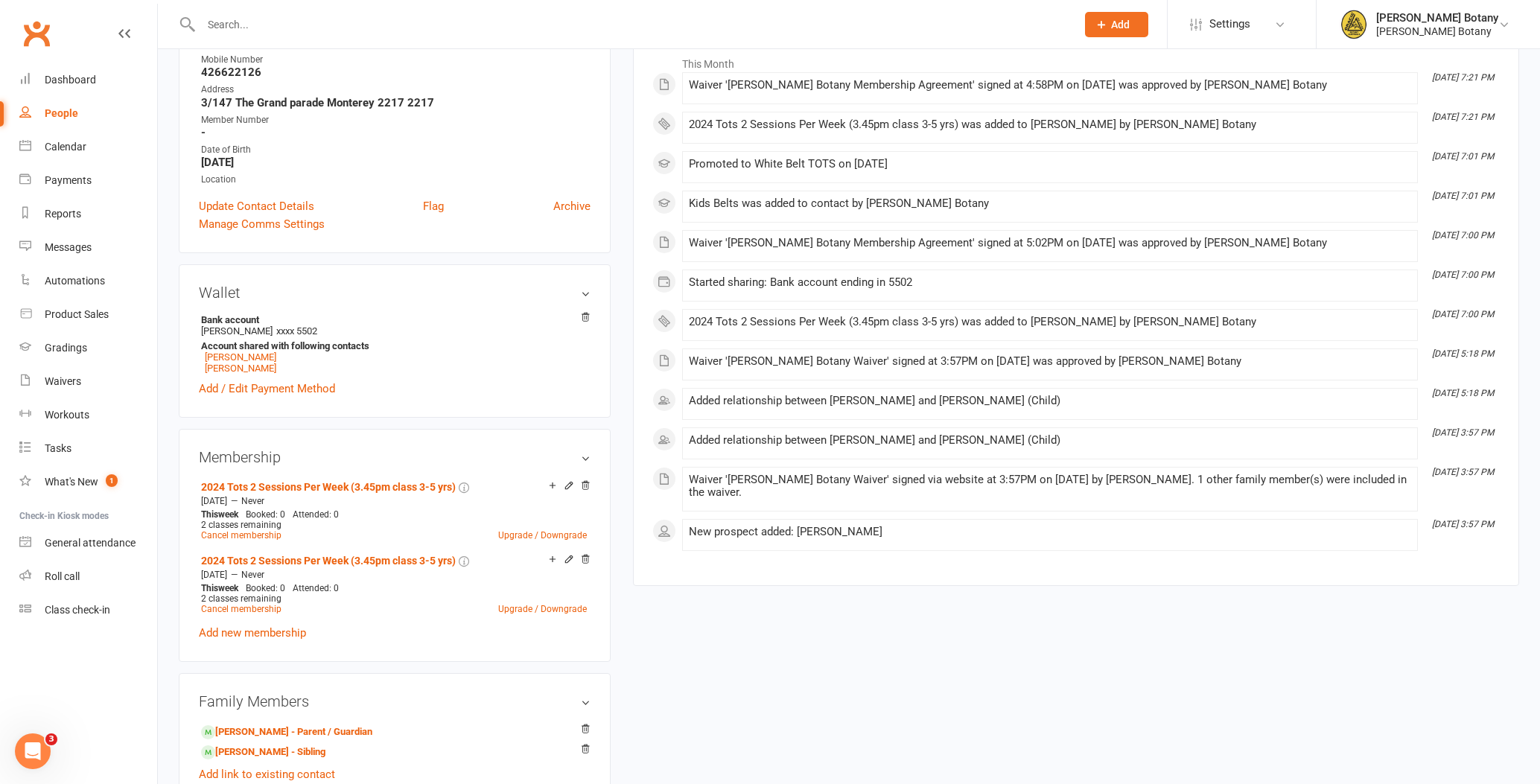
scroll to position [254, 0]
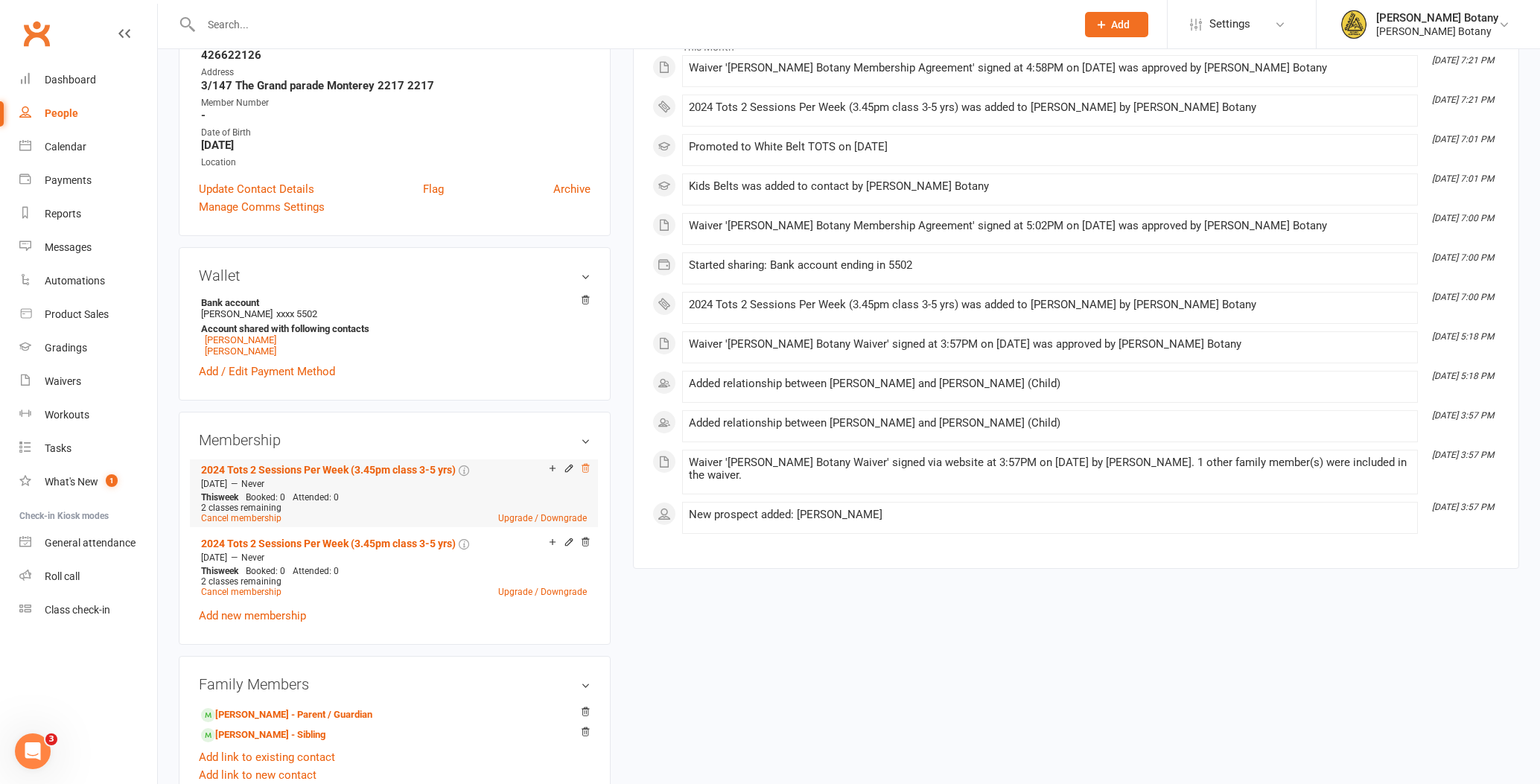
click at [586, 471] on icon at bounding box center [585, 467] width 8 height 8
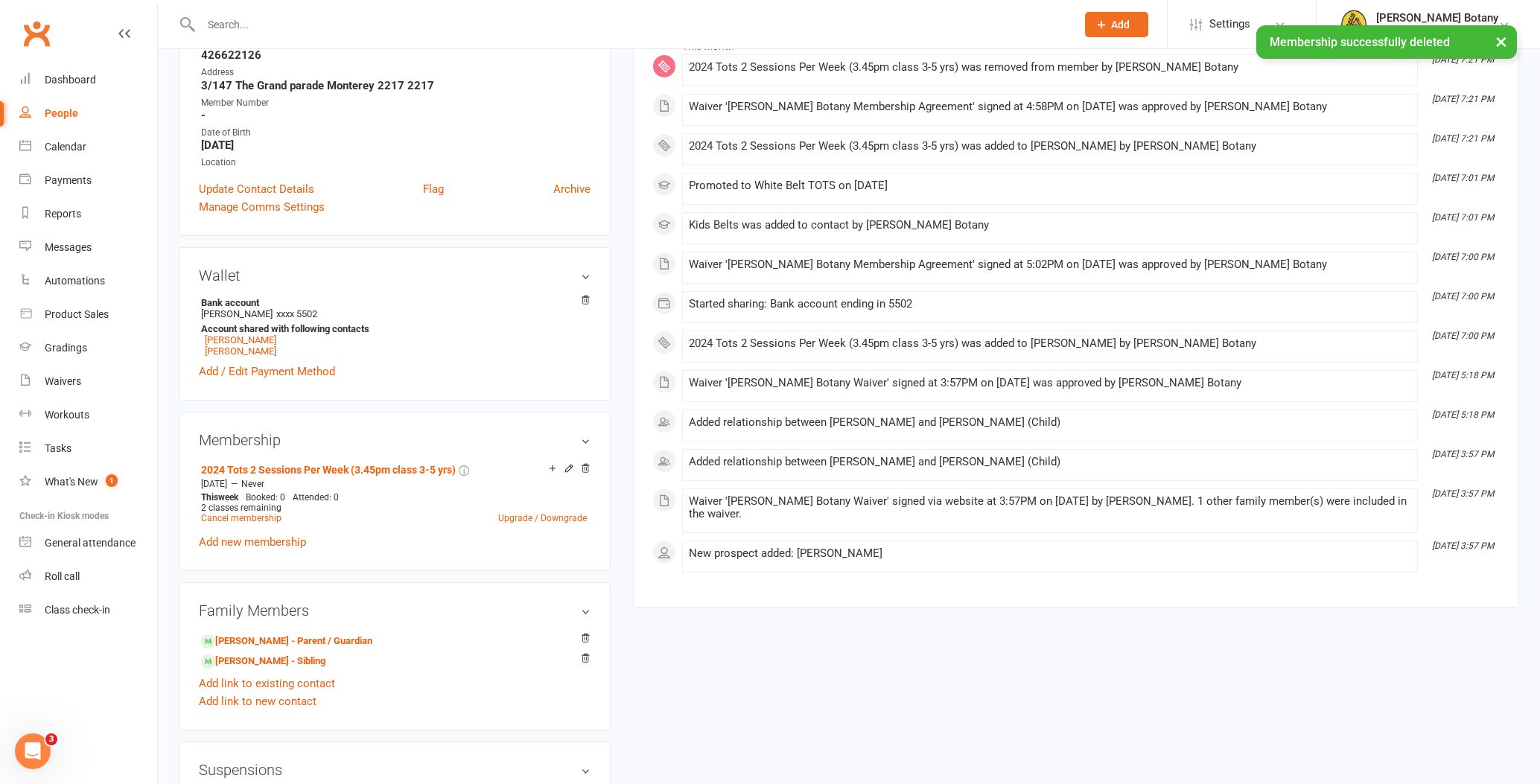
click at [46, 113] on div "People" at bounding box center [62, 113] width 34 height 12
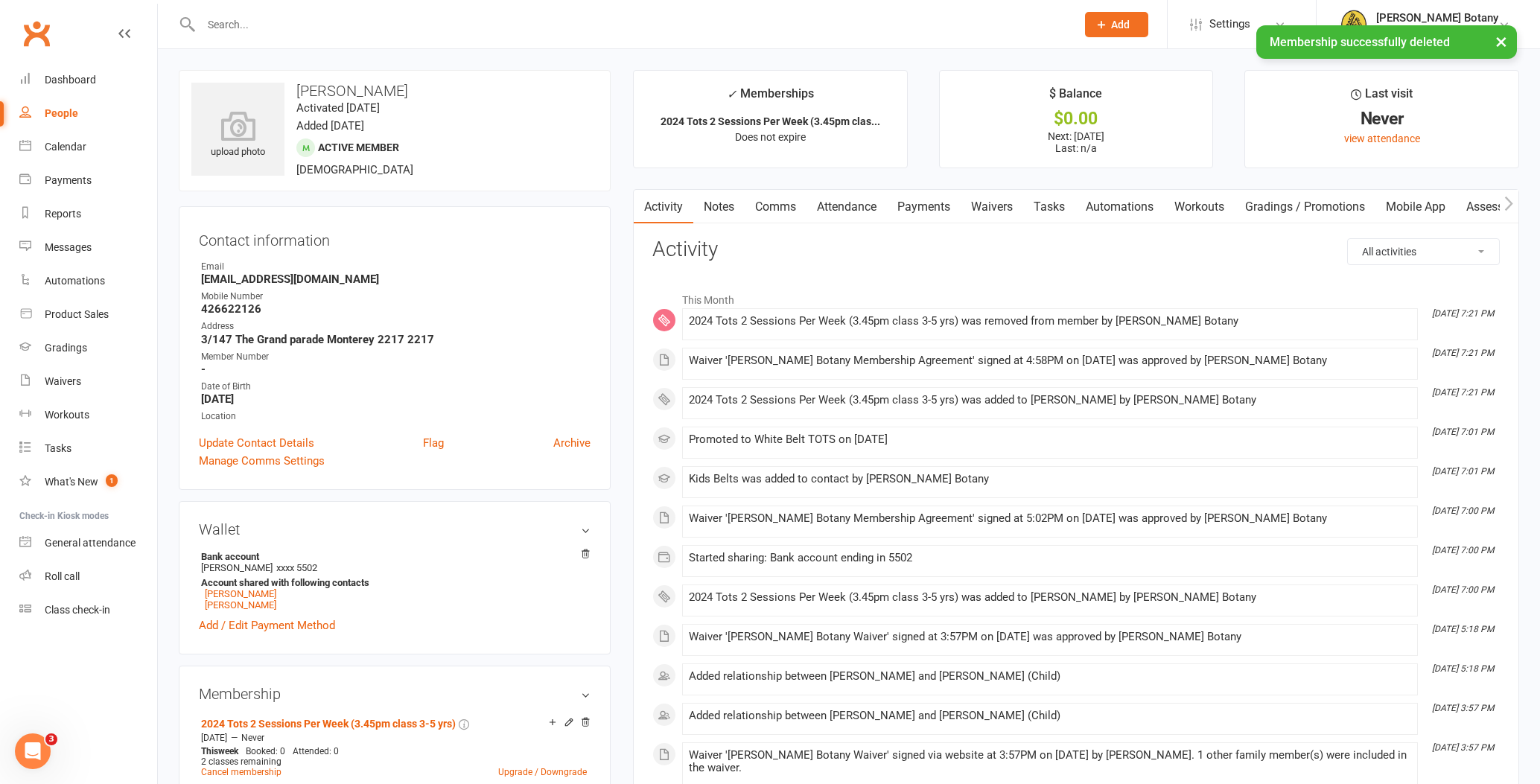
select select "100"
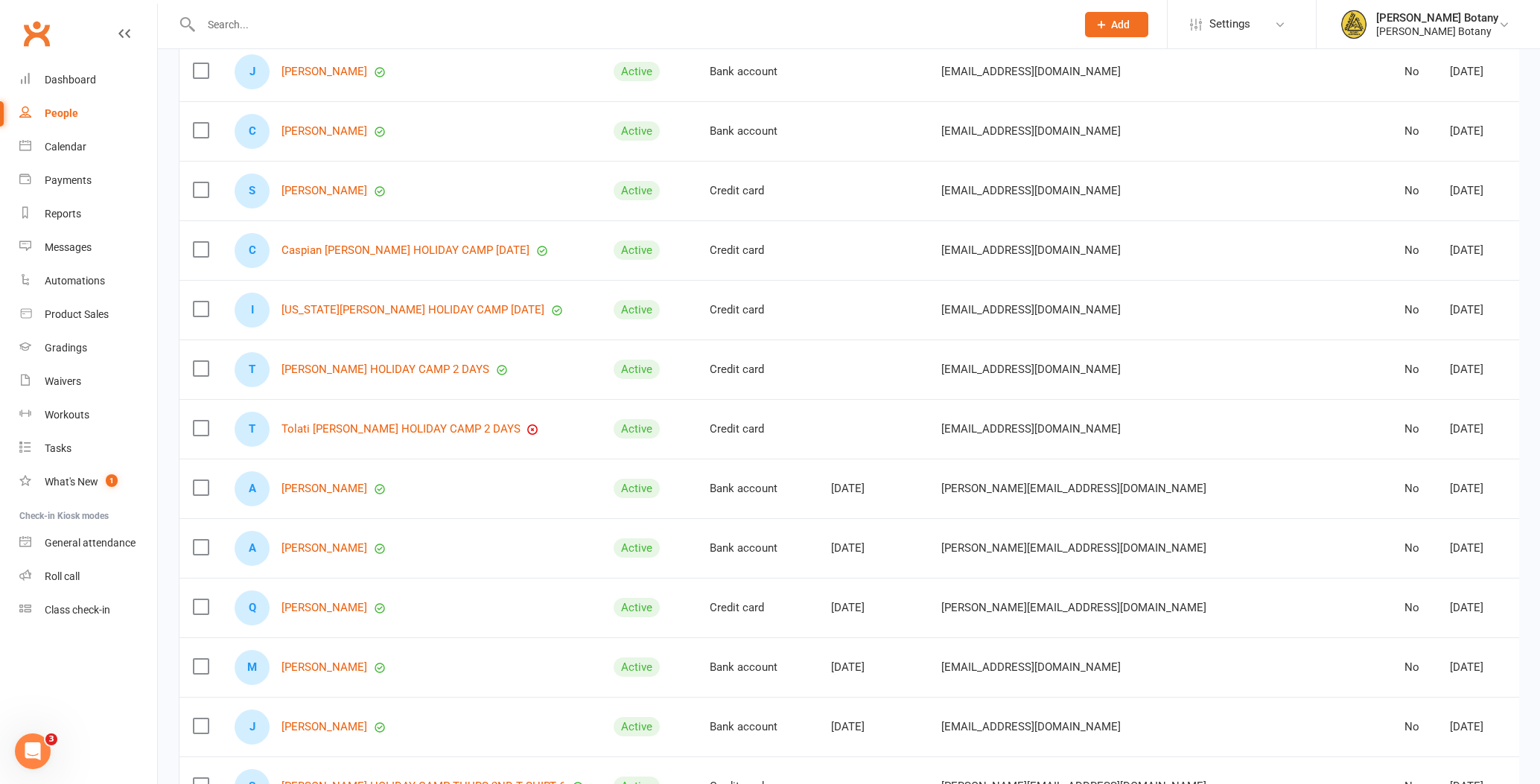
scroll to position [119, 0]
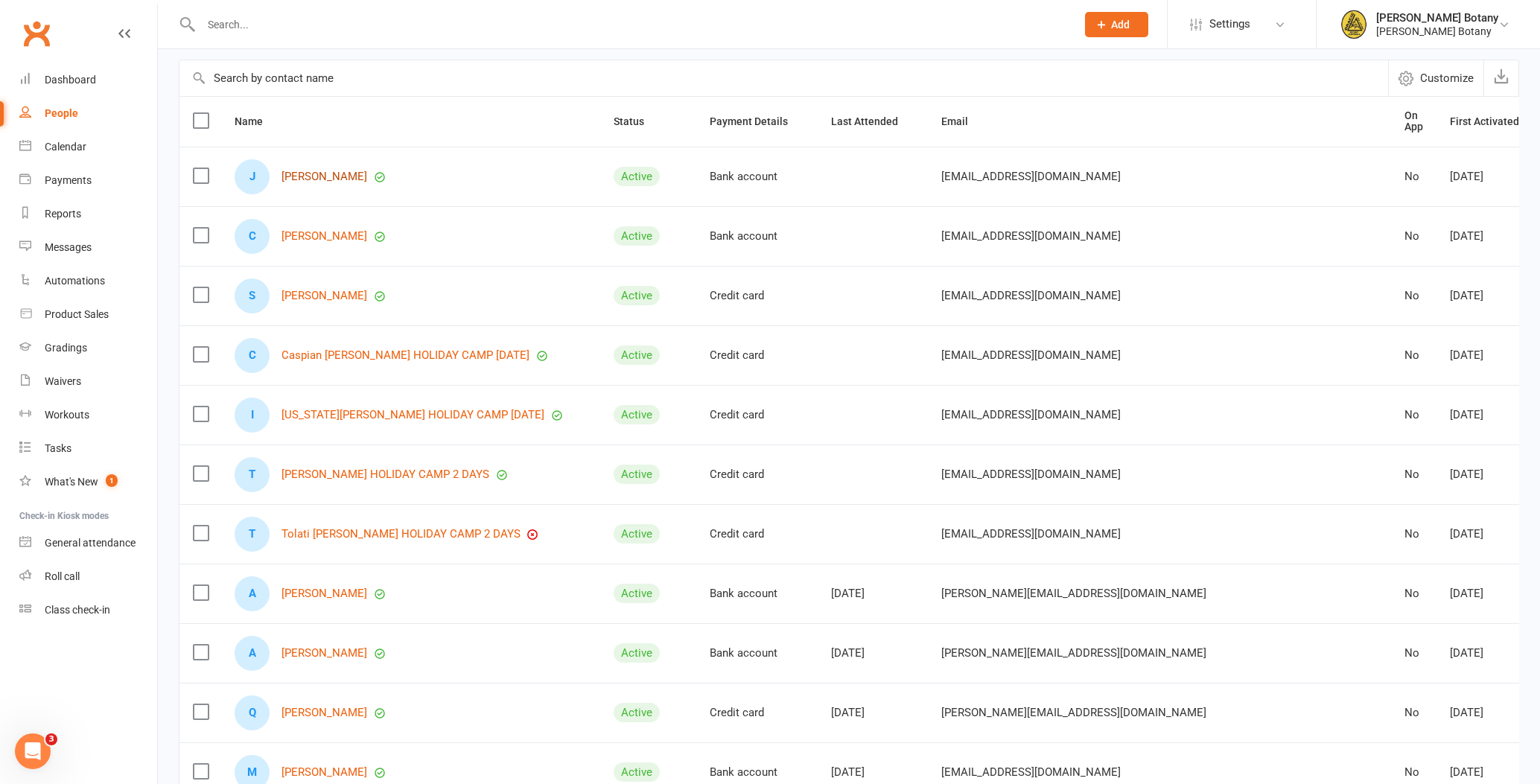
click at [330, 172] on link "[PERSON_NAME]" at bounding box center [324, 177] width 86 height 13
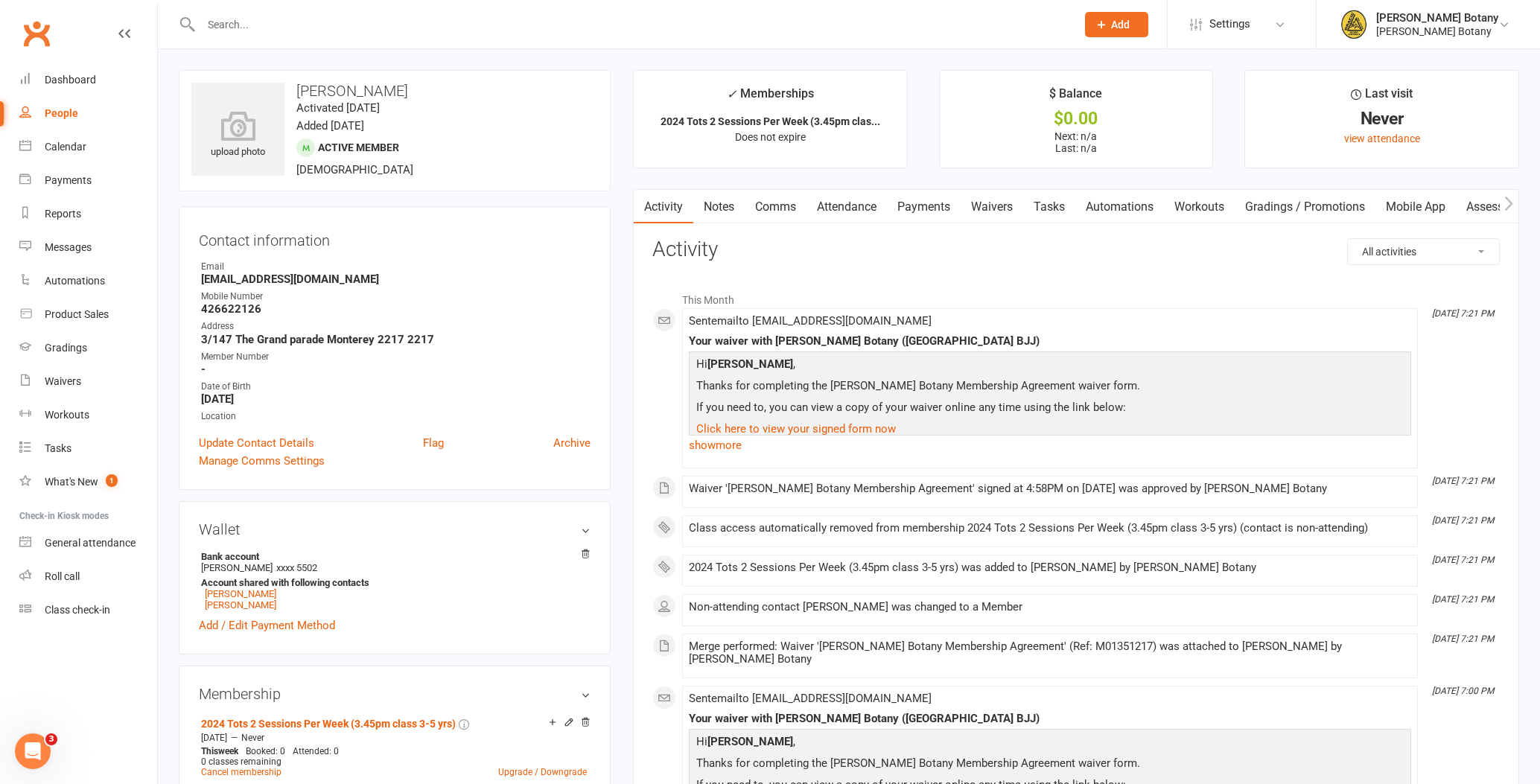
click at [943, 205] on link "Payments" at bounding box center [923, 207] width 74 height 35
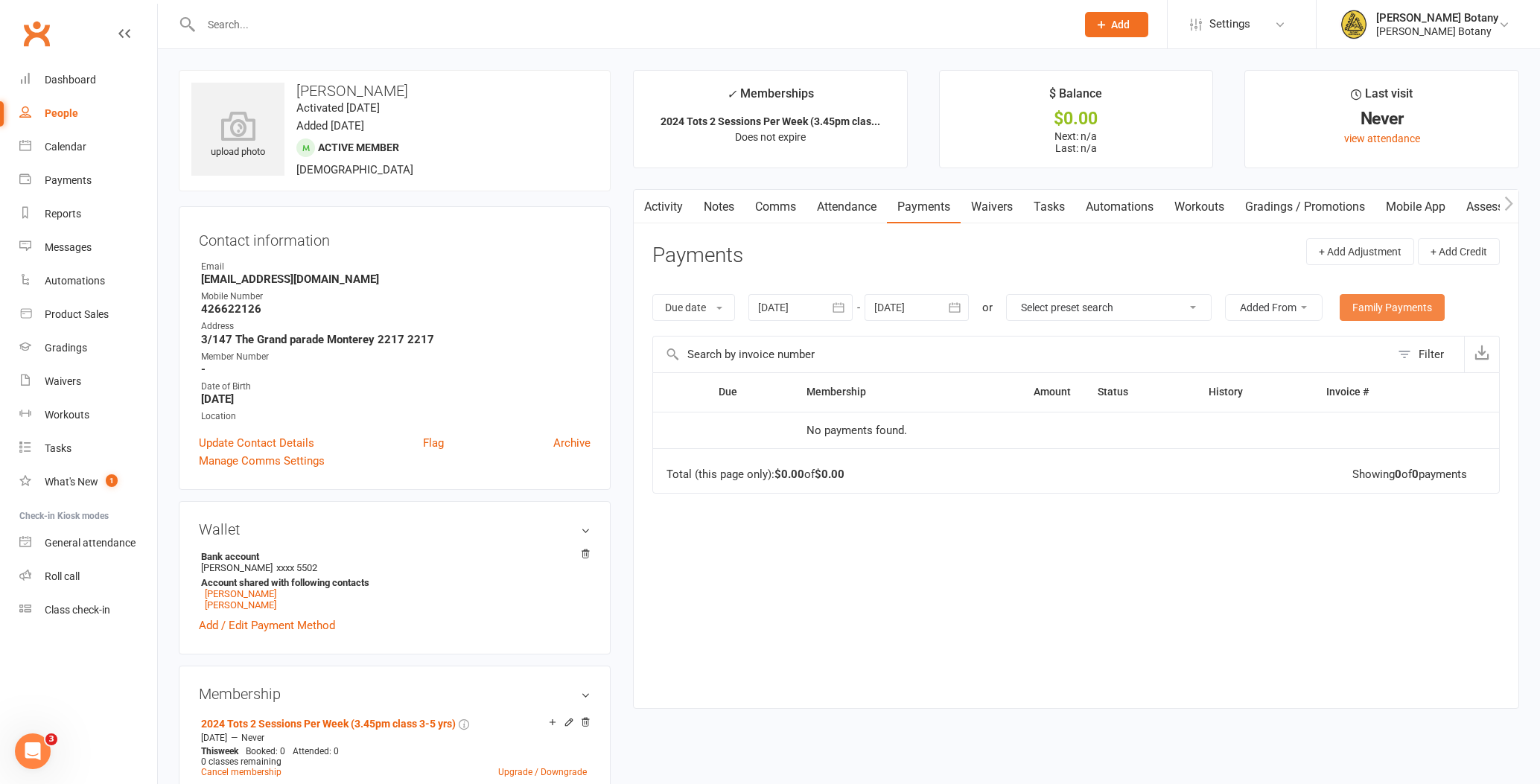
click at [1388, 306] on link "Family Payments" at bounding box center [1392, 307] width 105 height 27
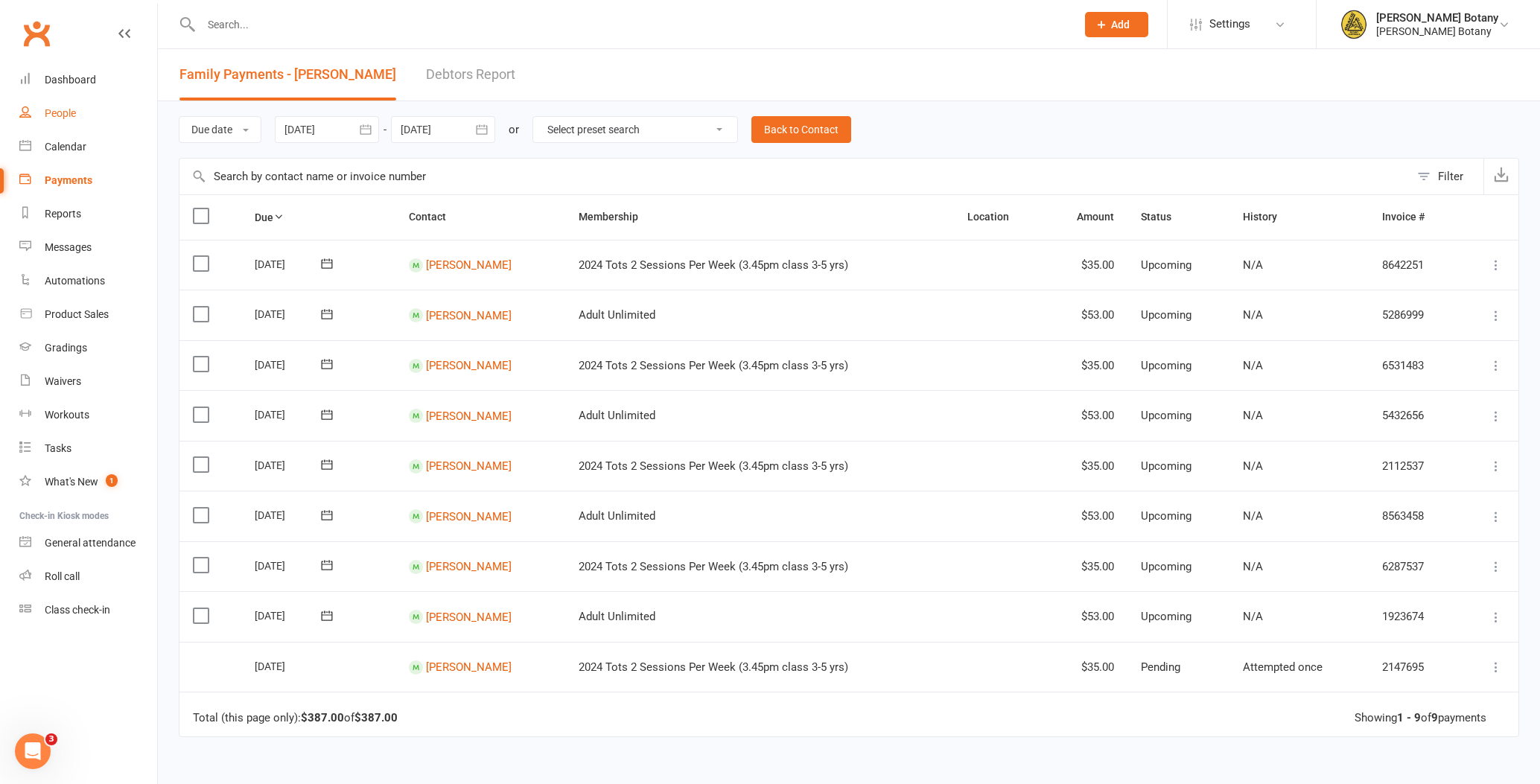
click at [66, 116] on div "People" at bounding box center [61, 113] width 31 height 12
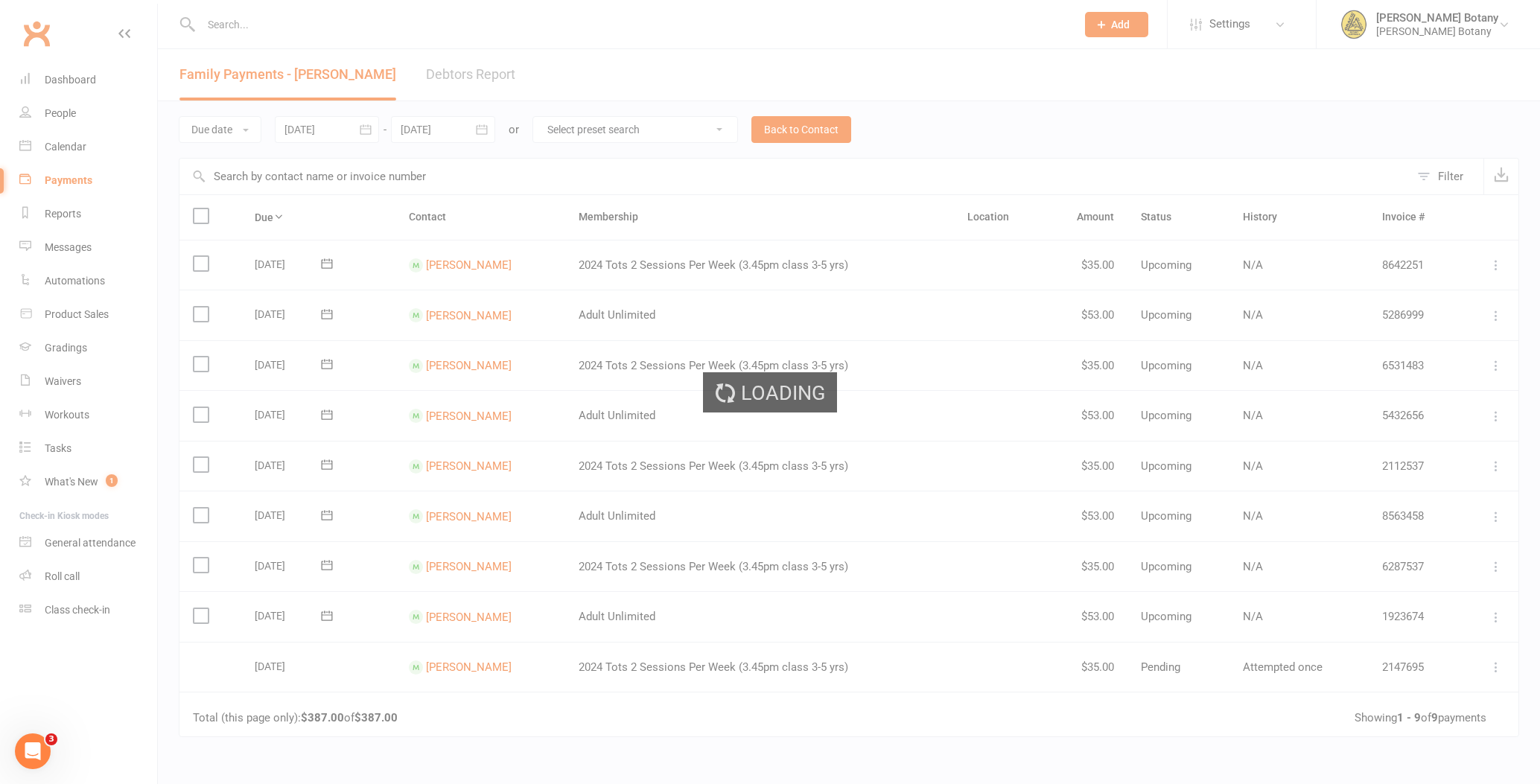
select select "100"
